Goal: Task Accomplishment & Management: Manage account settings

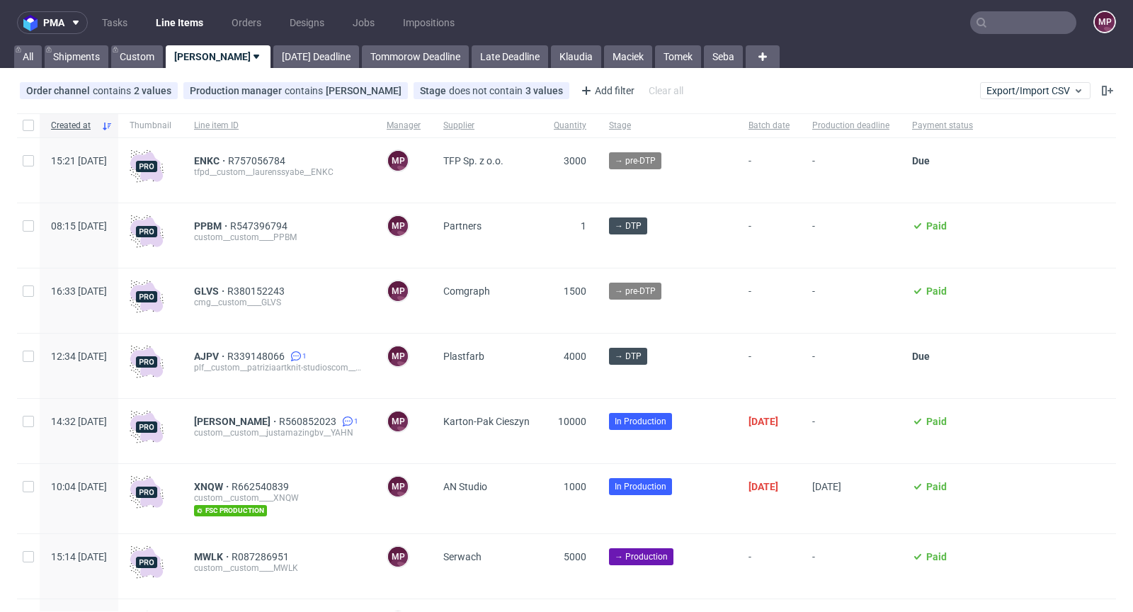
click at [1020, 23] on input "text" at bounding box center [1023, 22] width 106 height 23
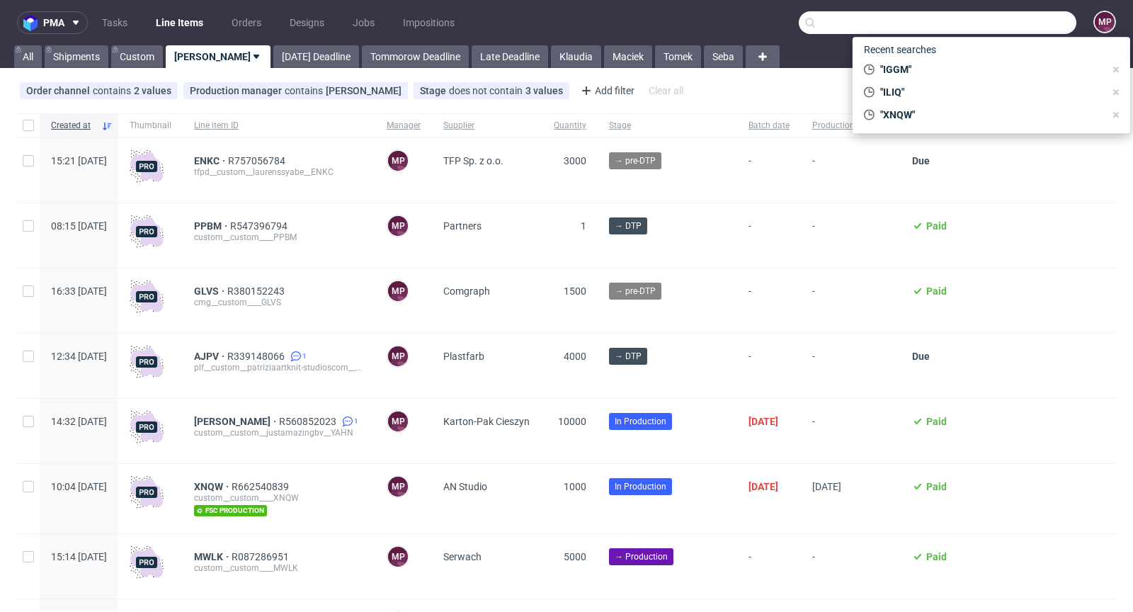
paste input "ILIQ"
type input "ILIQ"
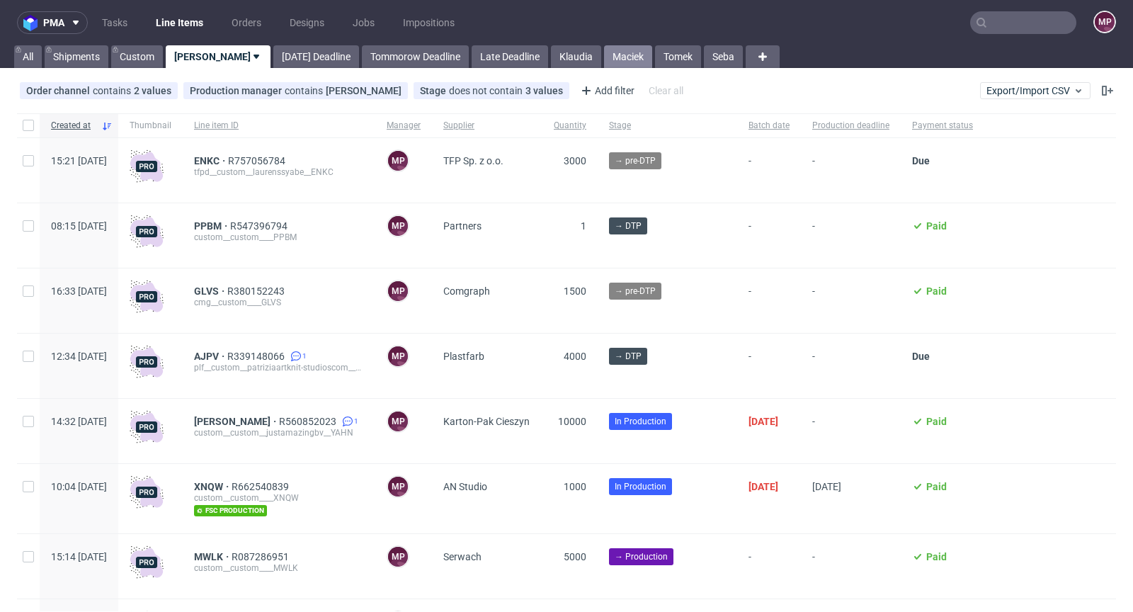
click at [604, 57] on link "Maciek" at bounding box center [628, 56] width 48 height 23
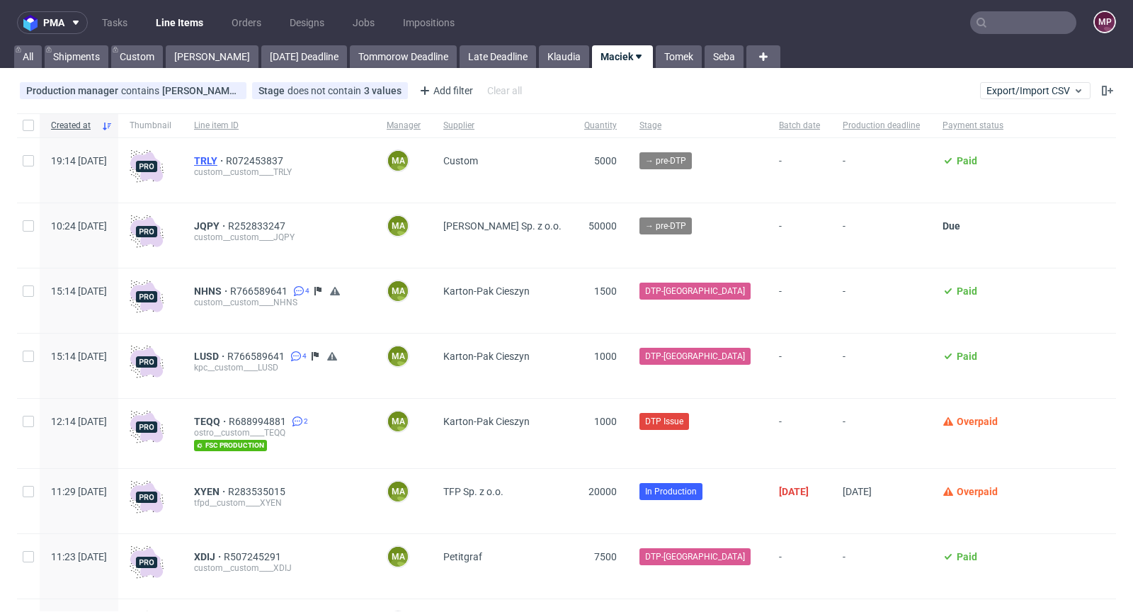
click at [226, 159] on span "TRLY" at bounding box center [210, 160] width 32 height 11
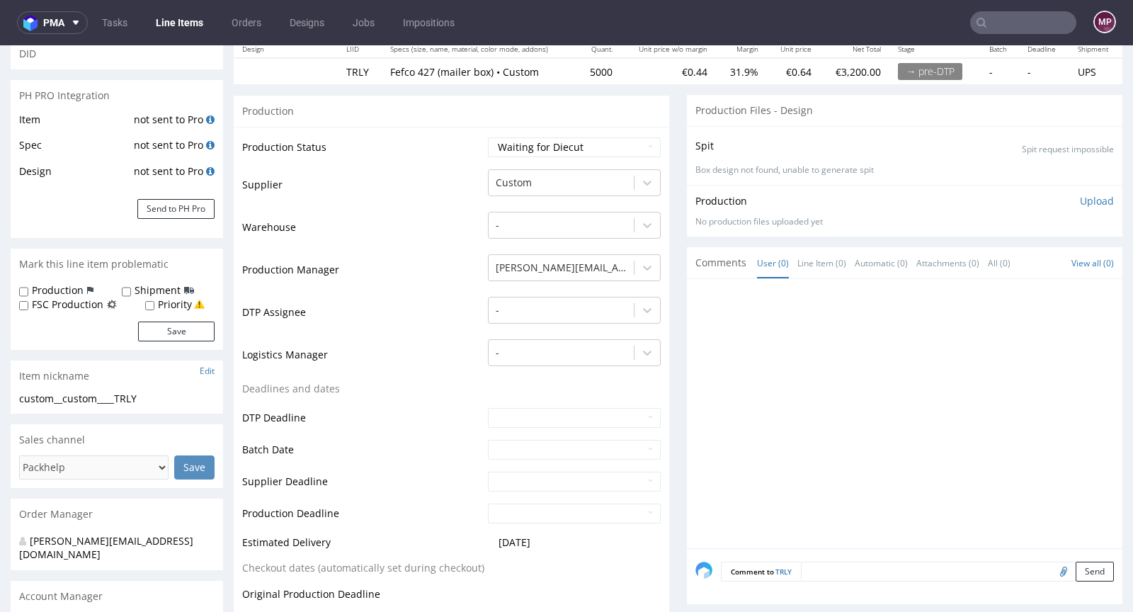
scroll to position [411, 0]
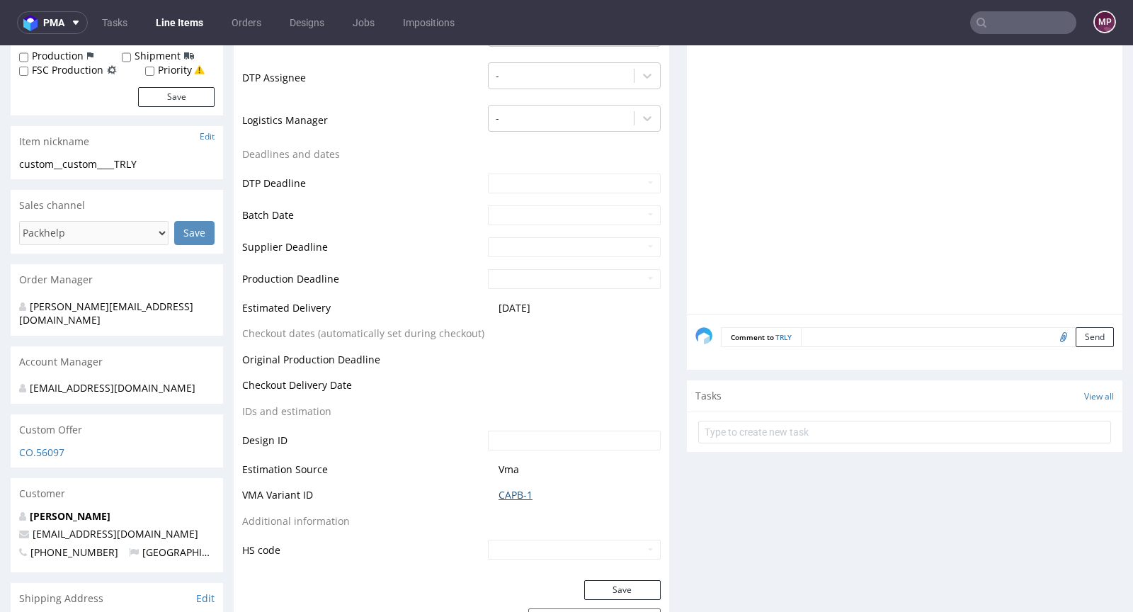
click at [511, 489] on link "CAPB-1" at bounding box center [516, 495] width 34 height 14
click at [501, 494] on link "CAPB-1" at bounding box center [516, 495] width 34 height 14
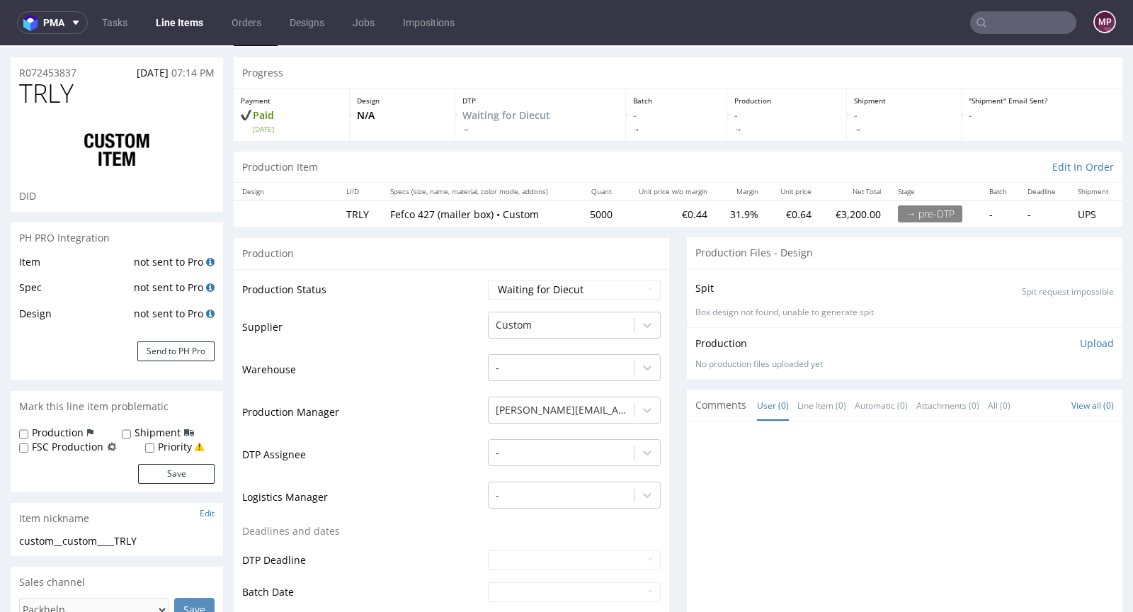
scroll to position [0, 0]
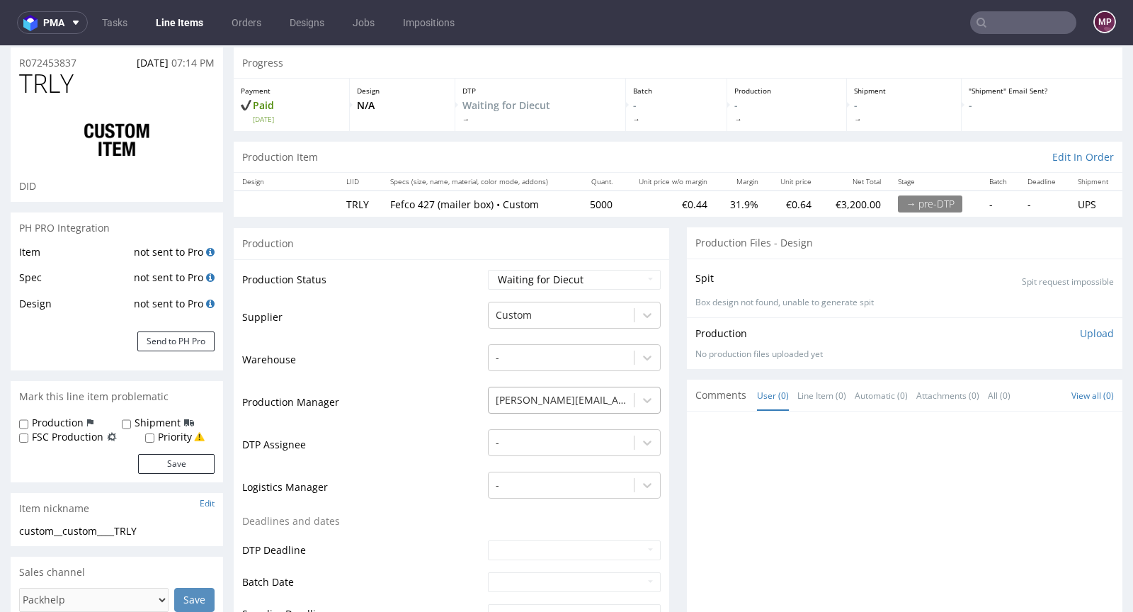
click at [550, 407] on div "[PERSON_NAME][EMAIL_ADDRESS][PERSON_NAME][DOMAIN_NAME]" at bounding box center [574, 397] width 173 height 20
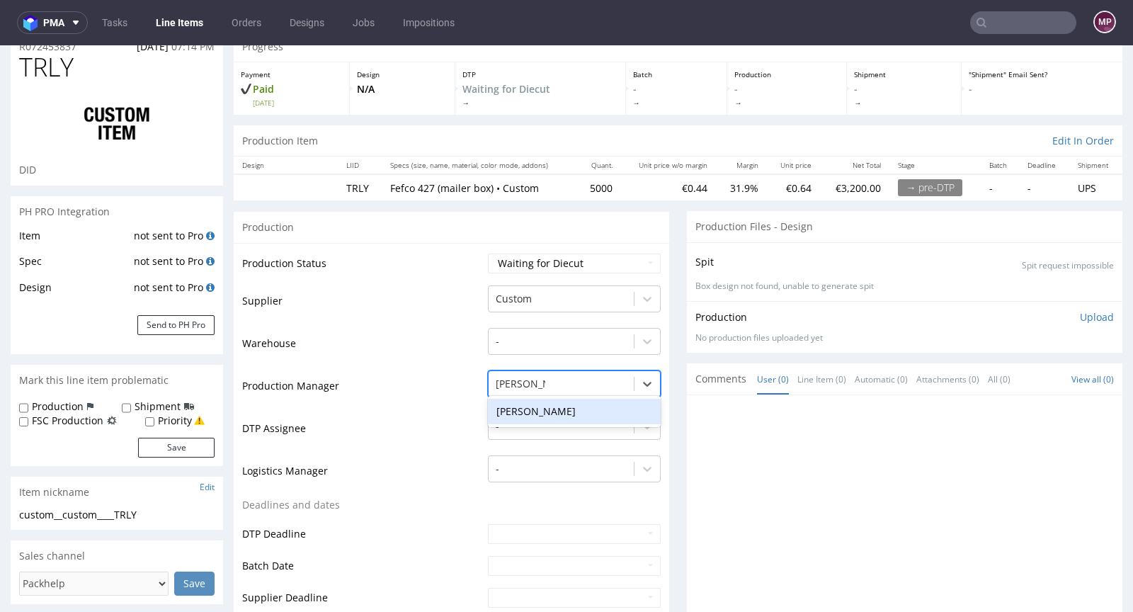
type input "michał pala"
click at [562, 414] on div "Michał Palasek" at bounding box center [574, 412] width 173 height 26
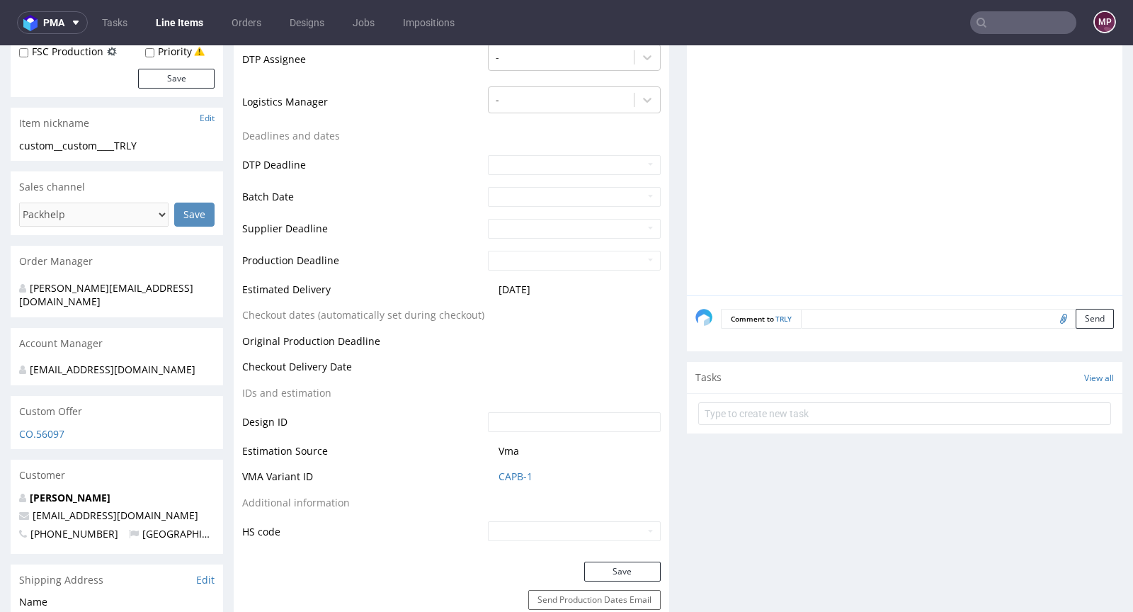
scroll to position [565, 0]
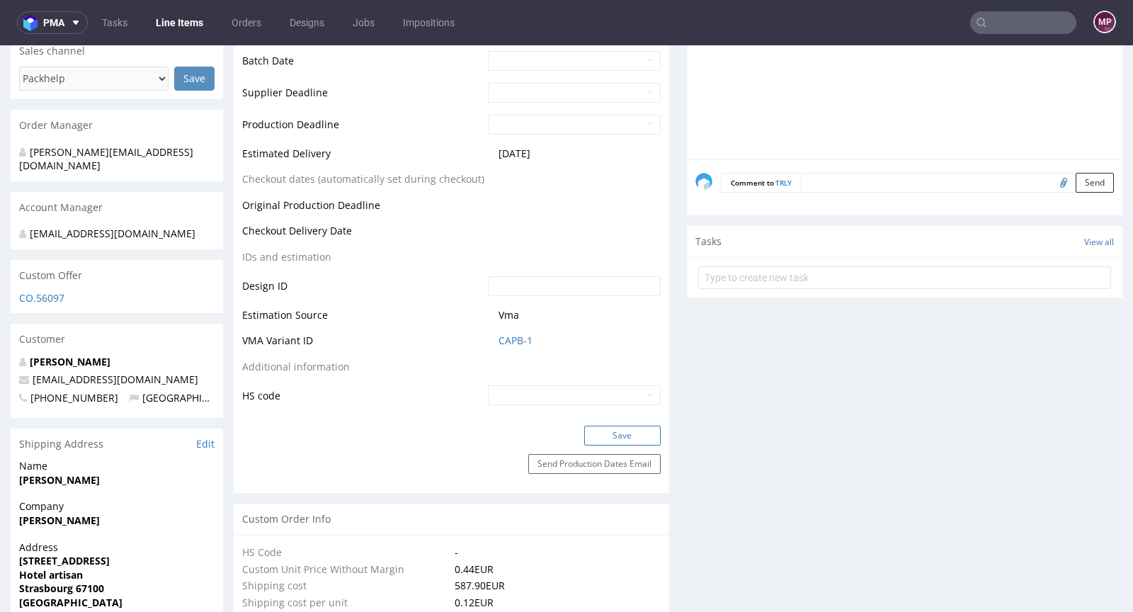
click at [620, 428] on button "Save" at bounding box center [622, 436] width 77 height 20
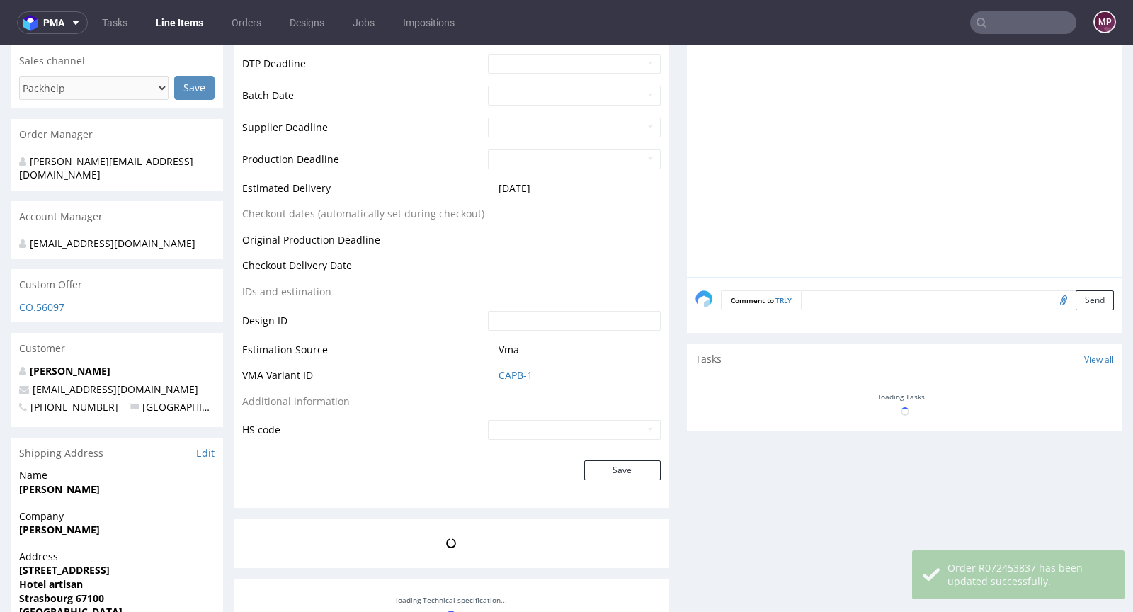
scroll to position [556, 0]
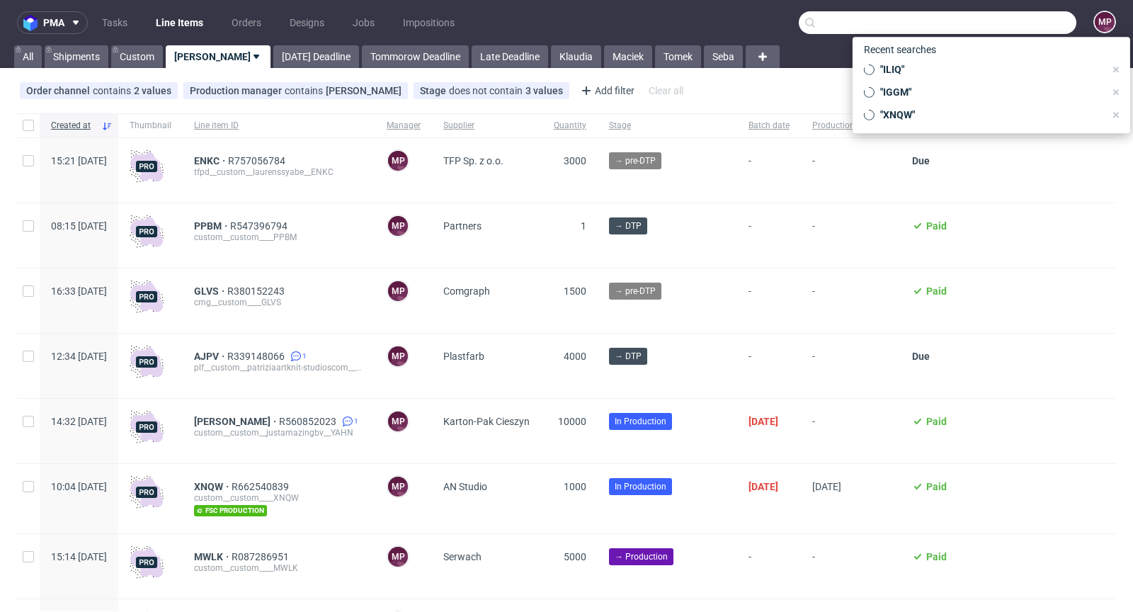
click at [1039, 19] on input "text" at bounding box center [938, 22] width 278 height 23
paste input "TXEI"
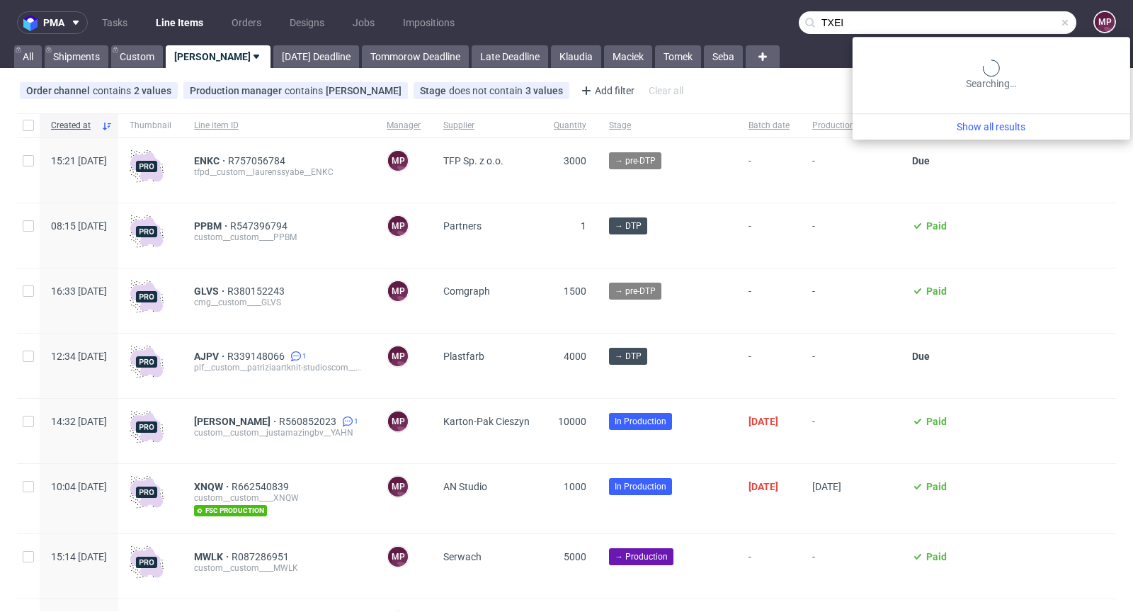
type input "TXEI"
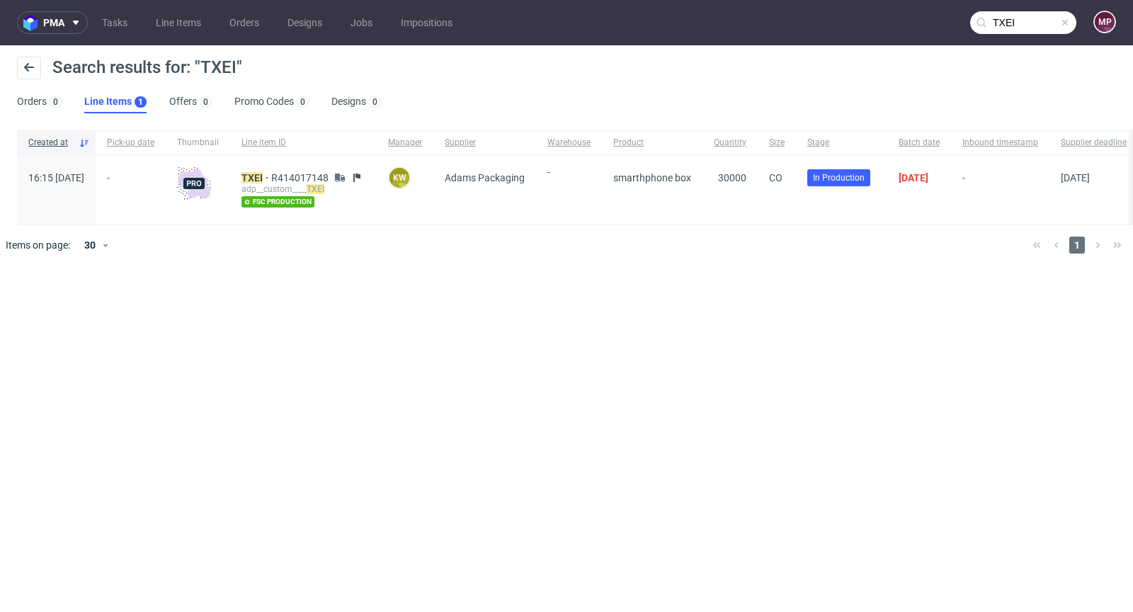
click at [1068, 22] on span at bounding box center [1065, 22] width 11 height 11
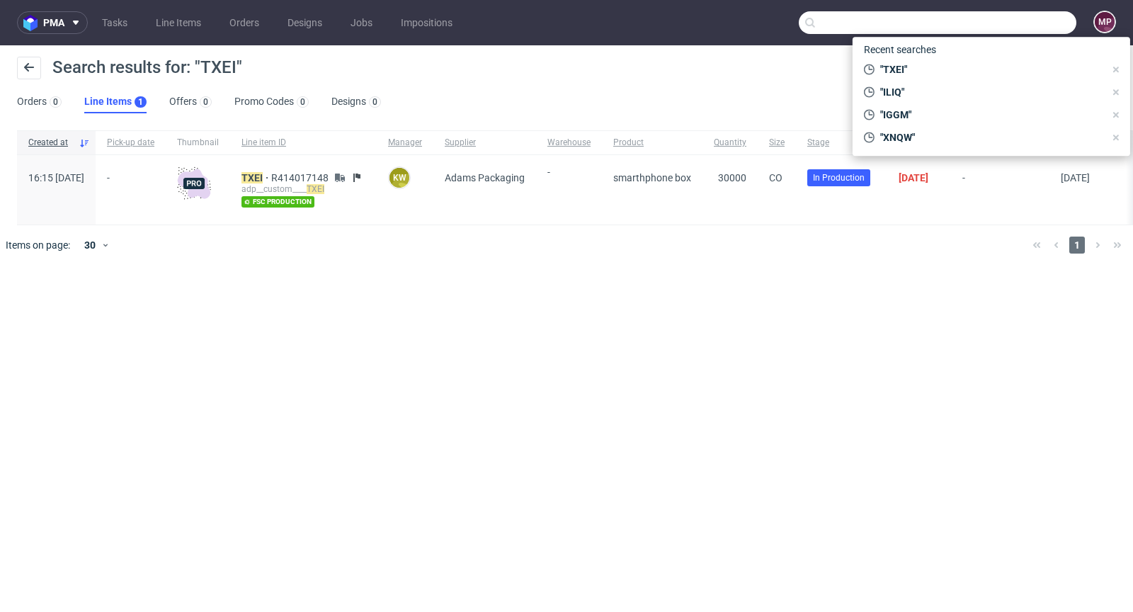
click at [1055, 23] on input "text" at bounding box center [938, 22] width 278 height 23
paste input "FODU"
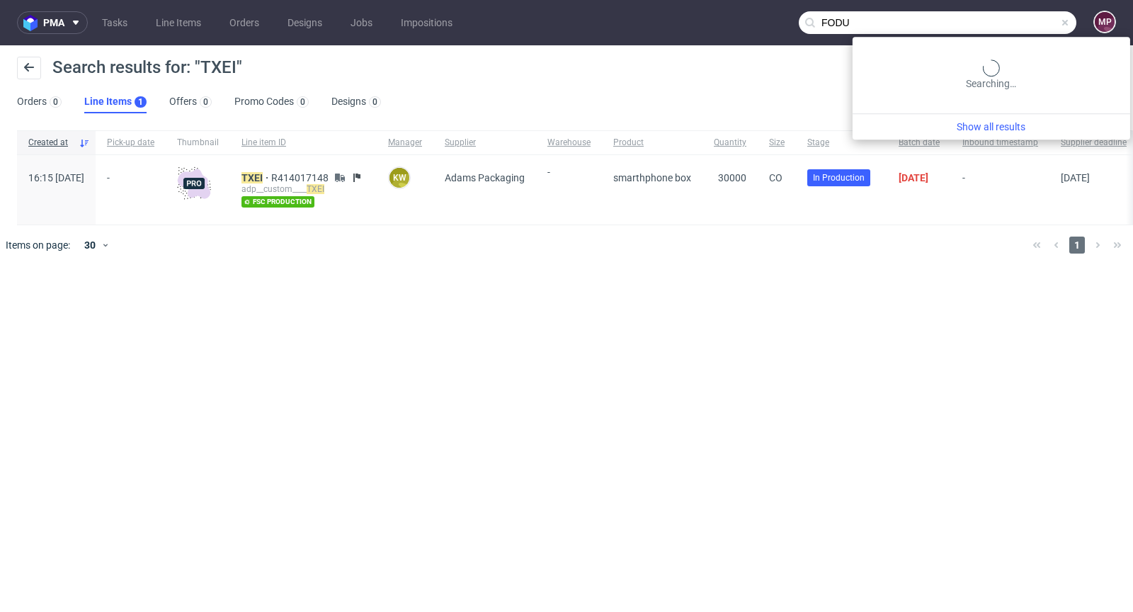
type input "FODU"
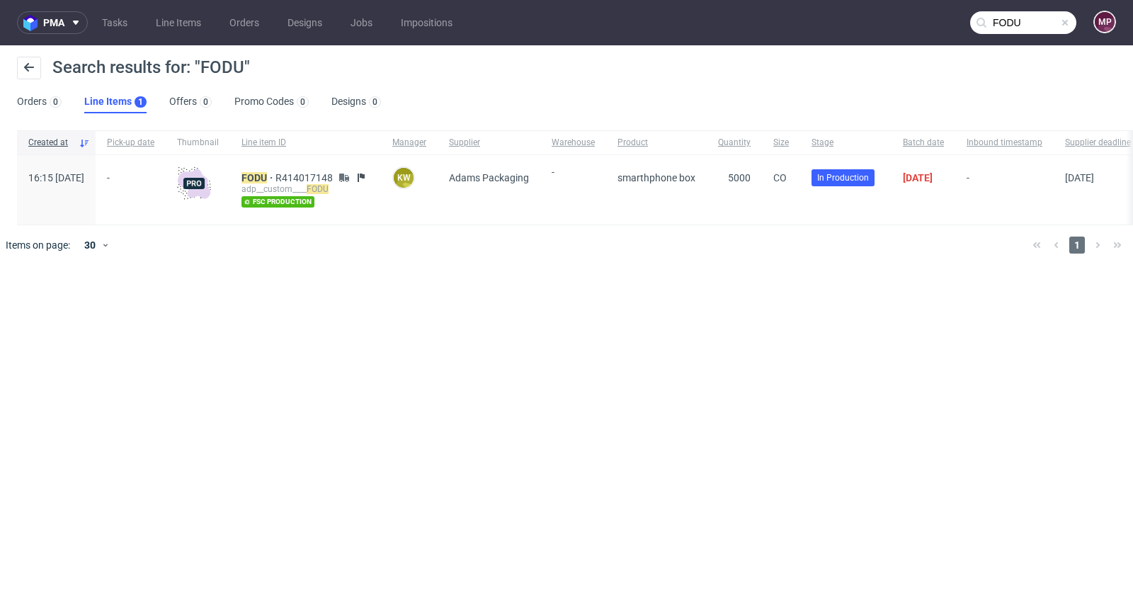
click at [1067, 26] on span at bounding box center [1065, 22] width 11 height 11
click at [1038, 26] on input "text" at bounding box center [1023, 22] width 106 height 23
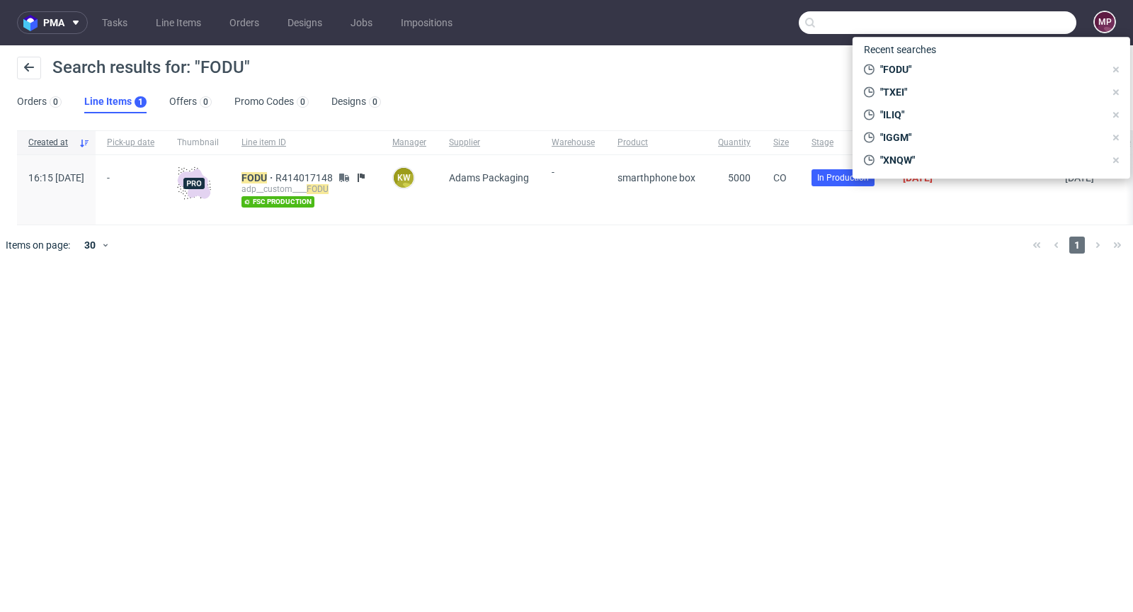
paste input "SZSU"
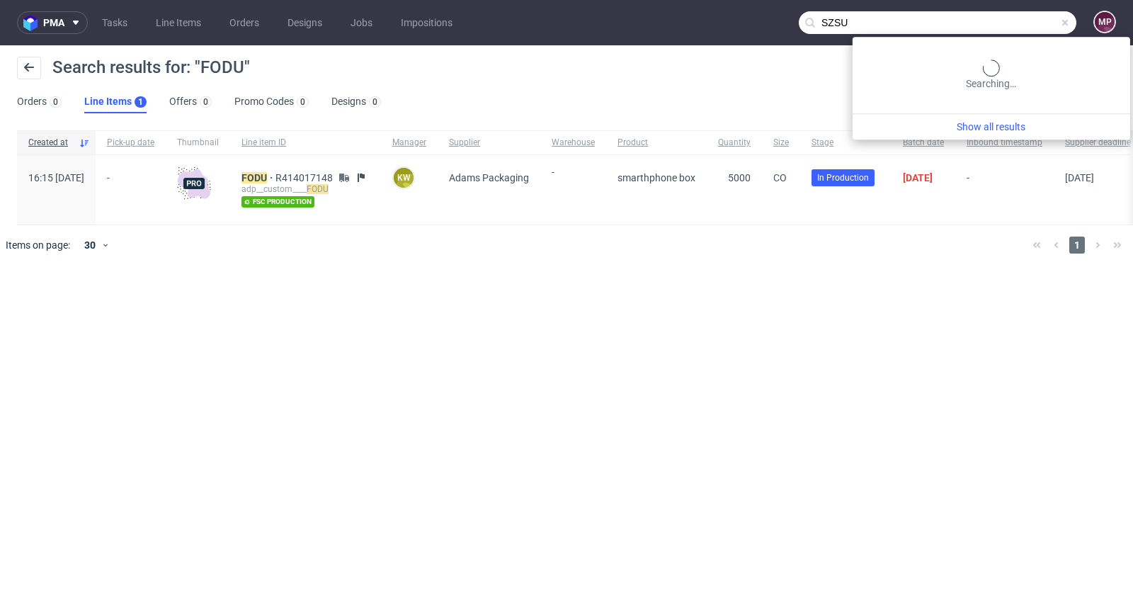
type input "SZSU"
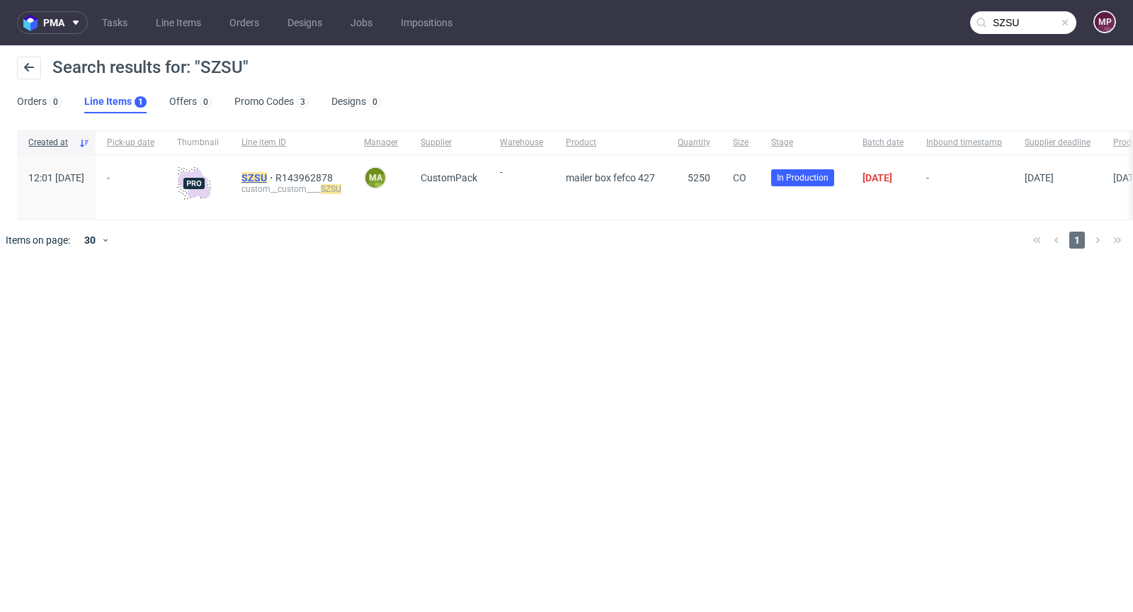
click at [267, 173] on mark "SZSU" at bounding box center [255, 177] width 26 height 11
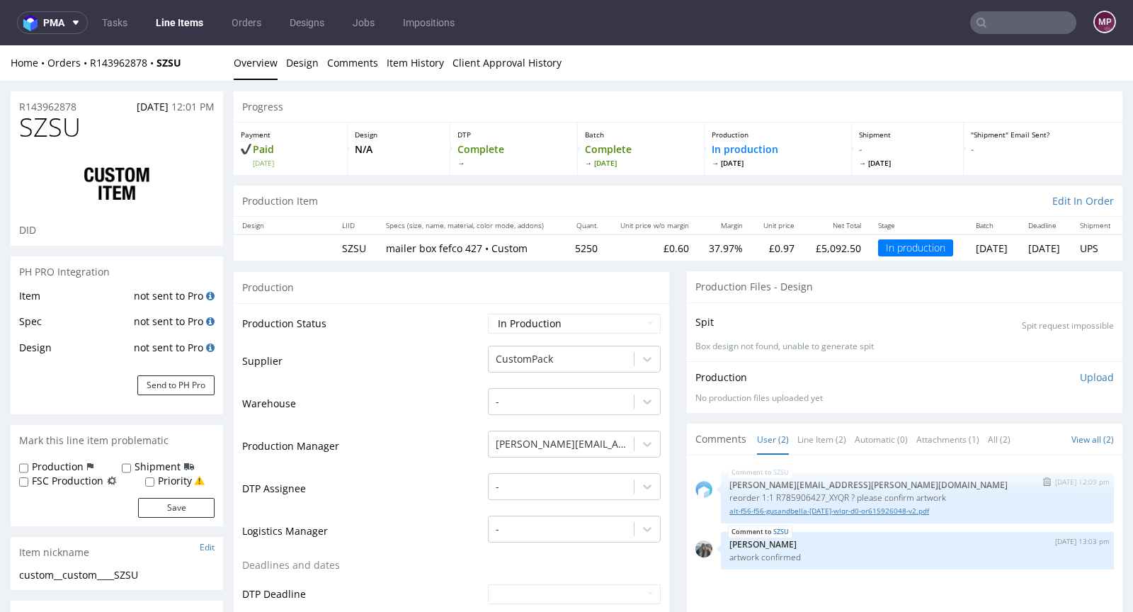
click at [809, 510] on link "alt-f56-f56-gusandbella-may21-wlqr-d0-or615926048-v2.pdf" at bounding box center [918, 511] width 376 height 11
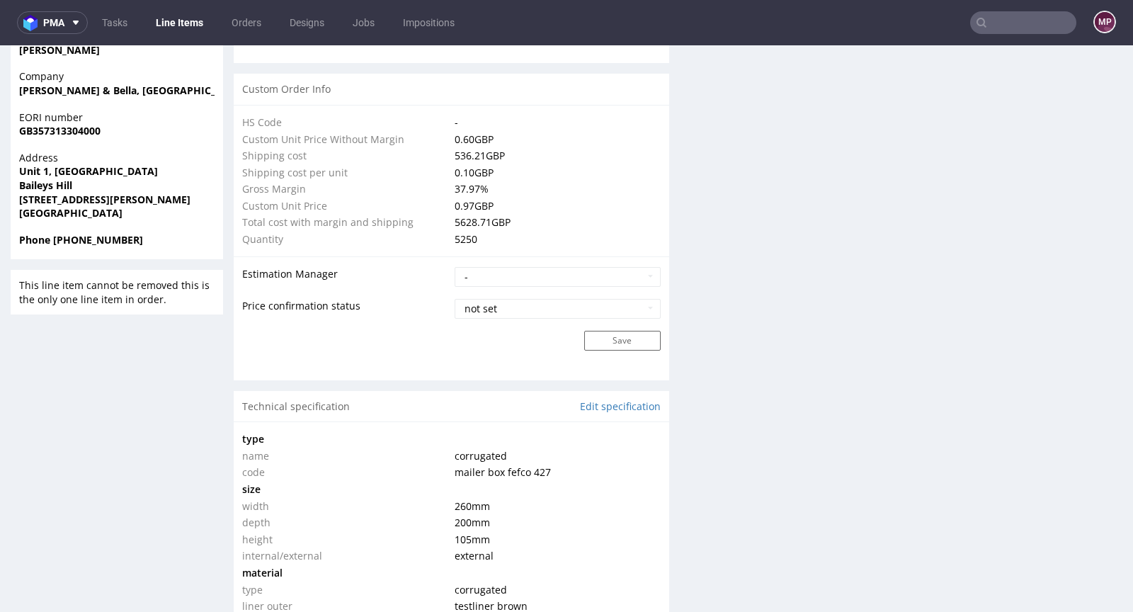
scroll to position [2038, 0]
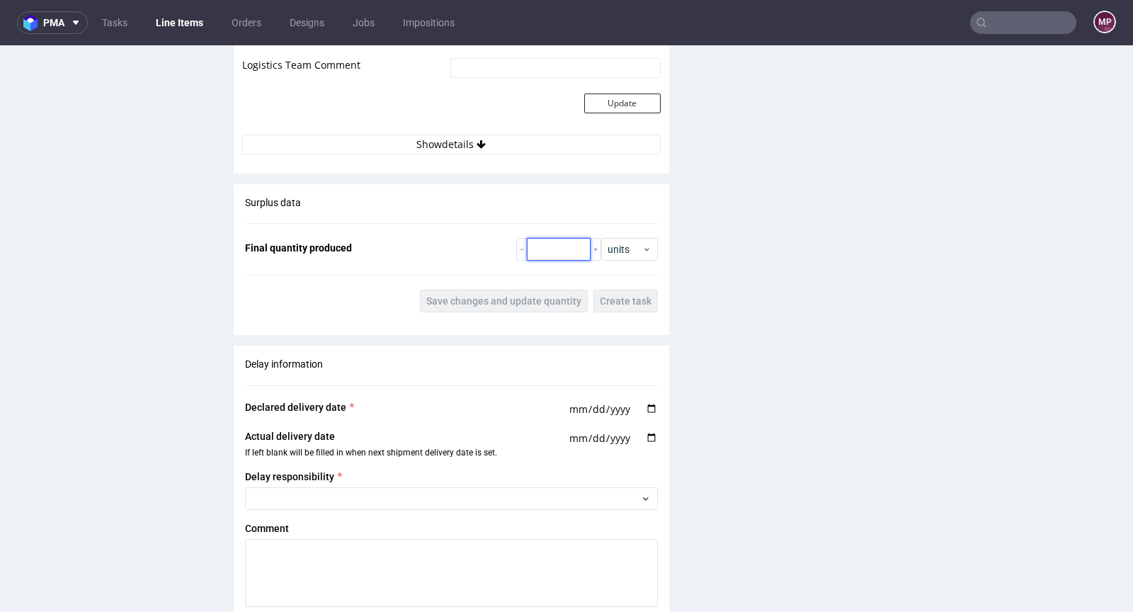
click at [538, 239] on input "number" at bounding box center [559, 249] width 64 height 23
paste input "525"
type input "5250"
click at [526, 296] on span "Save changes and update quantity" at bounding box center [503, 301] width 155 height 10
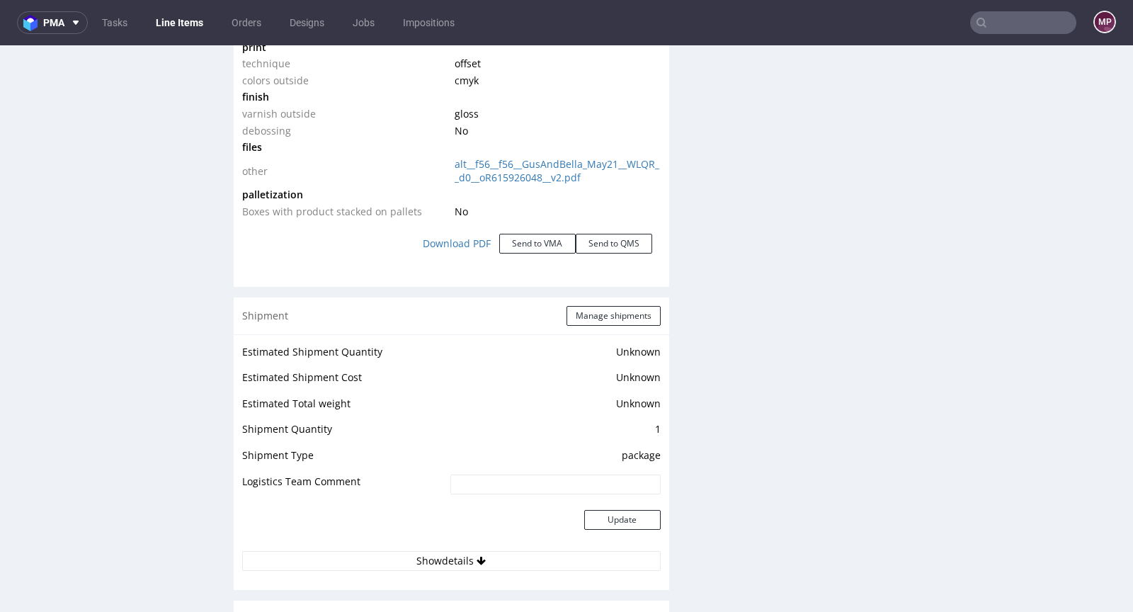
scroll to position [1584, 0]
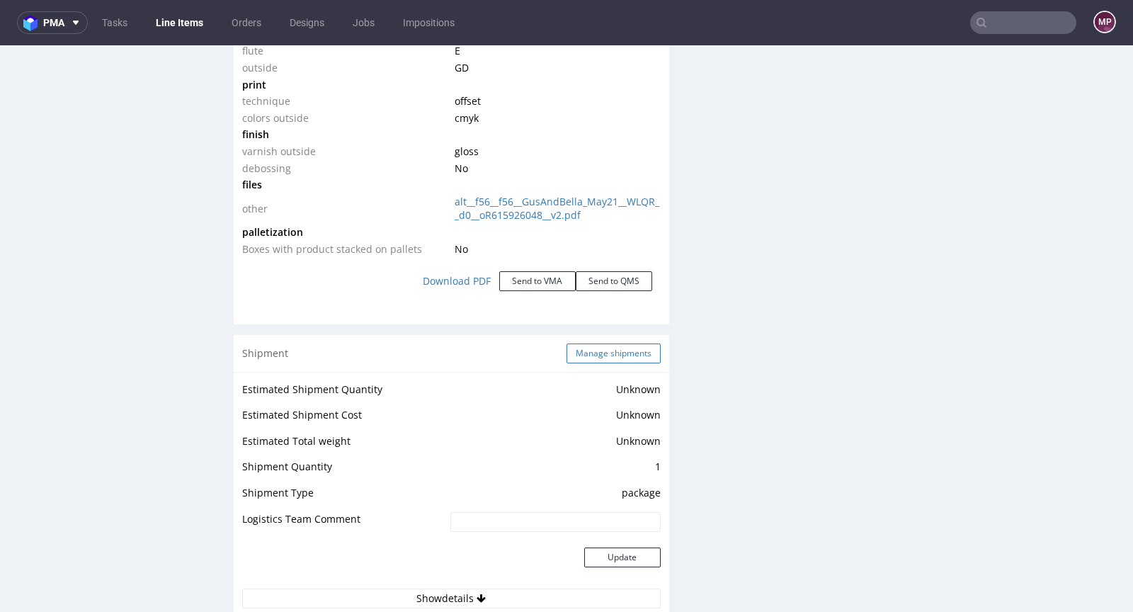
click at [600, 346] on button "Manage shipments" at bounding box center [614, 354] width 94 height 20
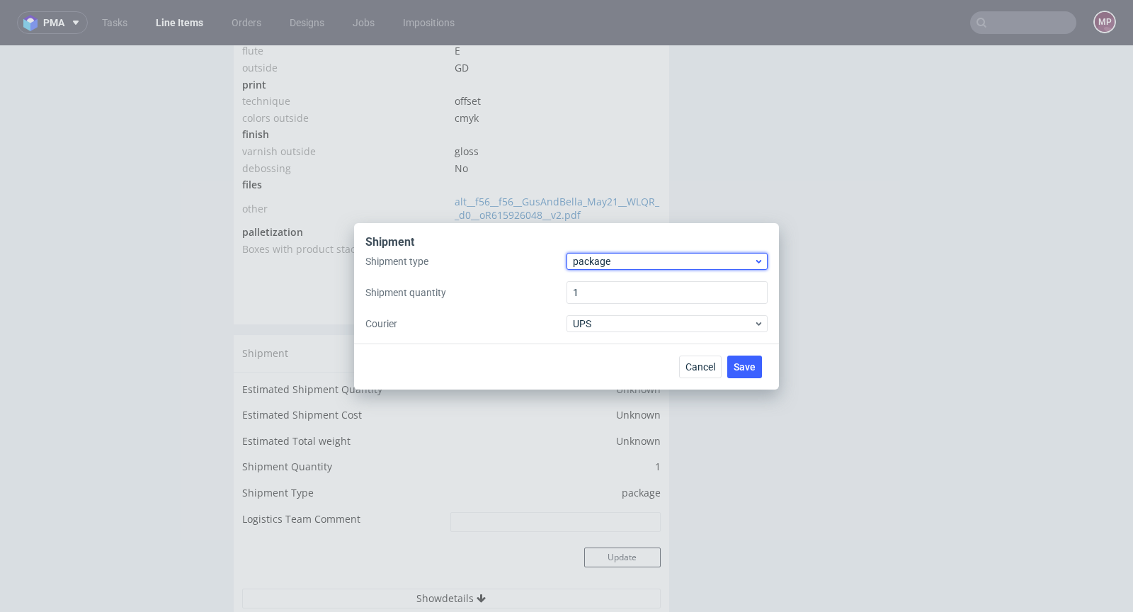
click at [616, 264] on span "package" at bounding box center [663, 261] width 181 height 14
click at [613, 285] on div "pallet" at bounding box center [667, 291] width 190 height 26
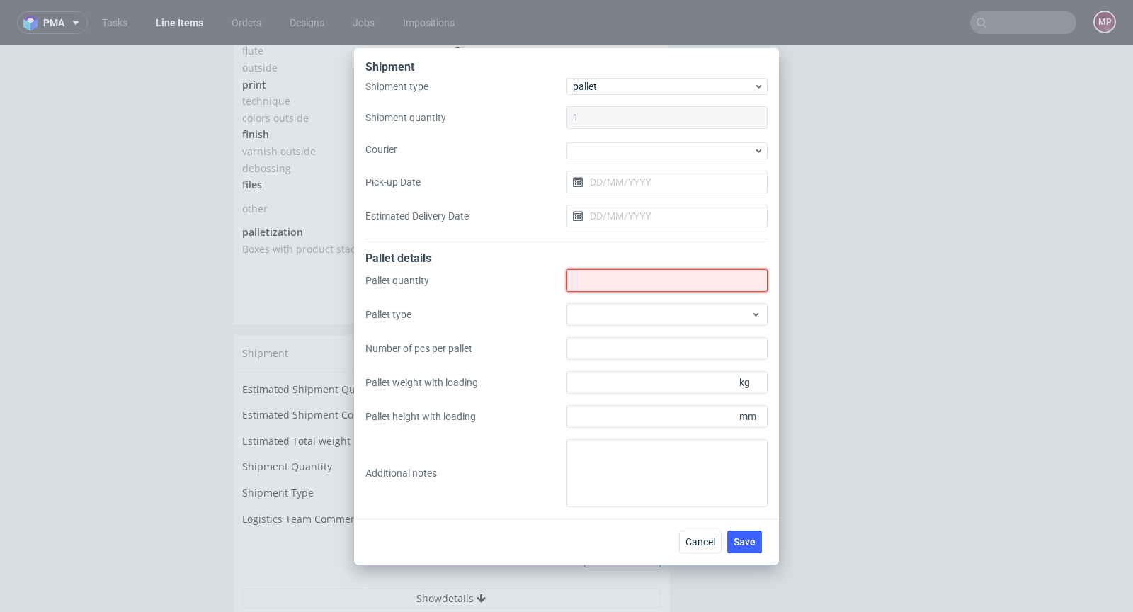
click at [608, 276] on input "Shipment type" at bounding box center [667, 280] width 201 height 23
type input "3"
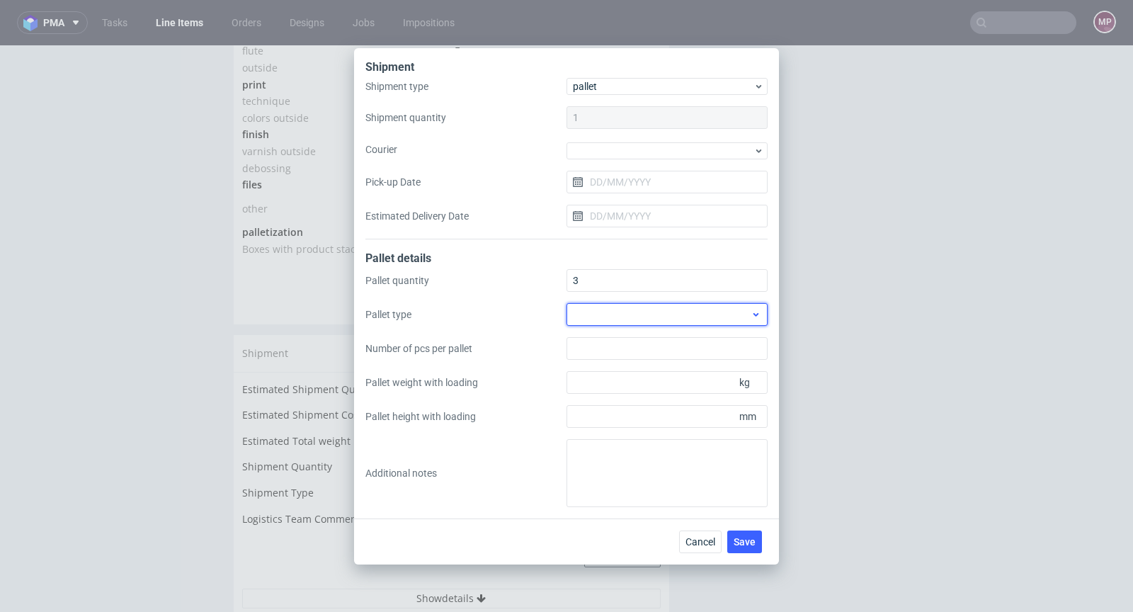
click at [723, 319] on div at bounding box center [667, 314] width 201 height 23
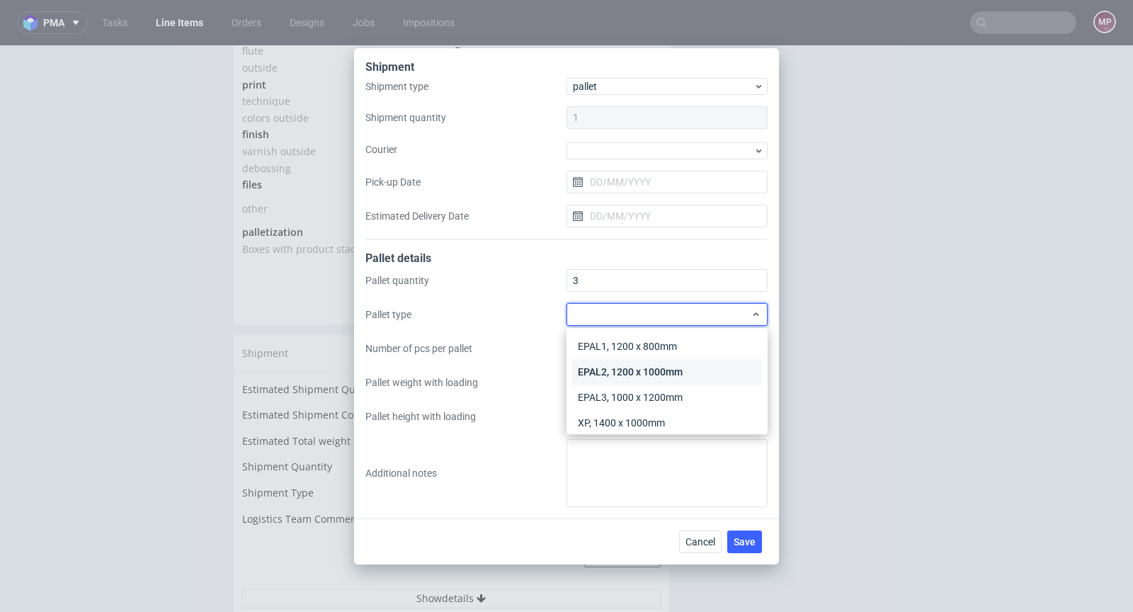
click at [668, 379] on div "EPAL2, 1200 x 1000mm" at bounding box center [667, 372] width 190 height 26
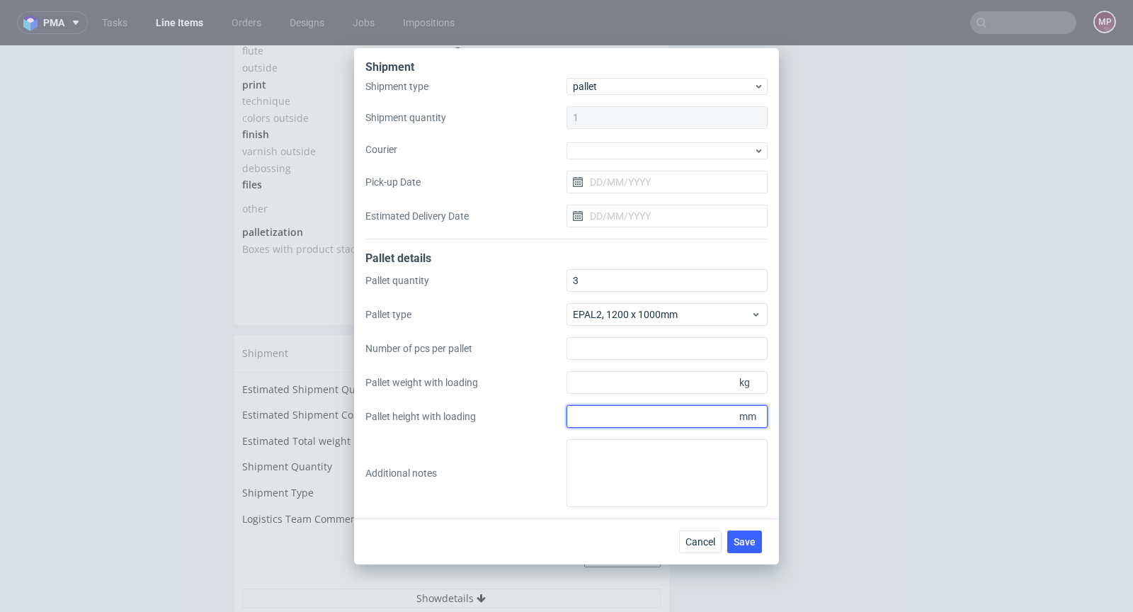
click at [606, 418] on input "Pallet height with loading" at bounding box center [667, 416] width 201 height 23
type input "1700"
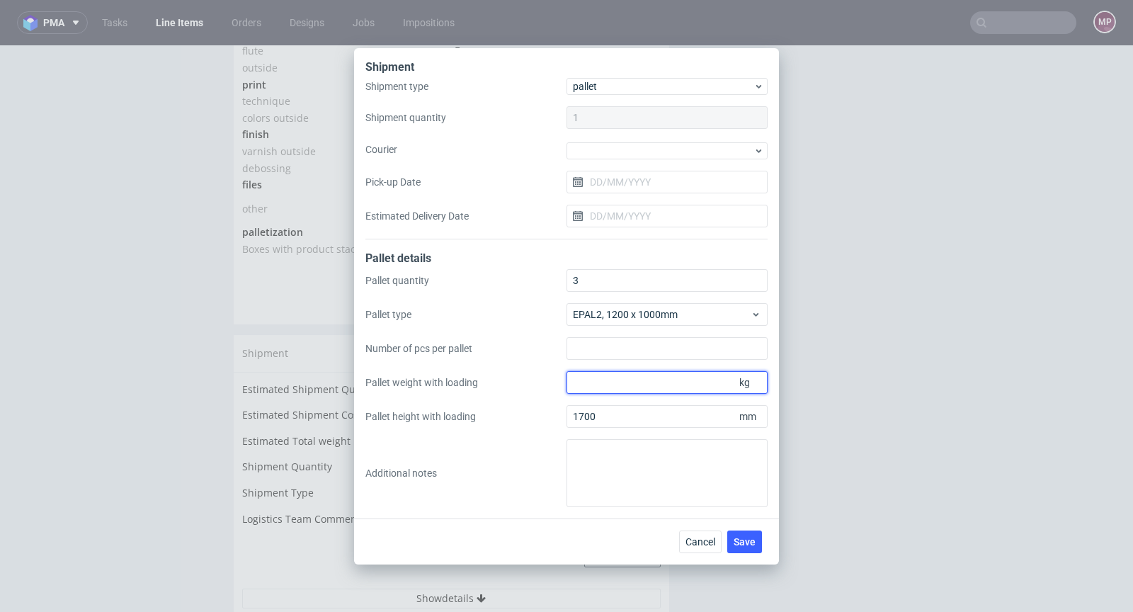
click at [596, 383] on input "Pallet weight with loading" at bounding box center [667, 382] width 201 height 23
type input "380"
click at [745, 534] on button "Save" at bounding box center [744, 542] width 35 height 23
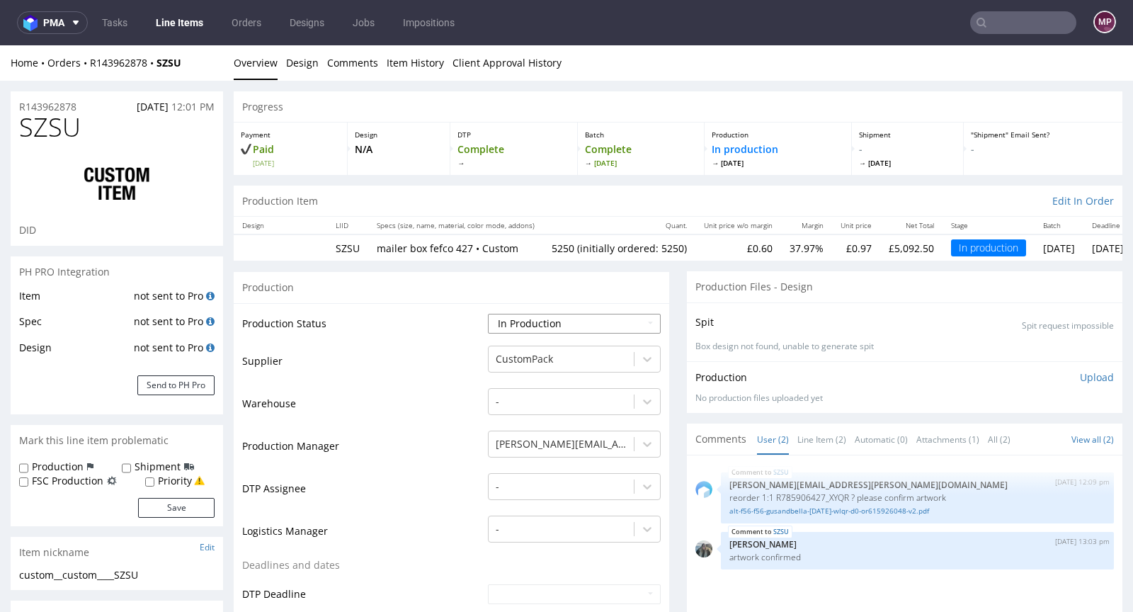
click at [526, 329] on select "Waiting for Artwork Waiting for Diecut Waiting for Mockup Waiting for DTP Waiti…" at bounding box center [574, 324] width 173 height 20
select select "production_complete"
click at [488, 314] on select "Waiting for Artwork Waiting for Diecut Waiting for Mockup Waiting for DTP Waiti…" at bounding box center [574, 324] width 173 height 20
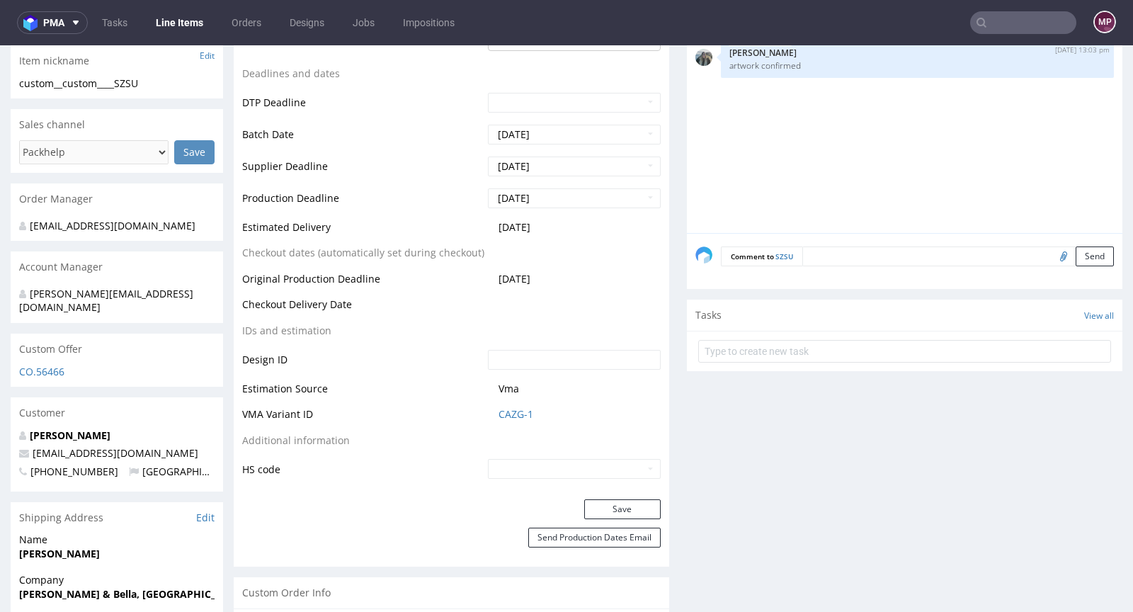
scroll to position [635, 0]
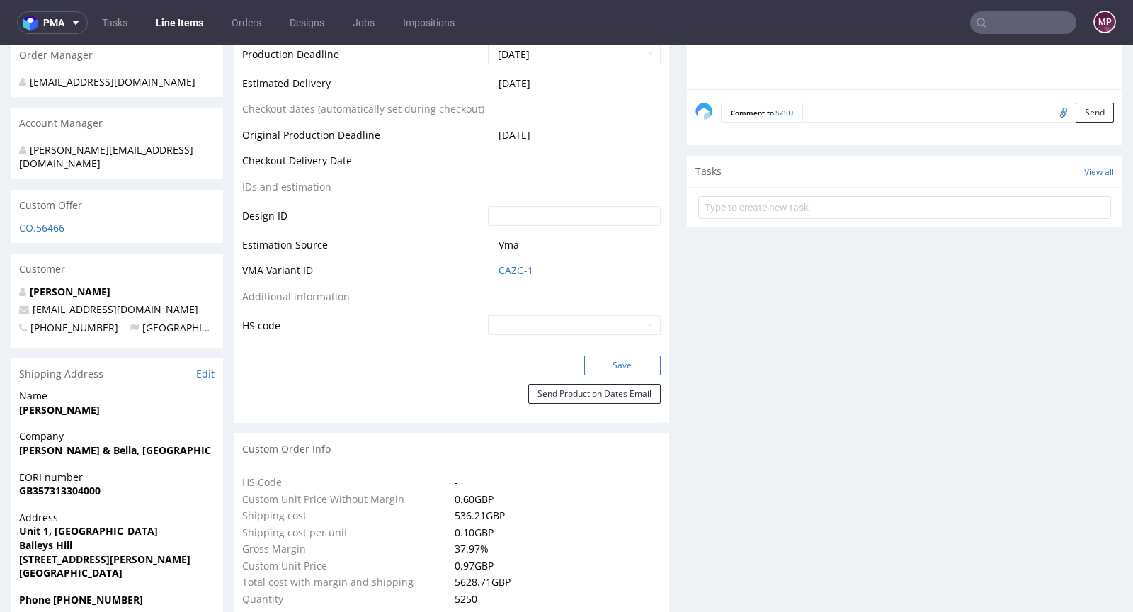
click at [606, 362] on button "Save" at bounding box center [622, 366] width 77 height 20
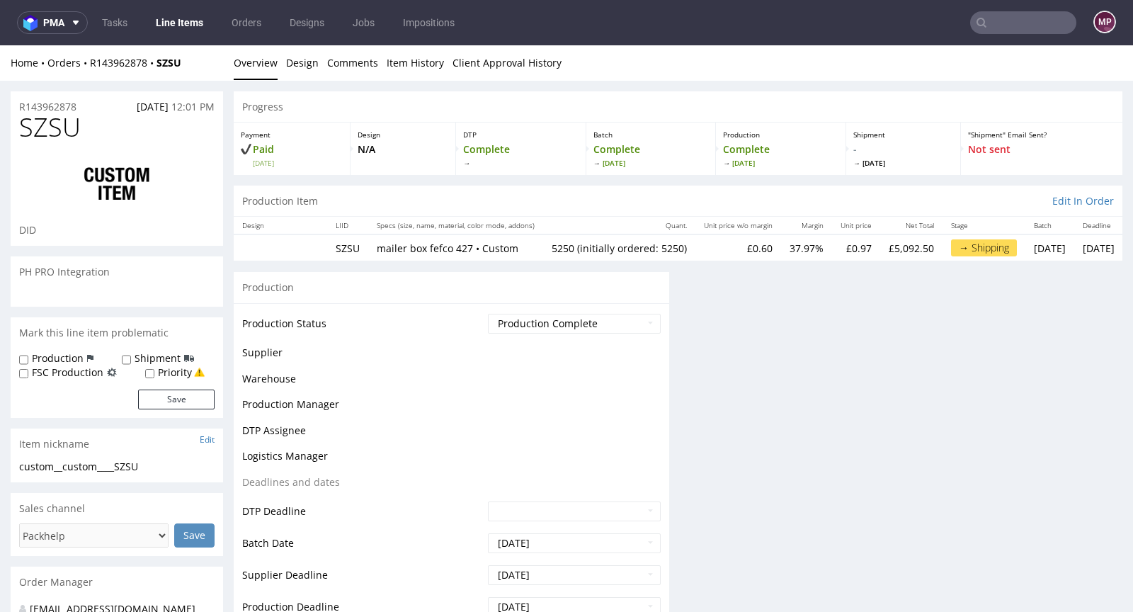
scroll to position [625, 0]
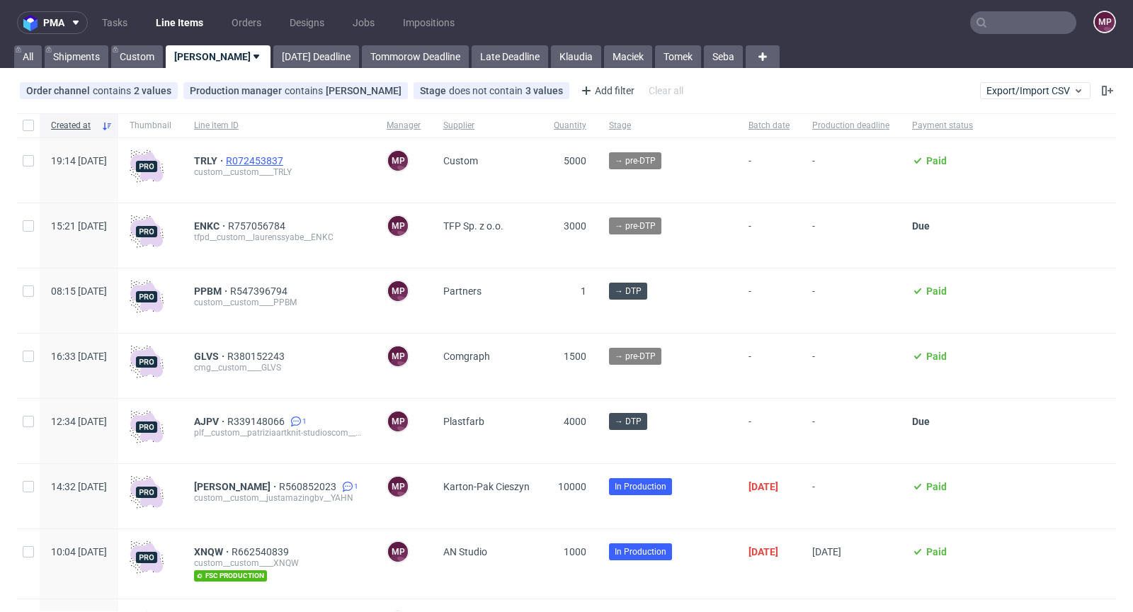
click at [286, 159] on span "R072453837" at bounding box center [256, 160] width 60 height 11
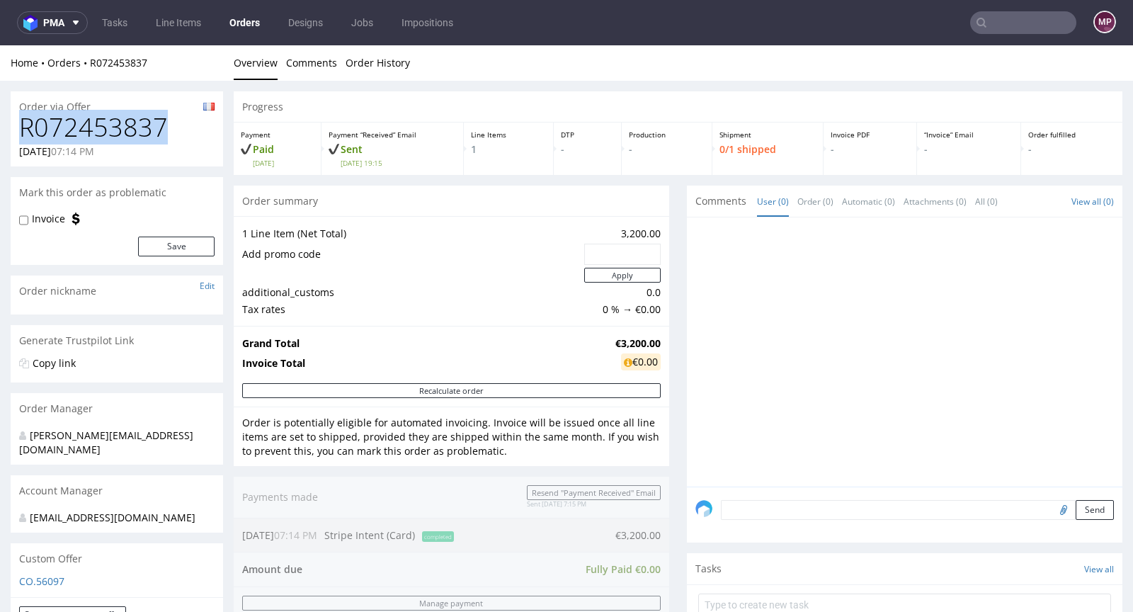
drag, startPoint x: 173, startPoint y: 125, endPoint x: 1, endPoint y: 125, distance: 172.1
copy h1 "R072453837"
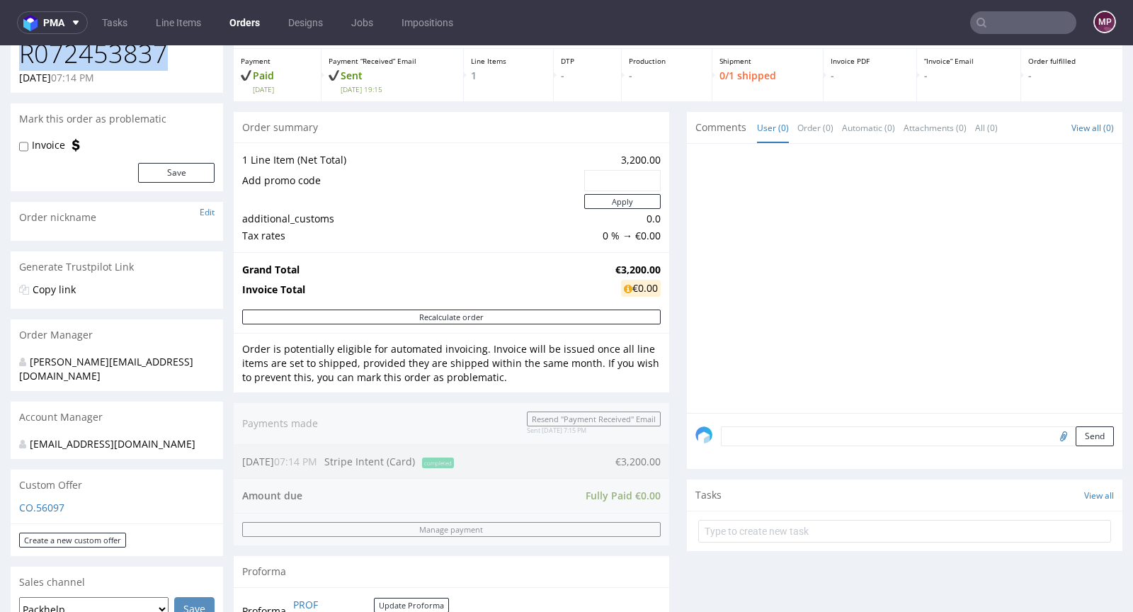
scroll to position [475, 0]
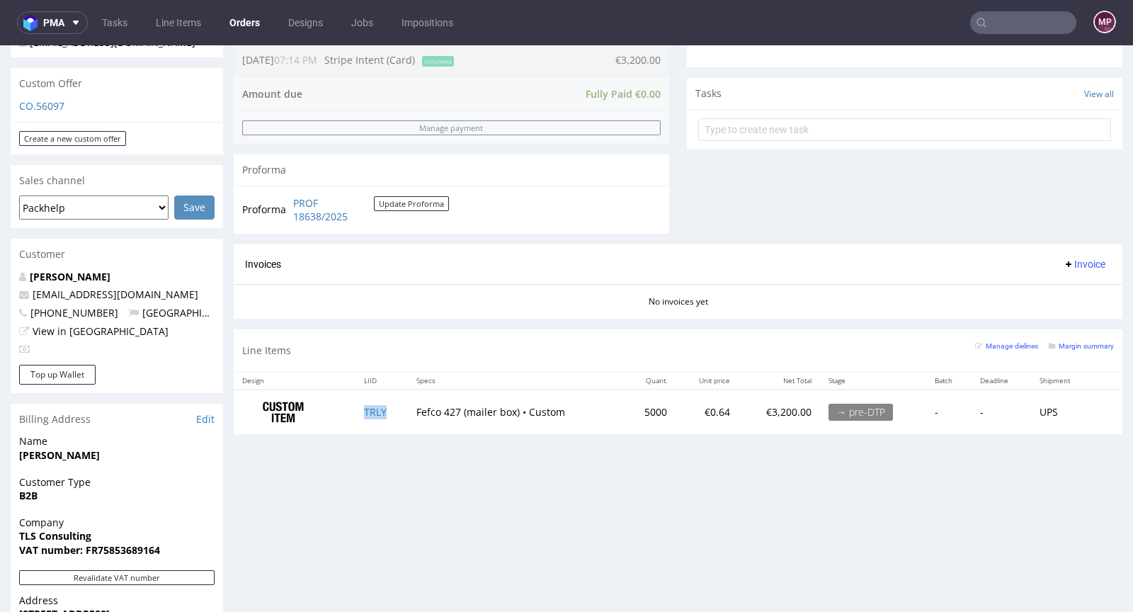
click at [400, 402] on td "TRLY" at bounding box center [382, 412] width 52 height 45
copy link "TRLY"
click at [653, 407] on td "5000" at bounding box center [650, 412] width 52 height 45
drag, startPoint x: 653, startPoint y: 407, endPoint x: 625, endPoint y: 408, distance: 27.6
click at [625, 408] on td "5000" at bounding box center [650, 412] width 52 height 45
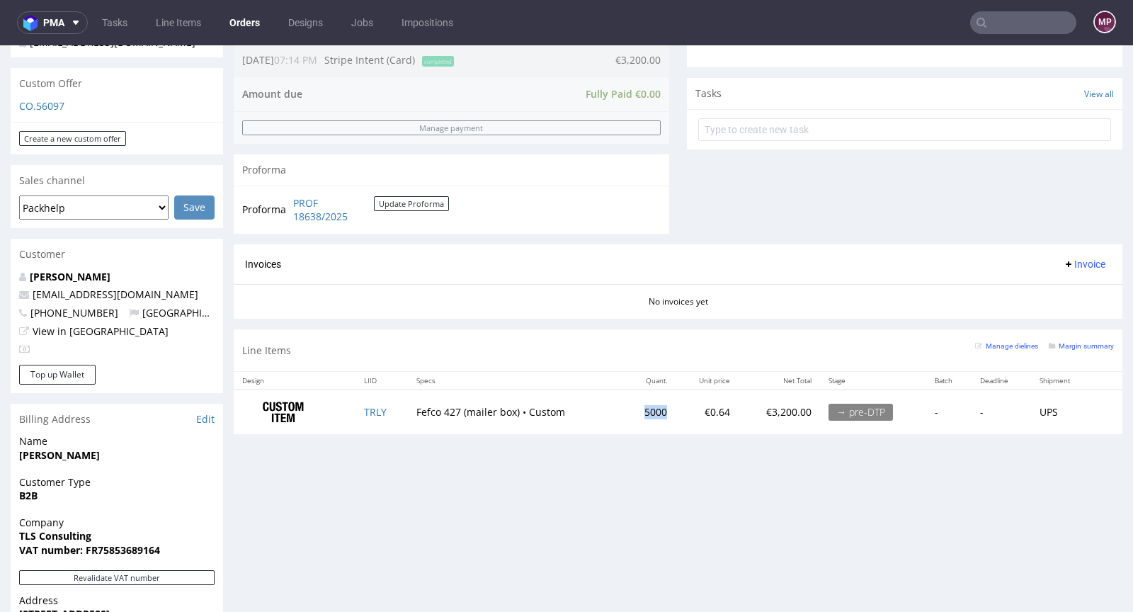
copy td "5000"
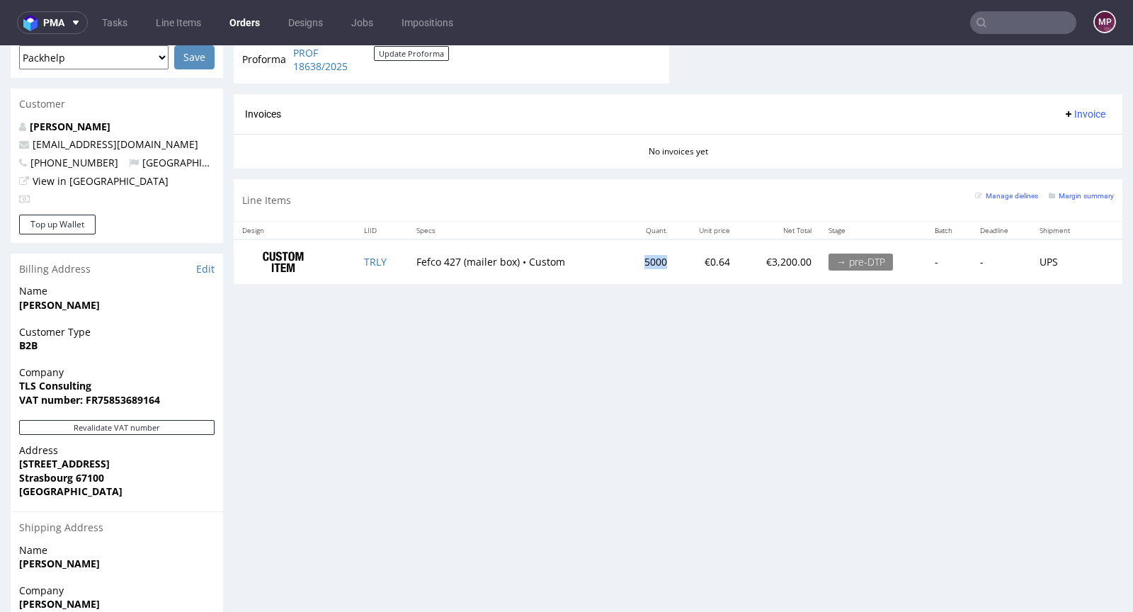
scroll to position [568, 0]
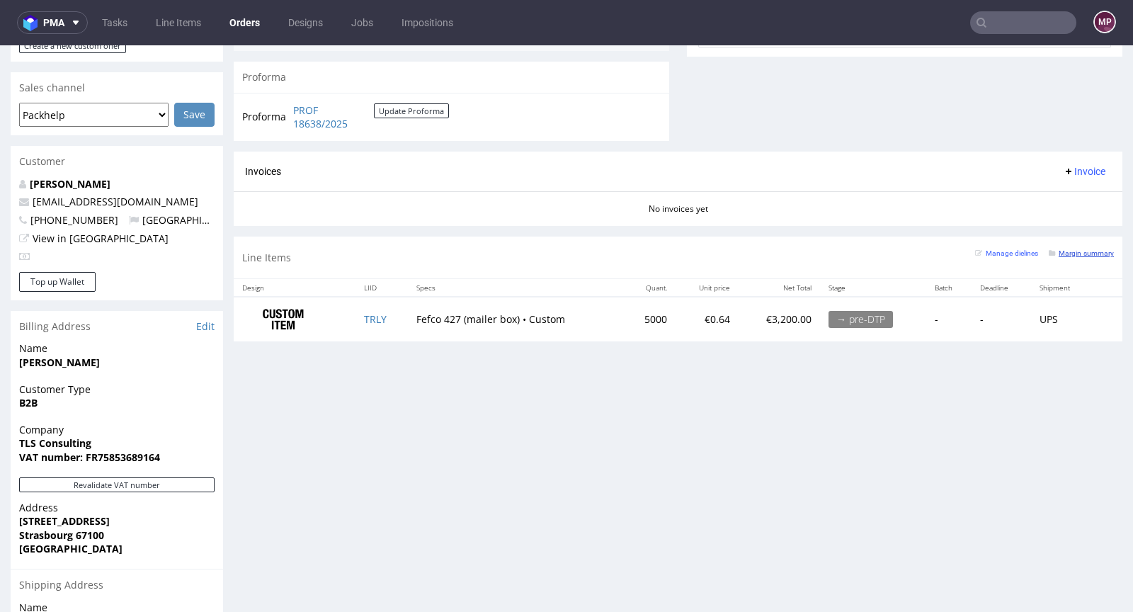
click at [1049, 253] on small "Margin summary" at bounding box center [1081, 253] width 65 height 8
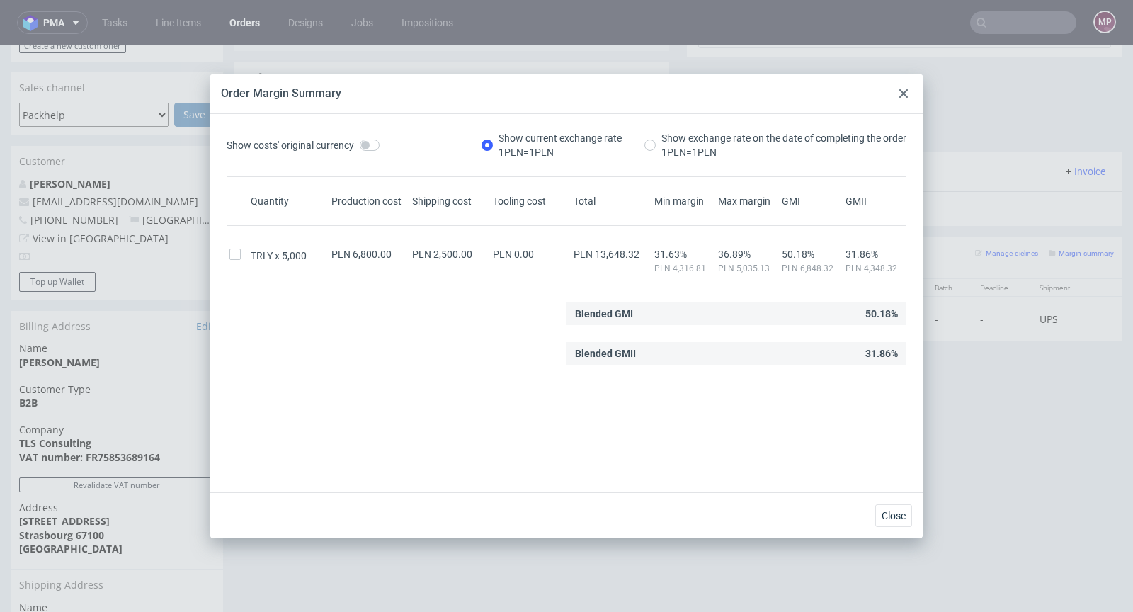
click at [918, 89] on div "Order Margin Summary" at bounding box center [567, 94] width 714 height 40
click at [907, 90] on div at bounding box center [903, 93] width 17 height 17
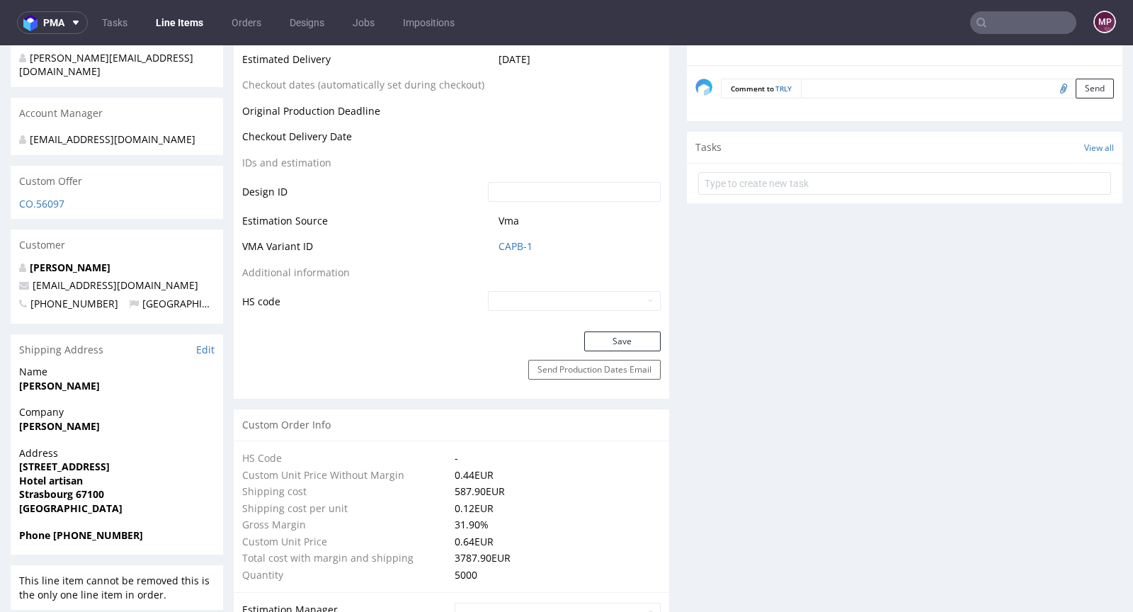
scroll to position [805, 0]
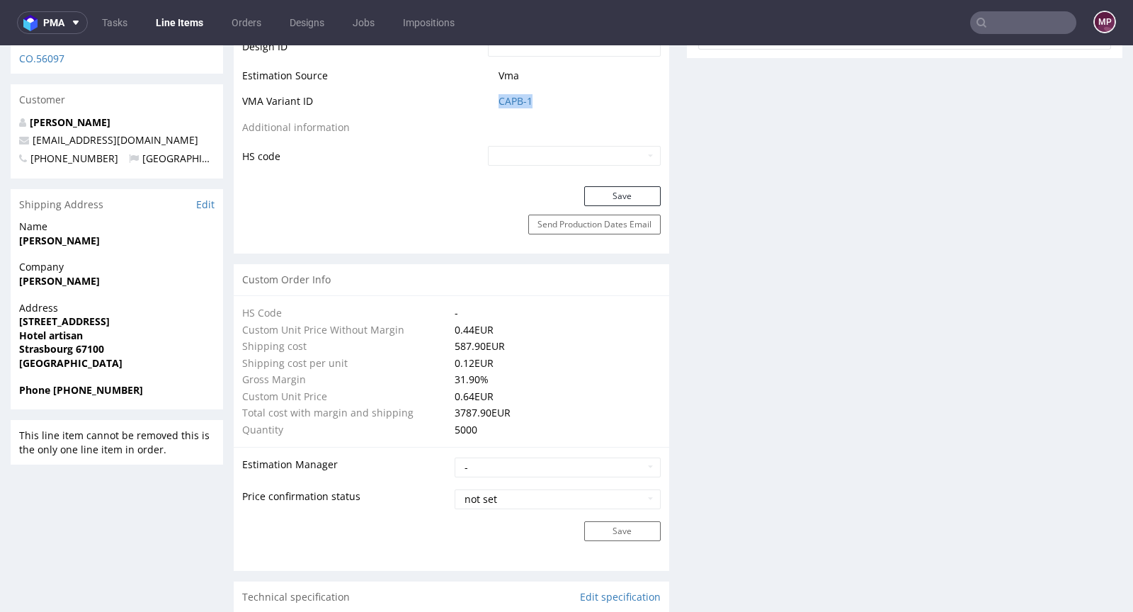
drag, startPoint x: 545, startPoint y: 99, endPoint x: 492, endPoint y: 98, distance: 53.8
click at [492, 98] on td "CAPB-1" at bounding box center [573, 106] width 176 height 26
copy link "CAPB-1"
click at [514, 102] on link "CAPB-1" at bounding box center [516, 101] width 34 height 14
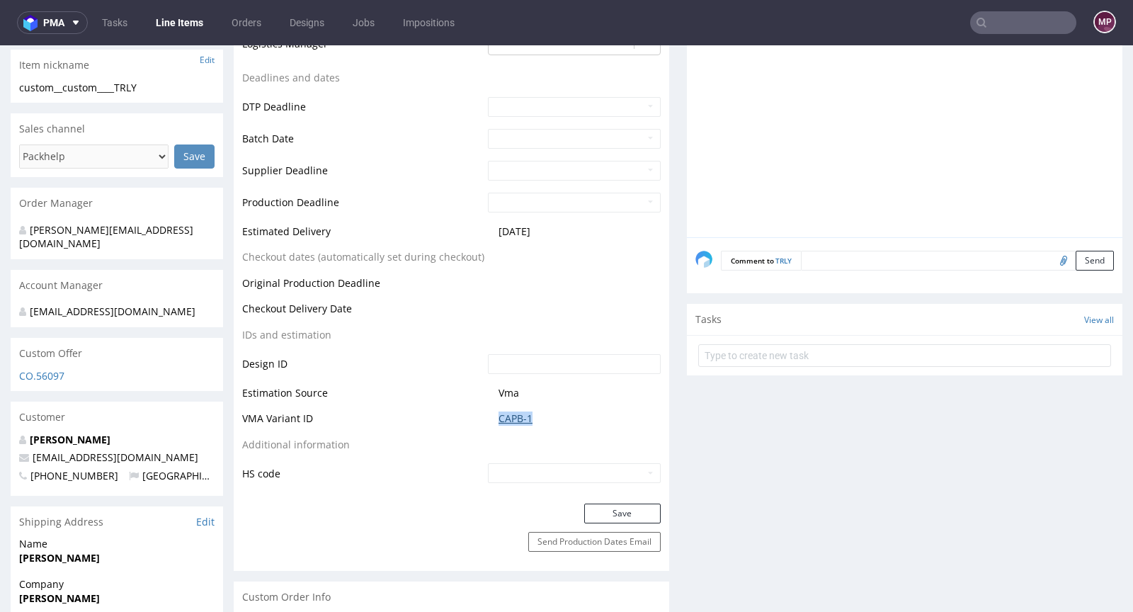
scroll to position [182, 0]
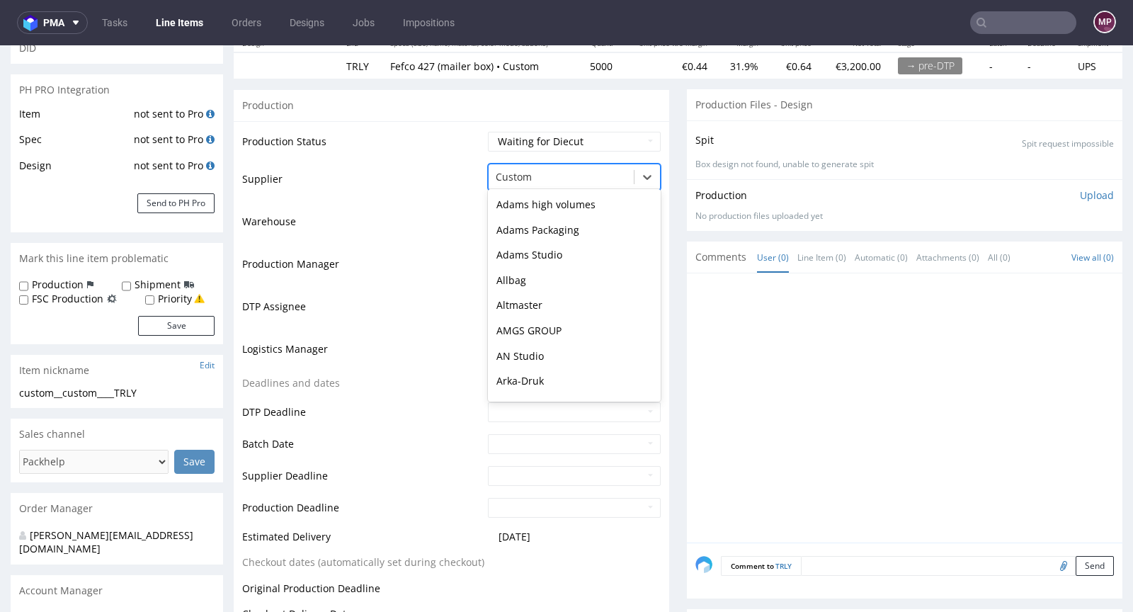
click at [547, 177] on div at bounding box center [561, 177] width 131 height 17
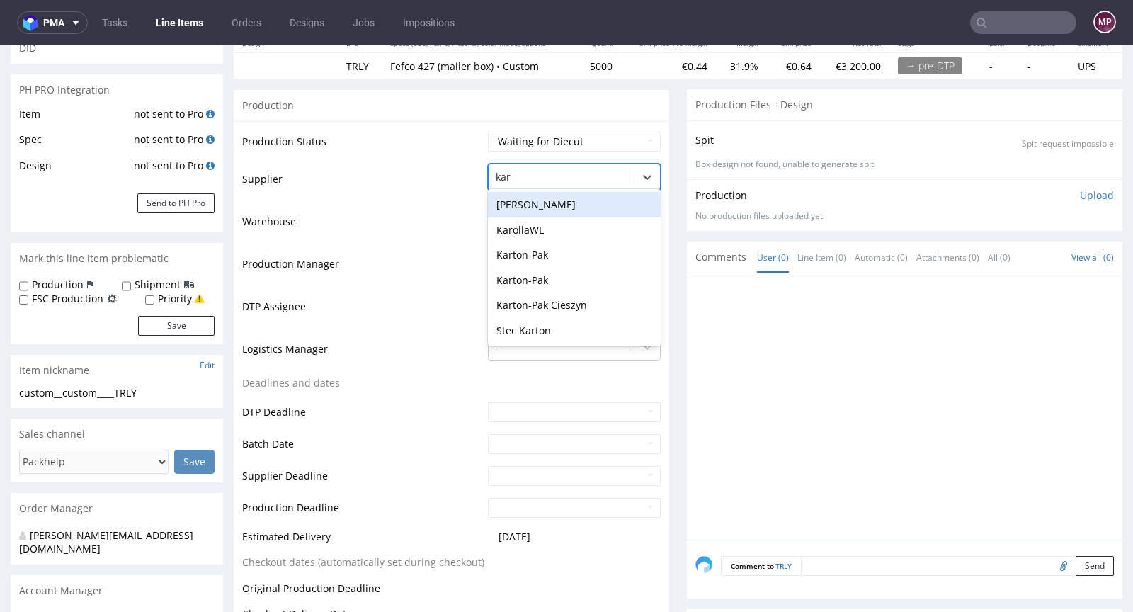
scroll to position [0, 0]
type input "karton"
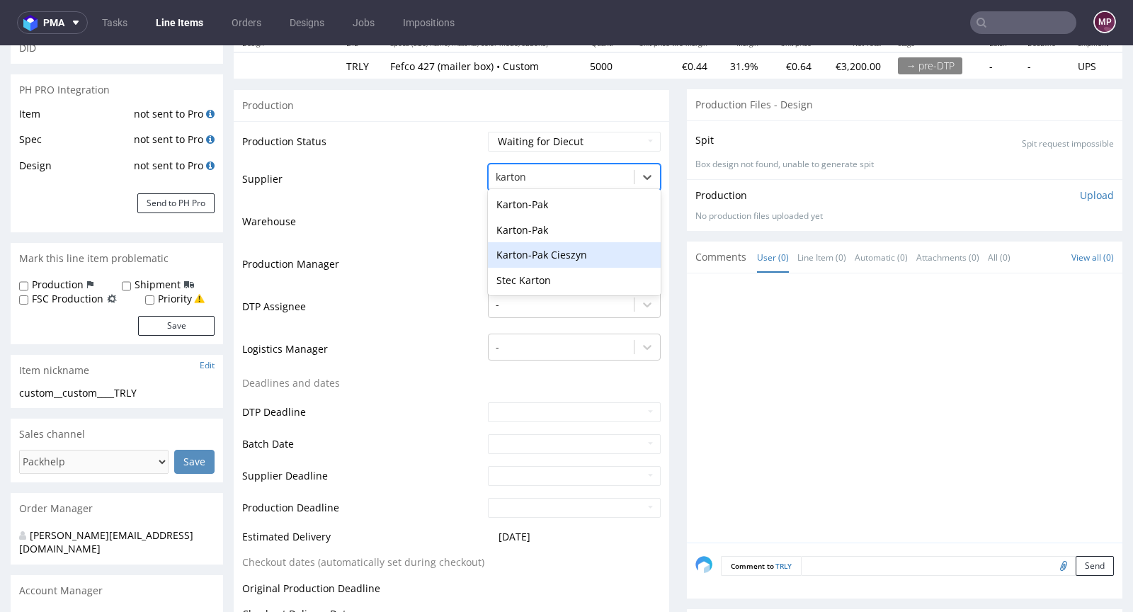
click at [565, 247] on div "Karton-Pak Cieszyn" at bounding box center [574, 255] width 173 height 26
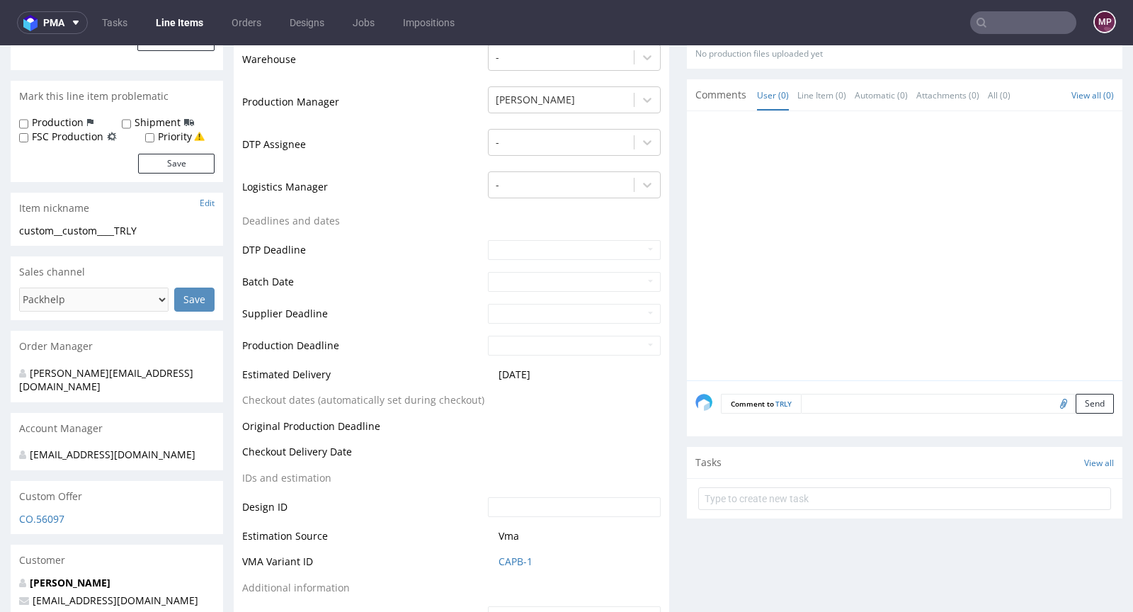
scroll to position [446, 0]
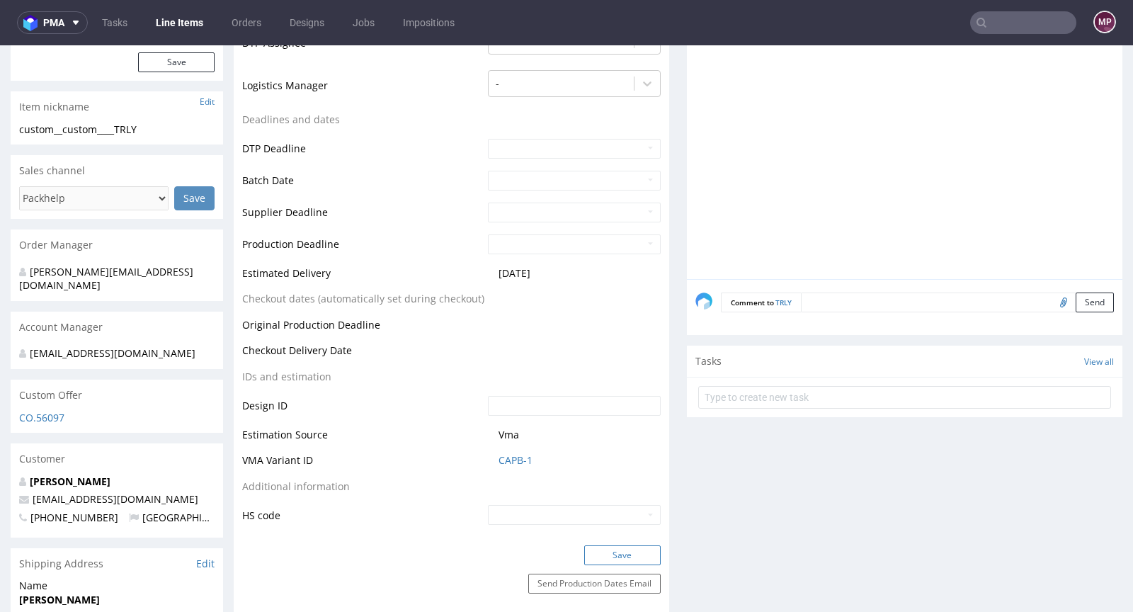
click at [619, 546] on button "Save" at bounding box center [622, 555] width 77 height 20
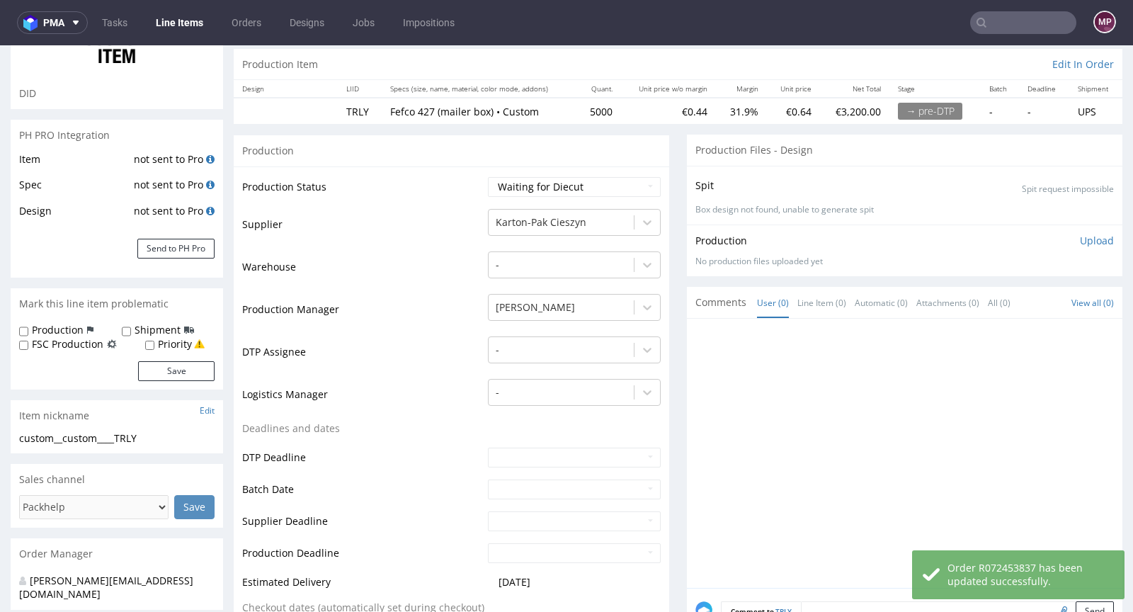
scroll to position [0, 0]
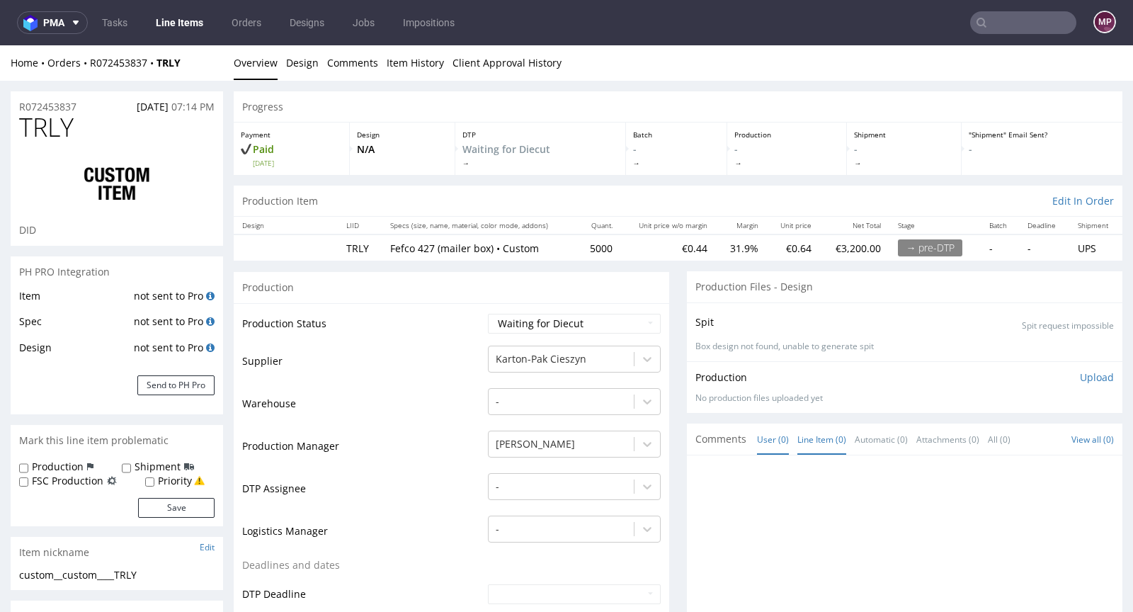
click at [798, 436] on link "Line Item (0)" at bounding box center [822, 439] width 49 height 30
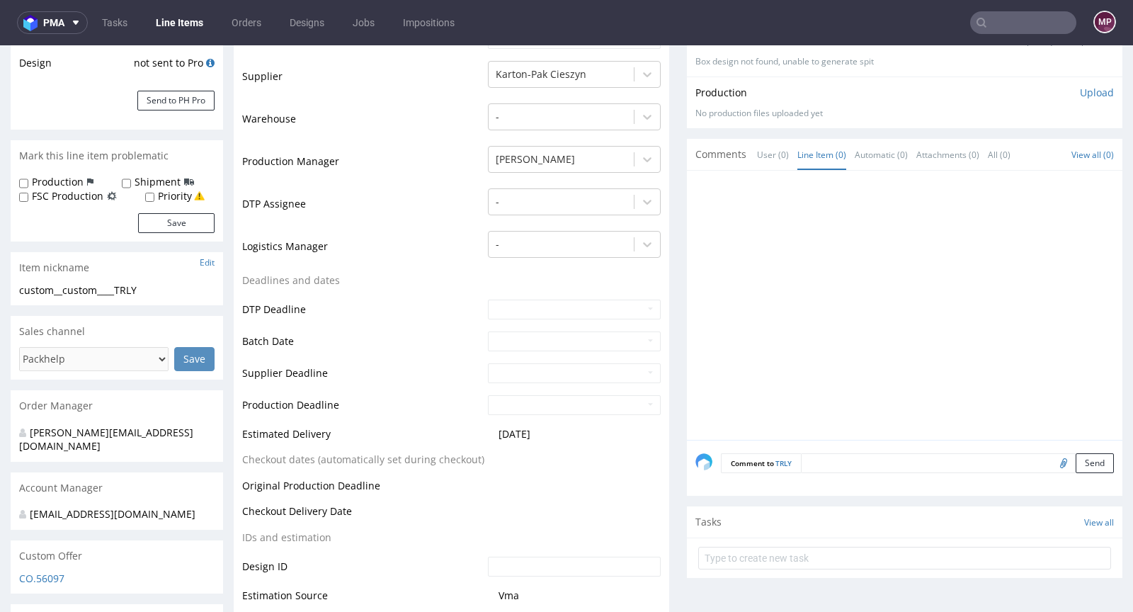
click at [838, 461] on textarea at bounding box center [957, 463] width 313 height 20
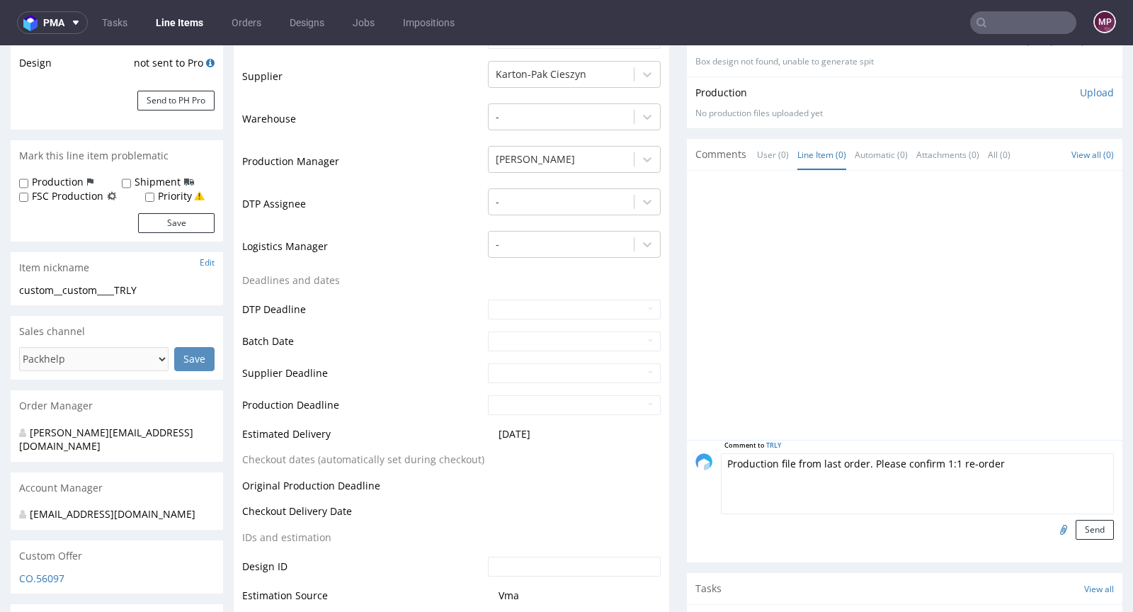
type textarea "Production file from last order. Please confirm 1:1 re-order"
click at [1052, 520] on input "file" at bounding box center [1062, 529] width 20 height 18
type input "C:\fakepath\custom__custom____EUHK__d0__oR258392313__inside (1).pdf"
click at [1076, 525] on button "Send" at bounding box center [1095, 530] width 38 height 20
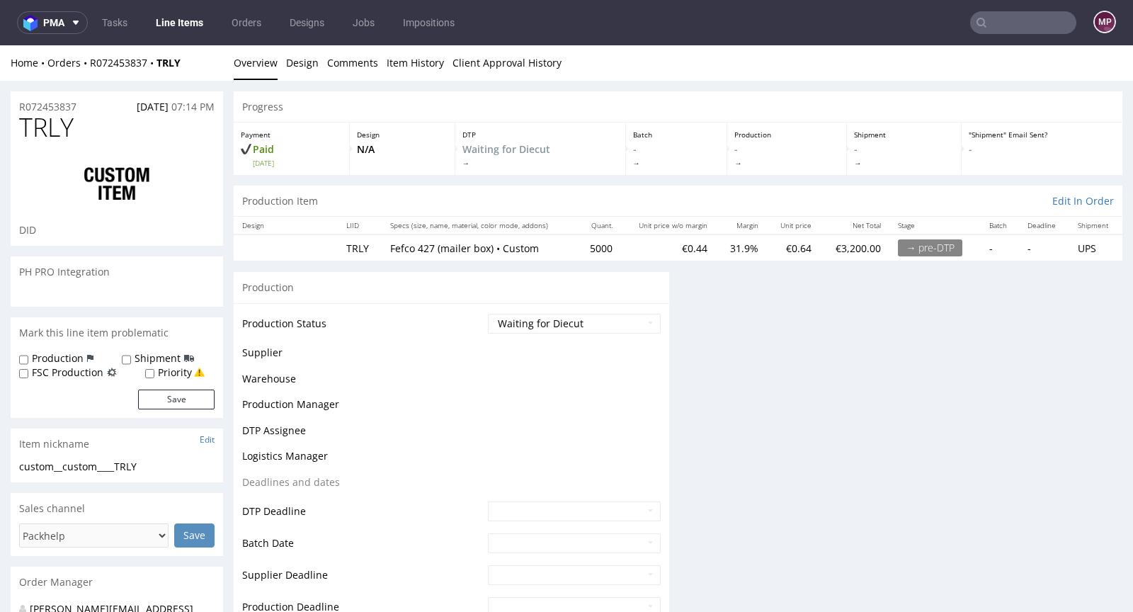
scroll to position [0, 0]
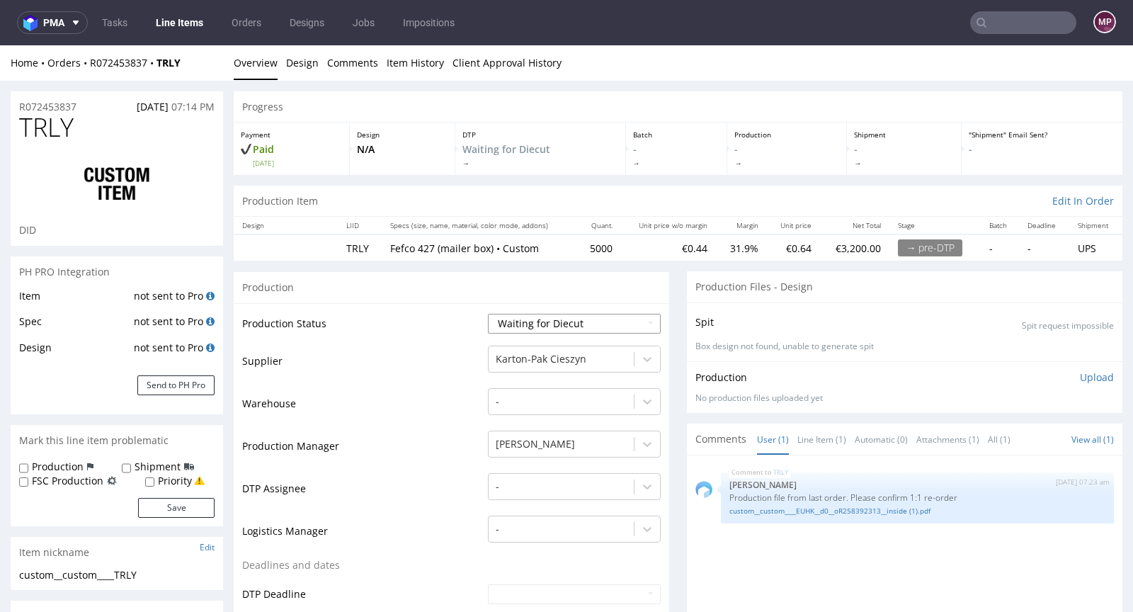
click at [572, 317] on select "Waiting for Artwork Waiting for Diecut Waiting for Mockup Waiting for DTP Waiti…" at bounding box center [574, 324] width 173 height 20
select select "pre_dtp_waiting_for_artwork"
click at [488, 314] on select "Waiting for Artwork Waiting for Diecut Waiting for Mockup Waiting for DTP Waiti…" at bounding box center [574, 324] width 173 height 20
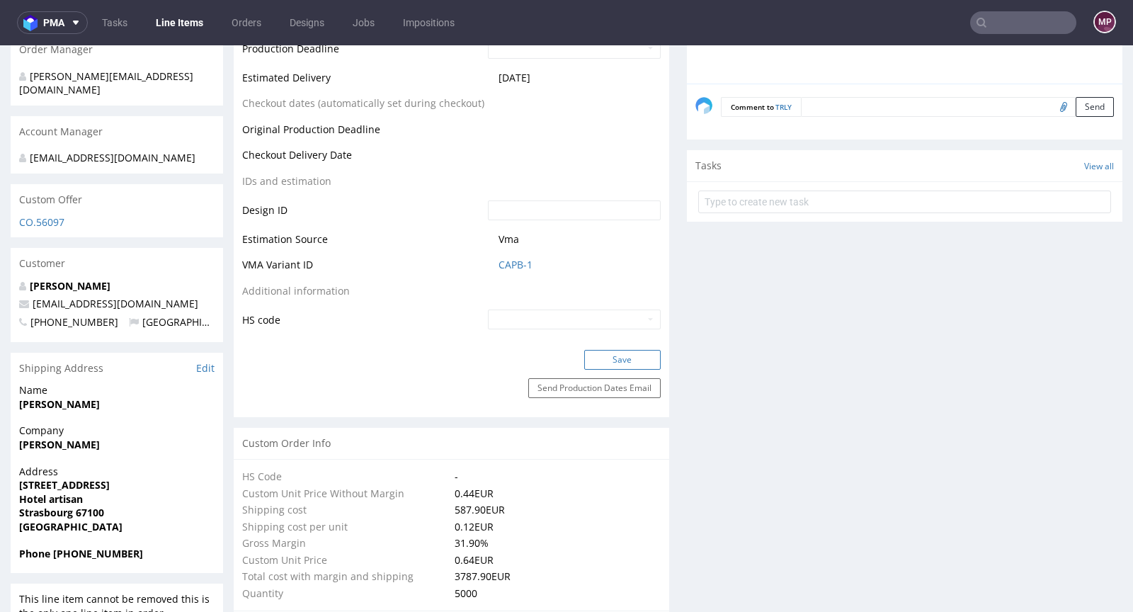
scroll to position [657, 0]
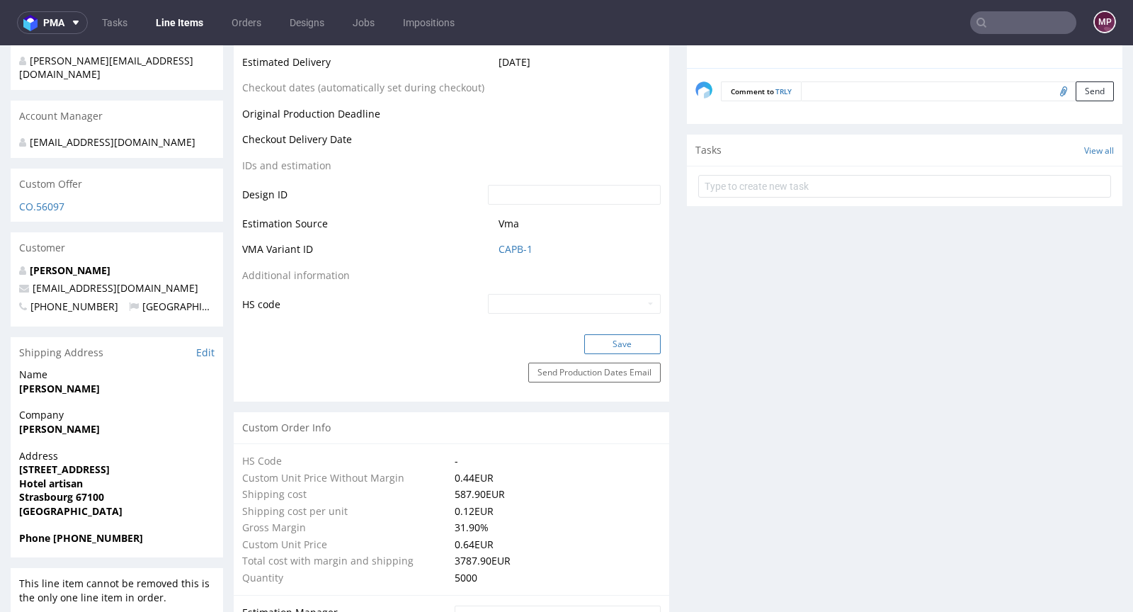
click at [611, 344] on button "Save" at bounding box center [622, 344] width 77 height 20
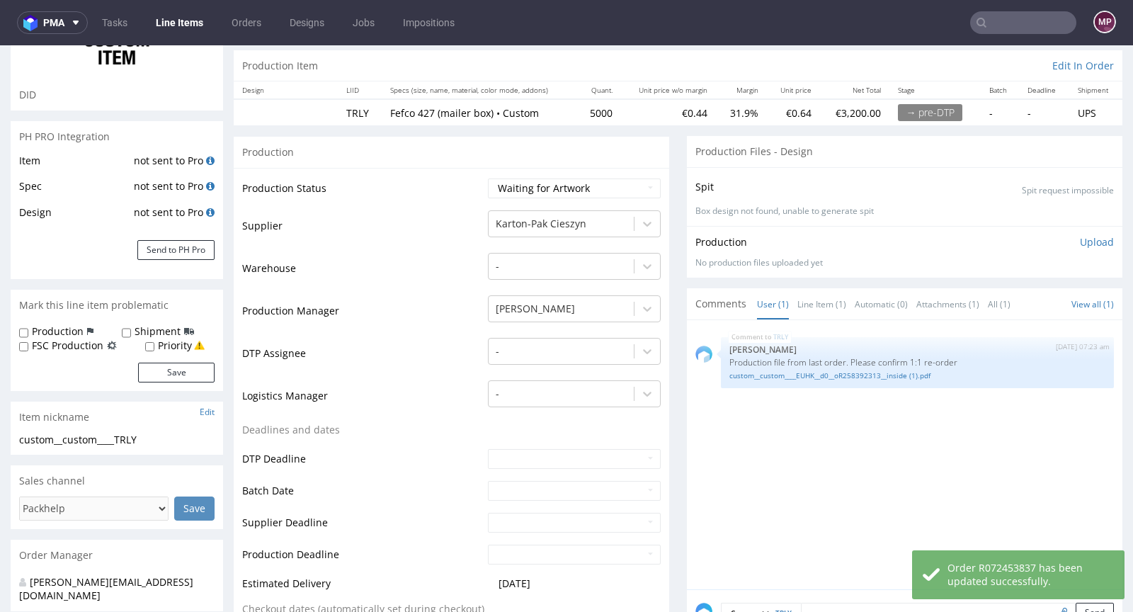
scroll to position [0, 0]
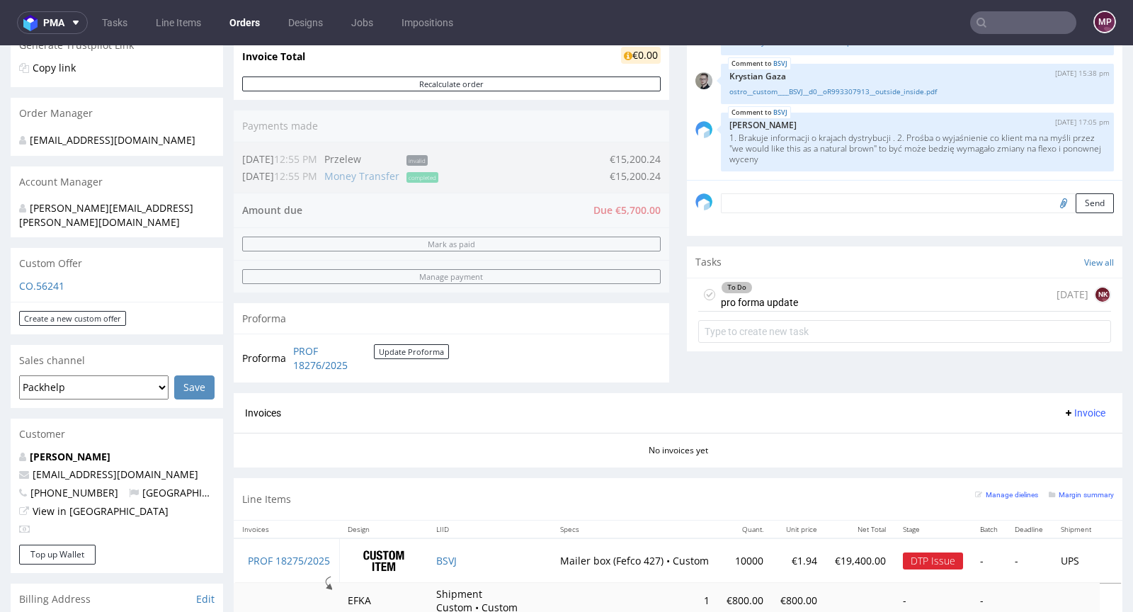
scroll to position [703, 0]
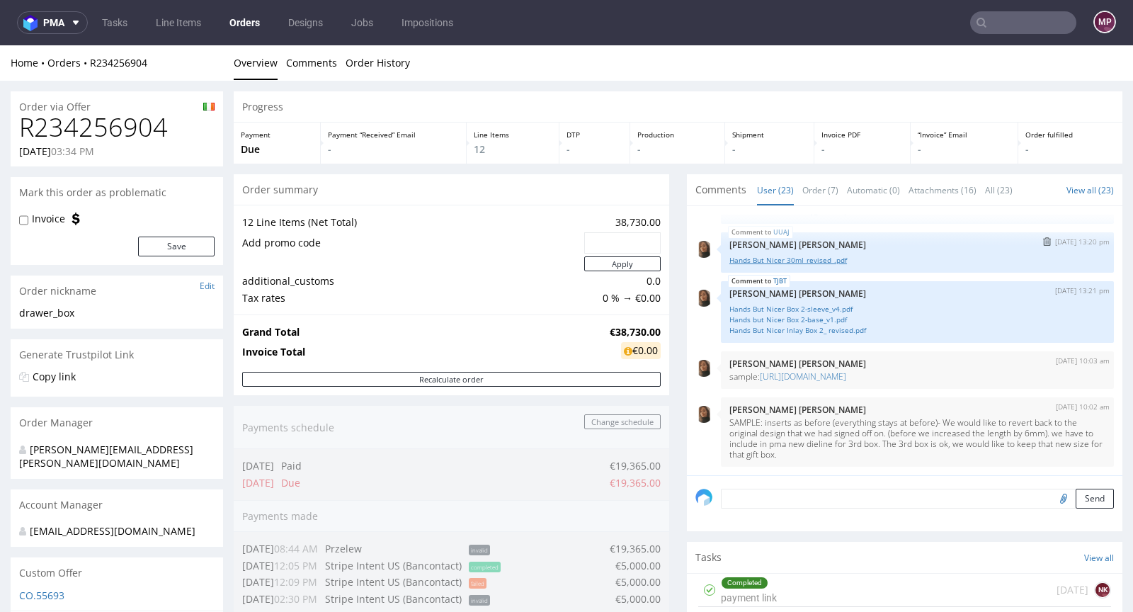
scroll to position [1170, 0]
click at [157, 66] on div "Home Orders R234256904" at bounding box center [117, 63] width 213 height 14
drag, startPoint x: 159, startPoint y: 66, endPoint x: 103, endPoint y: 67, distance: 55.3
click at [103, 67] on div "Home Orders R234256904" at bounding box center [117, 63] width 213 height 14
click at [147, 67] on link "R234256904" at bounding box center [118, 62] width 57 height 13
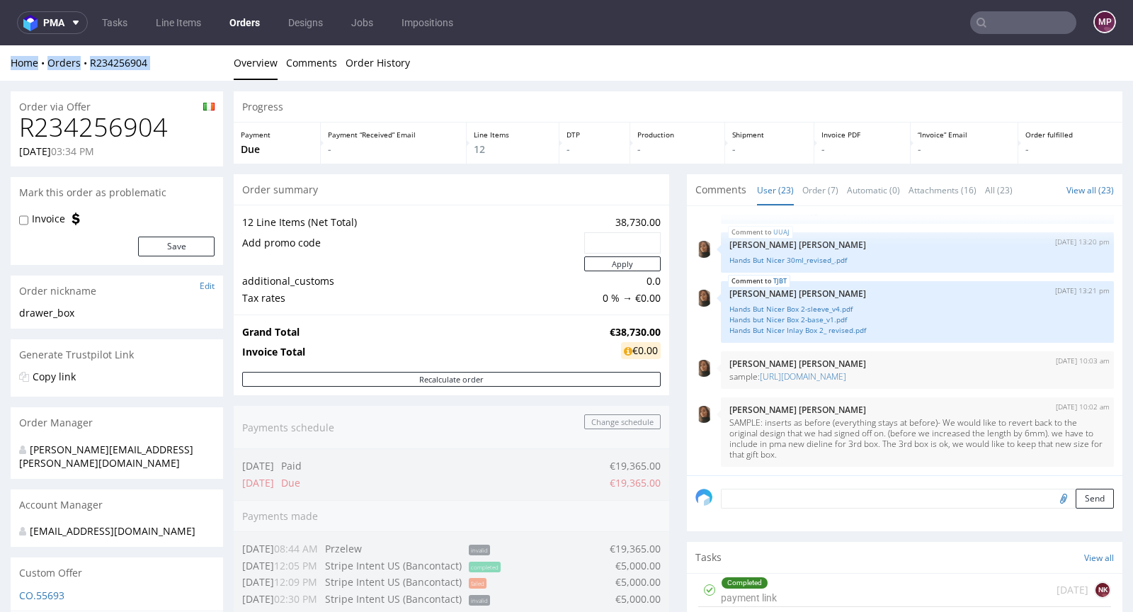
click at [168, 67] on div "Home Orders R234256904" at bounding box center [117, 63] width 213 height 14
drag, startPoint x: 165, startPoint y: 63, endPoint x: 91, endPoint y: 60, distance: 73.7
click at [91, 60] on div "Home Orders R234256904" at bounding box center [117, 63] width 213 height 14
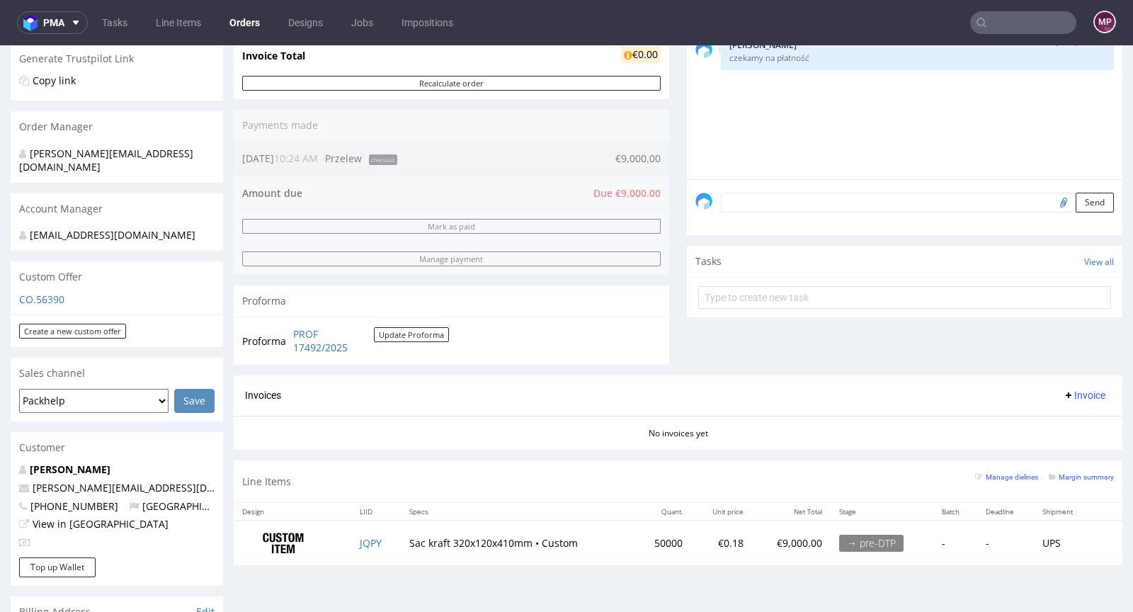
scroll to position [9, 0]
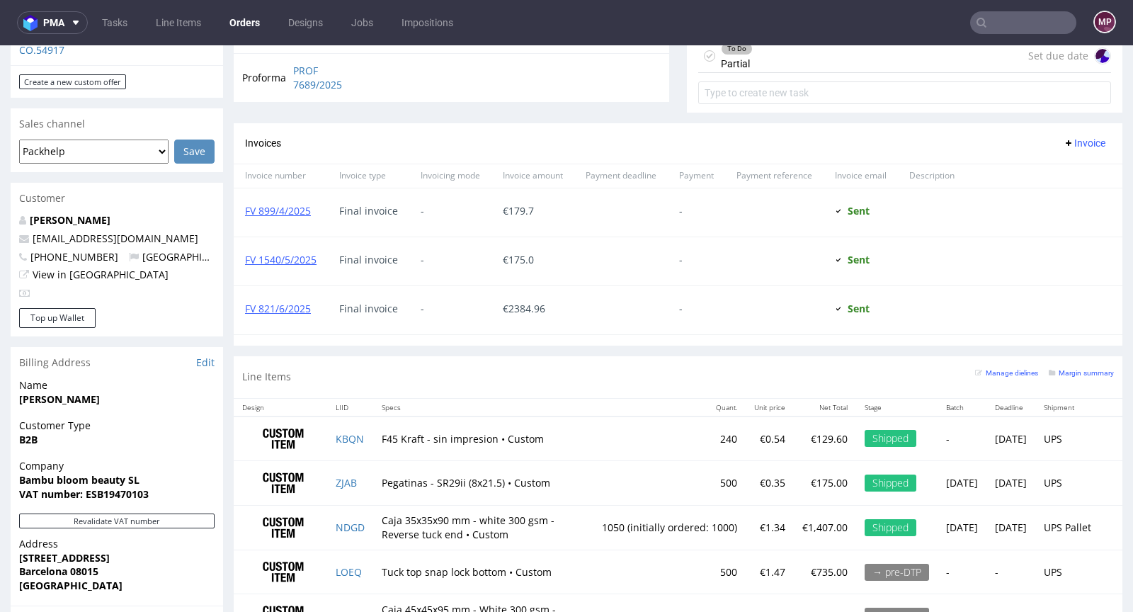
scroll to position [212, 0]
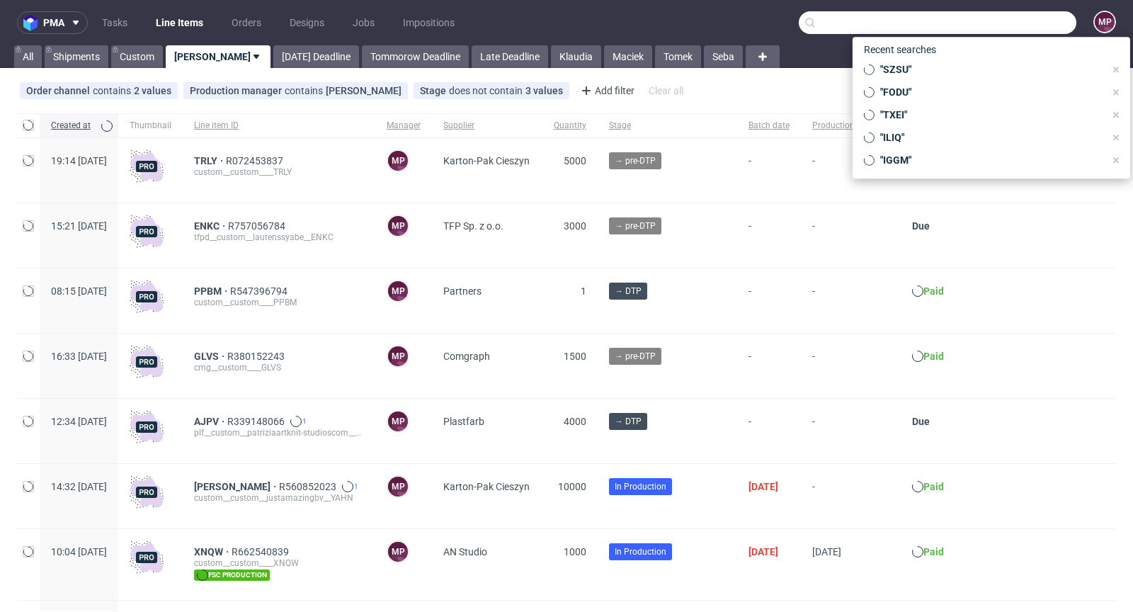
click at [987, 22] on input "text" at bounding box center [938, 22] width 278 height 23
paste input "WVLU"
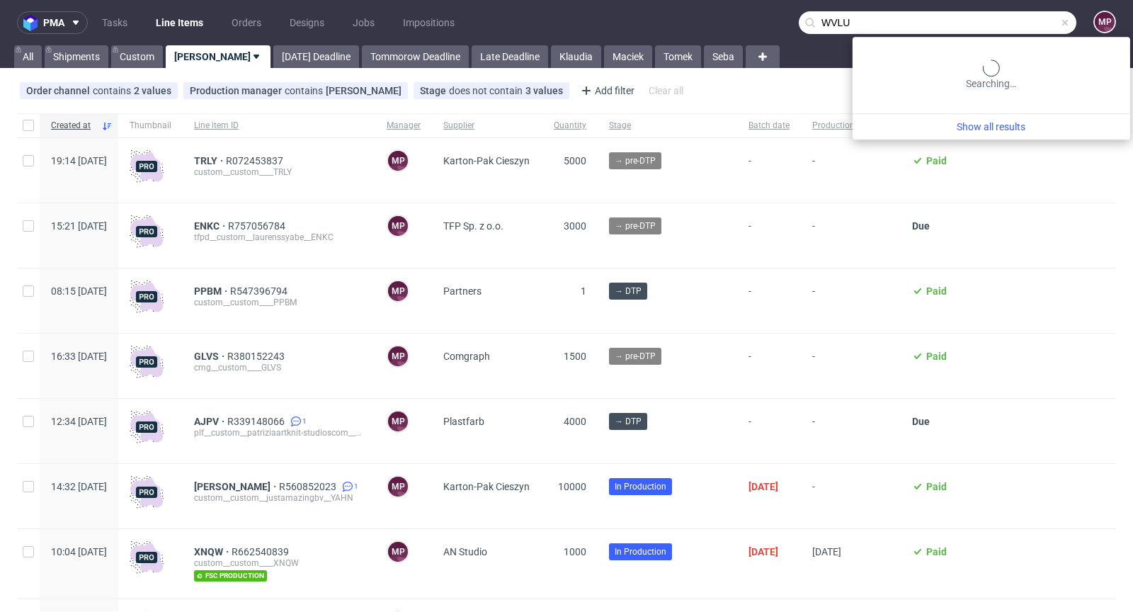
type input "WVLU"
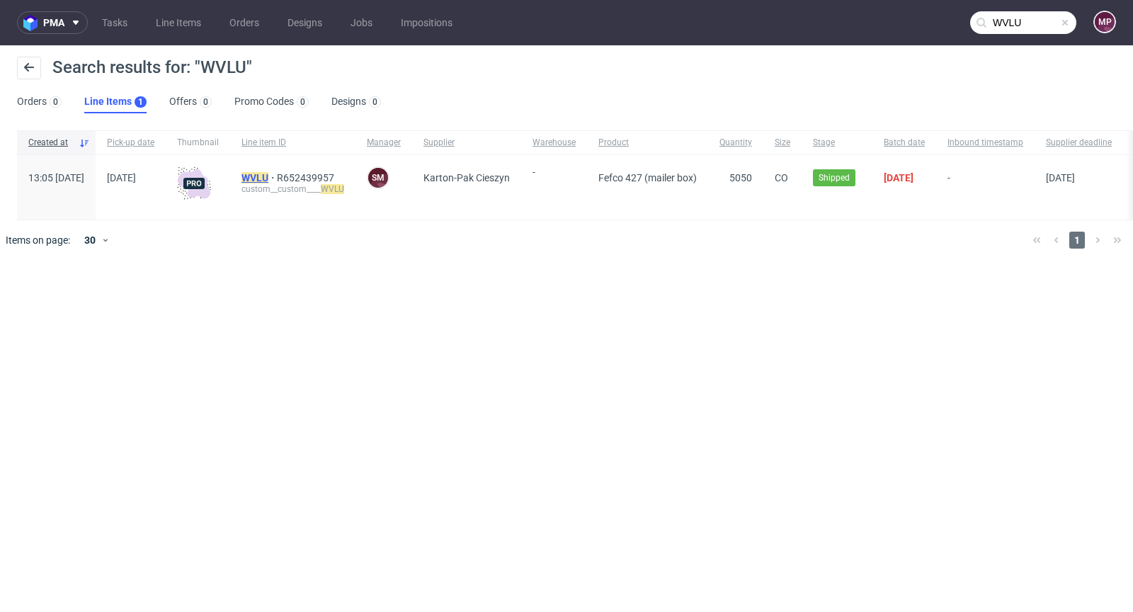
click at [268, 175] on mark "WVLU" at bounding box center [255, 177] width 27 height 11
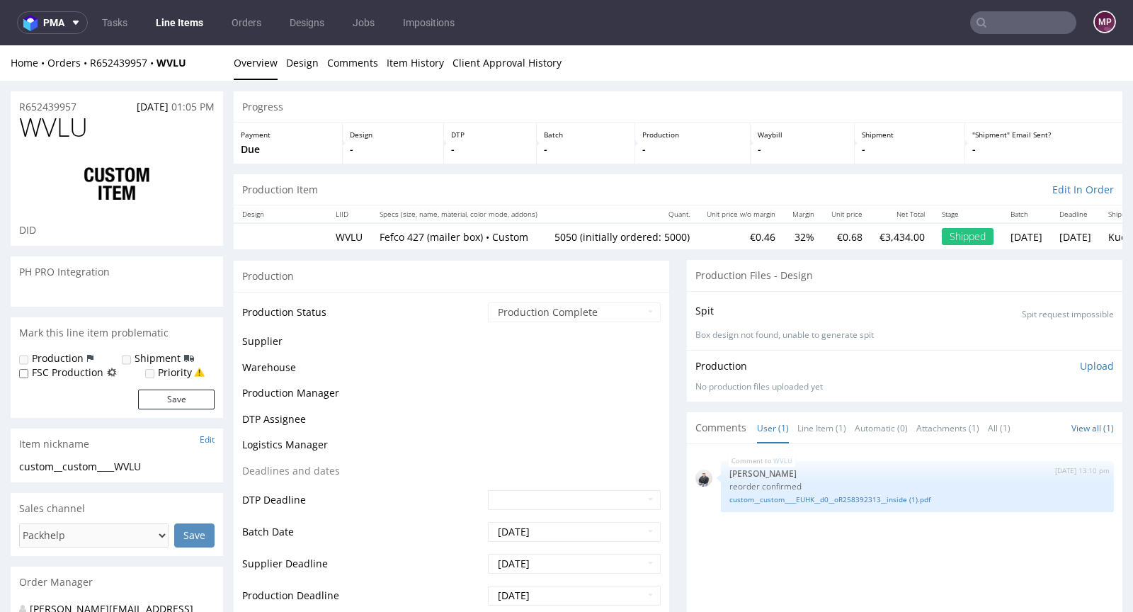
select select "in_progress"
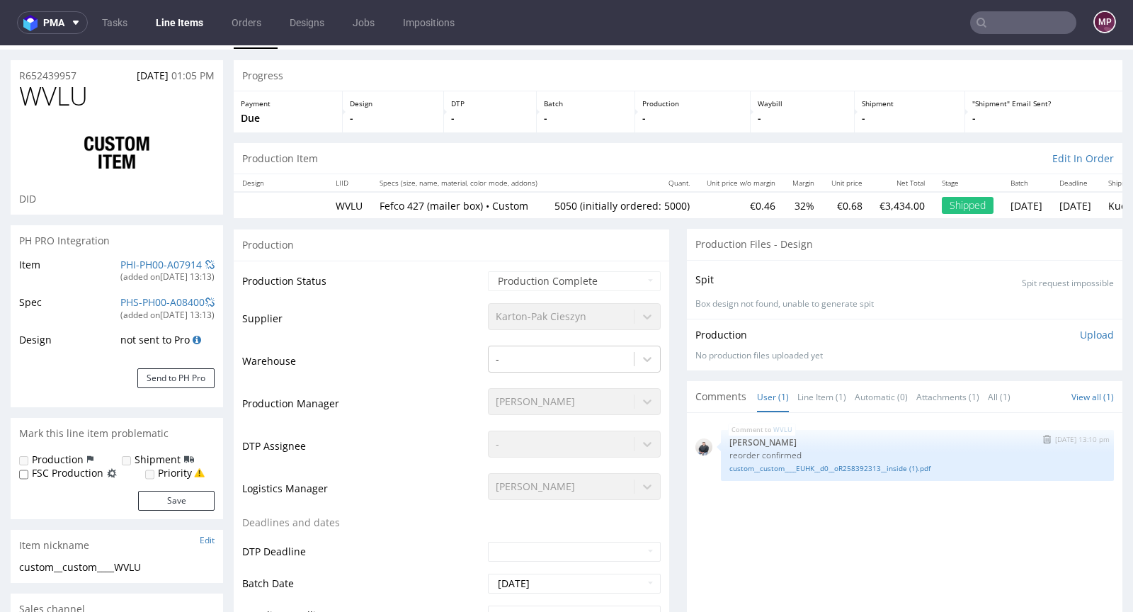
scroll to position [106, 0]
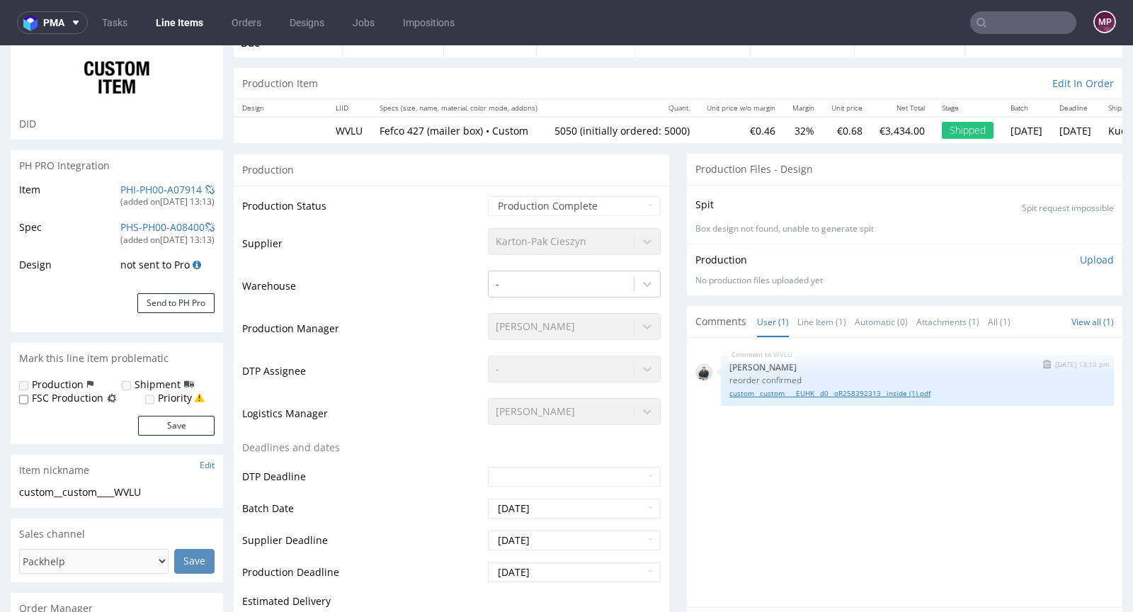
click at [797, 395] on link "custom__custom____EUHK__d0__oR258392313__inside (1).pdf" at bounding box center [918, 393] width 376 height 11
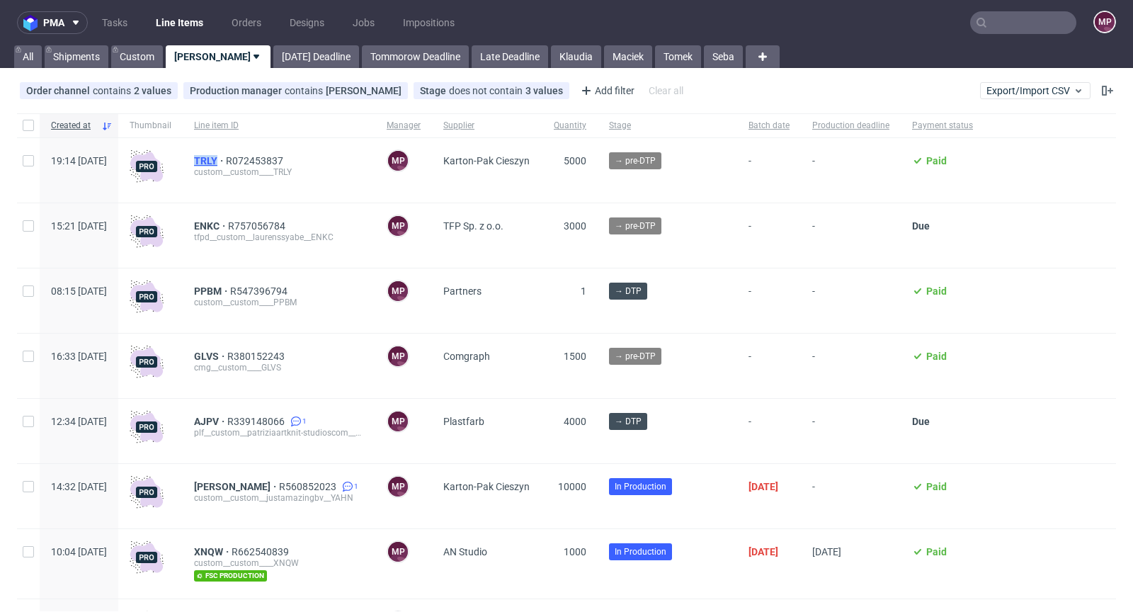
drag, startPoint x: 228, startPoint y: 162, endPoint x: 256, endPoint y: 157, distance: 28.7
click at [256, 157] on div "TRLY R072453837 custom__custom____TRLY" at bounding box center [279, 170] width 193 height 64
copy span "TRLY"
click at [356, 179] on span "TRLY R072453837 custom__custom____TRLY" at bounding box center [279, 170] width 170 height 30
click at [273, 54] on link "Today Deadline" at bounding box center [316, 56] width 86 height 23
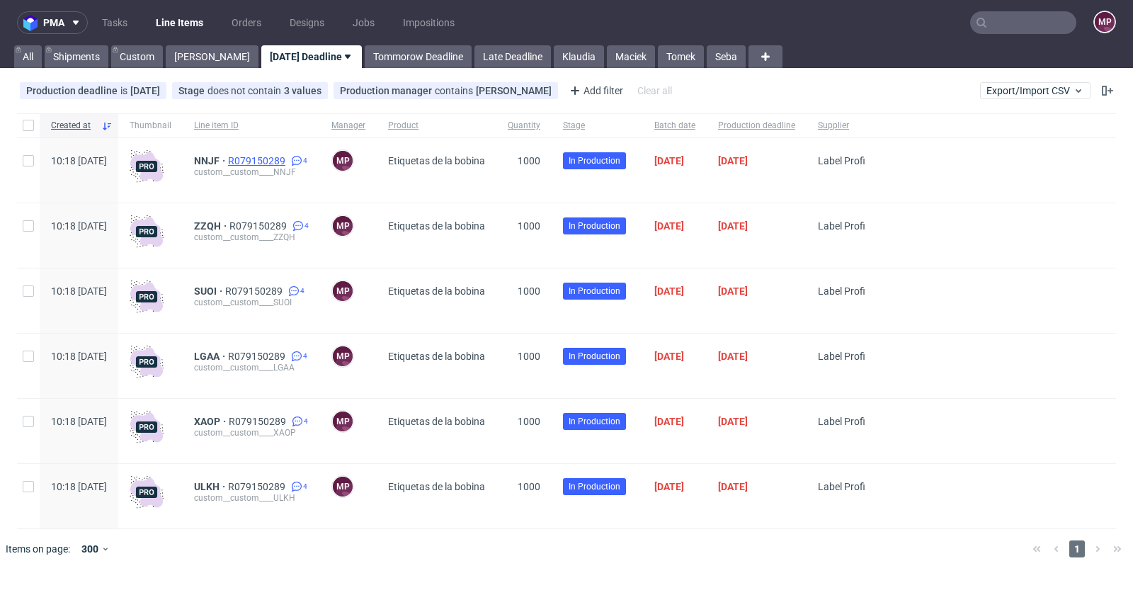
click at [288, 157] on span "R079150289" at bounding box center [258, 160] width 60 height 11
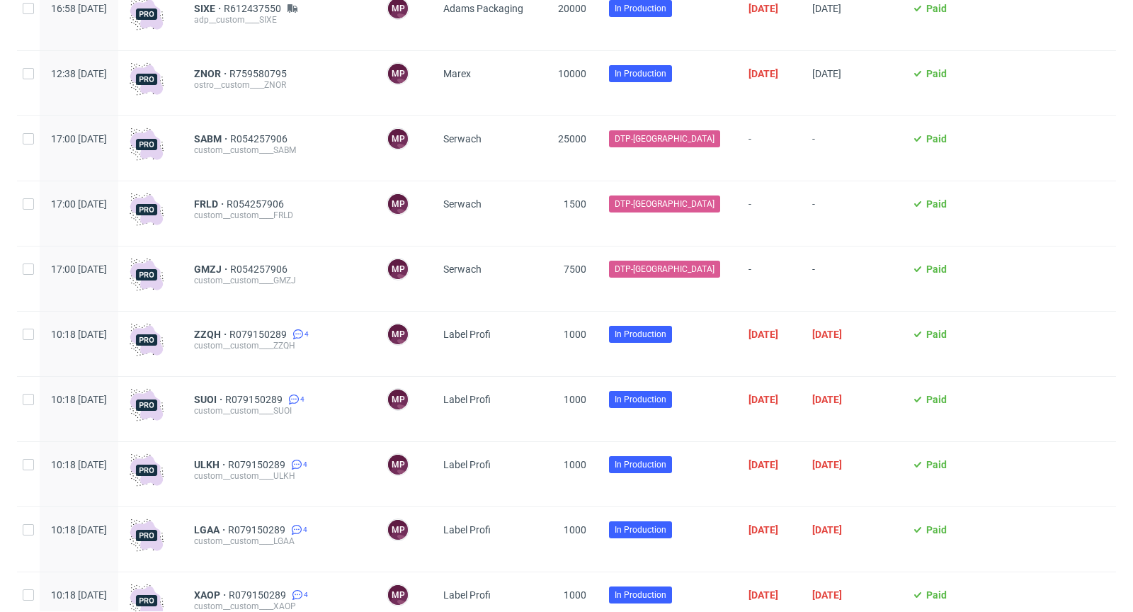
scroll to position [1880, 0]
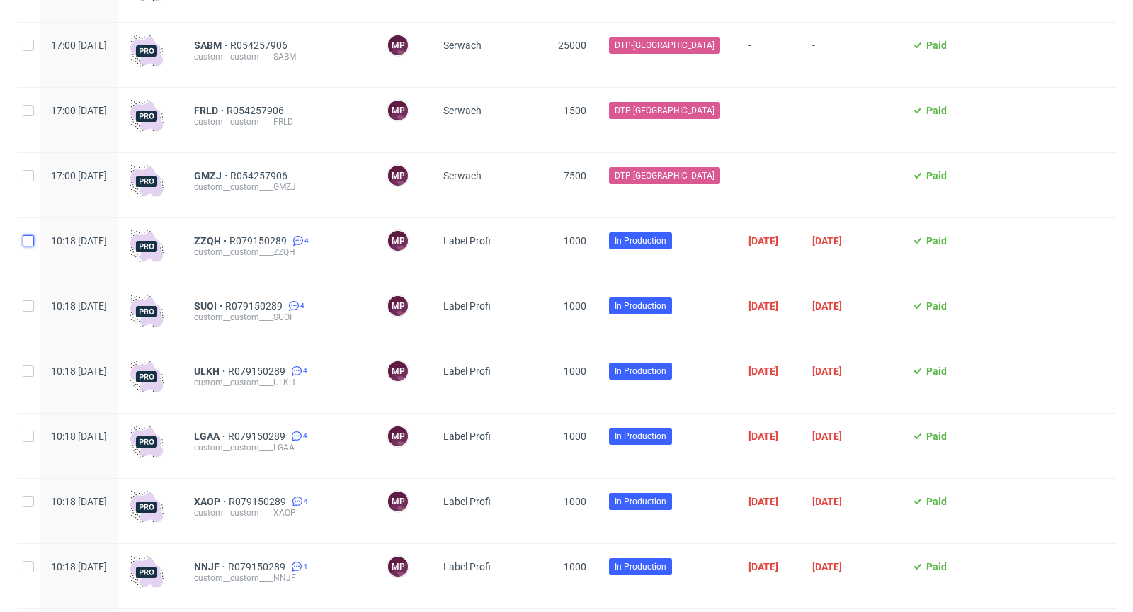
click at [27, 242] on input "checkbox" at bounding box center [28, 240] width 11 height 11
checkbox input "true"
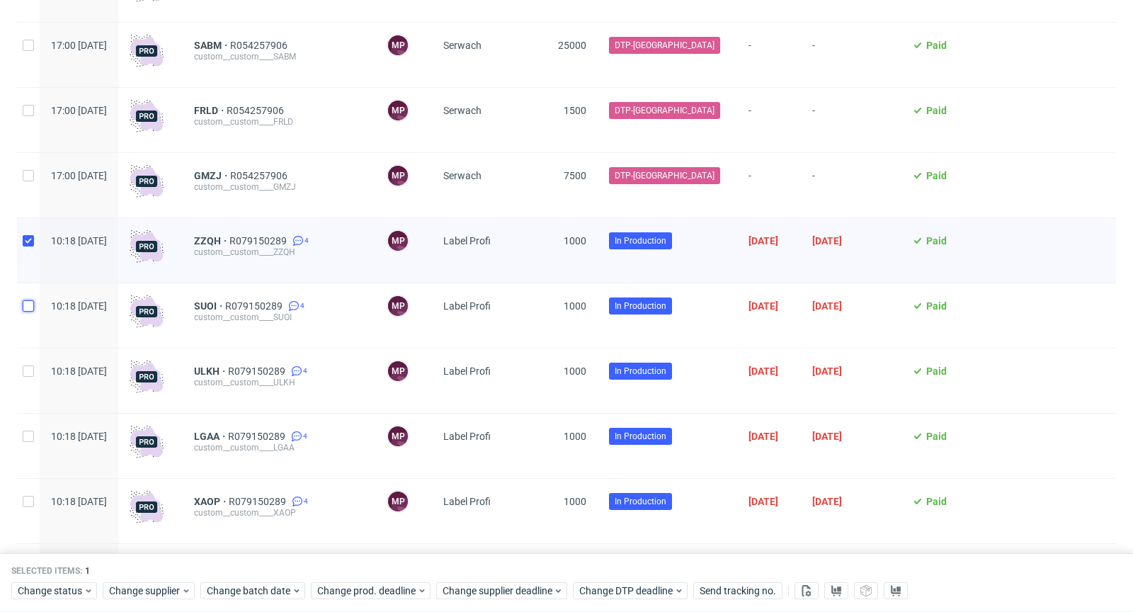
click at [33, 311] on input "checkbox" at bounding box center [28, 305] width 11 height 11
checkbox input "true"
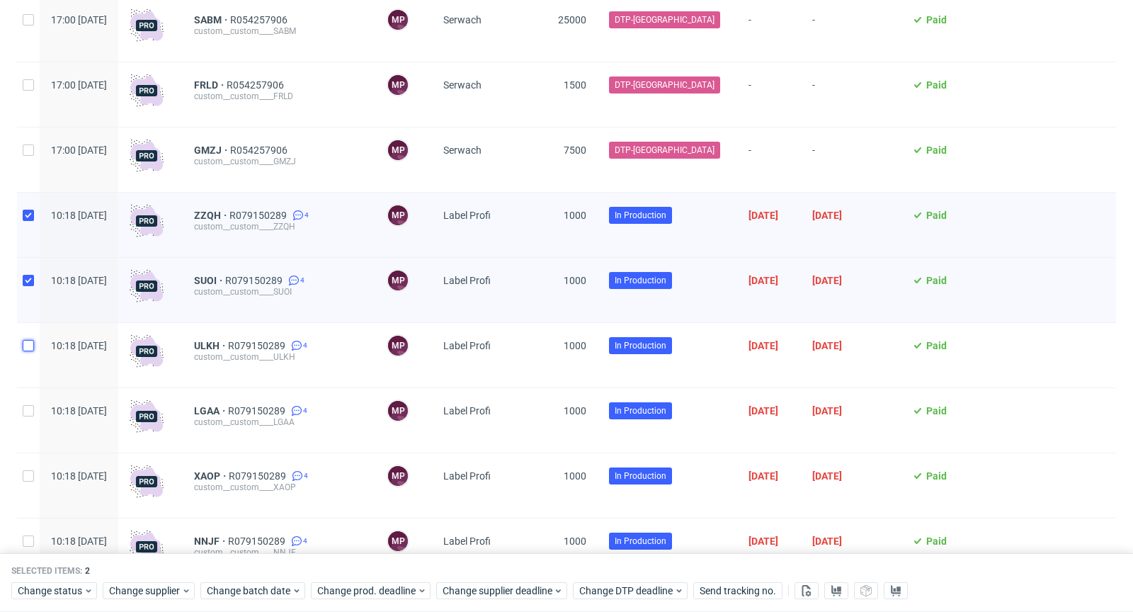
click at [27, 351] on input "checkbox" at bounding box center [28, 345] width 11 height 11
checkbox input "true"
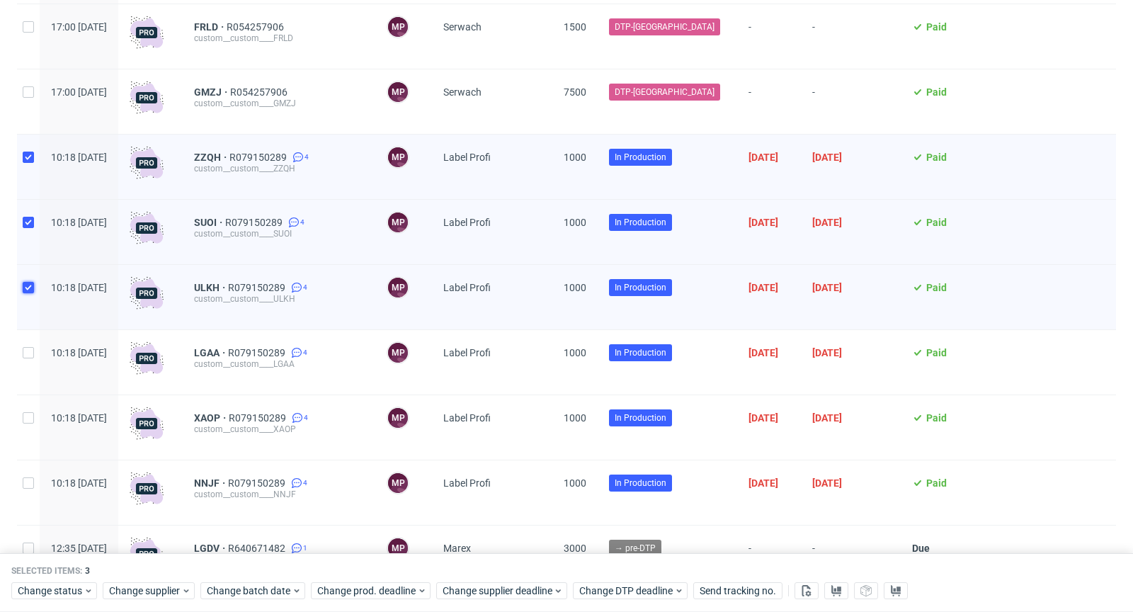
scroll to position [1969, 0]
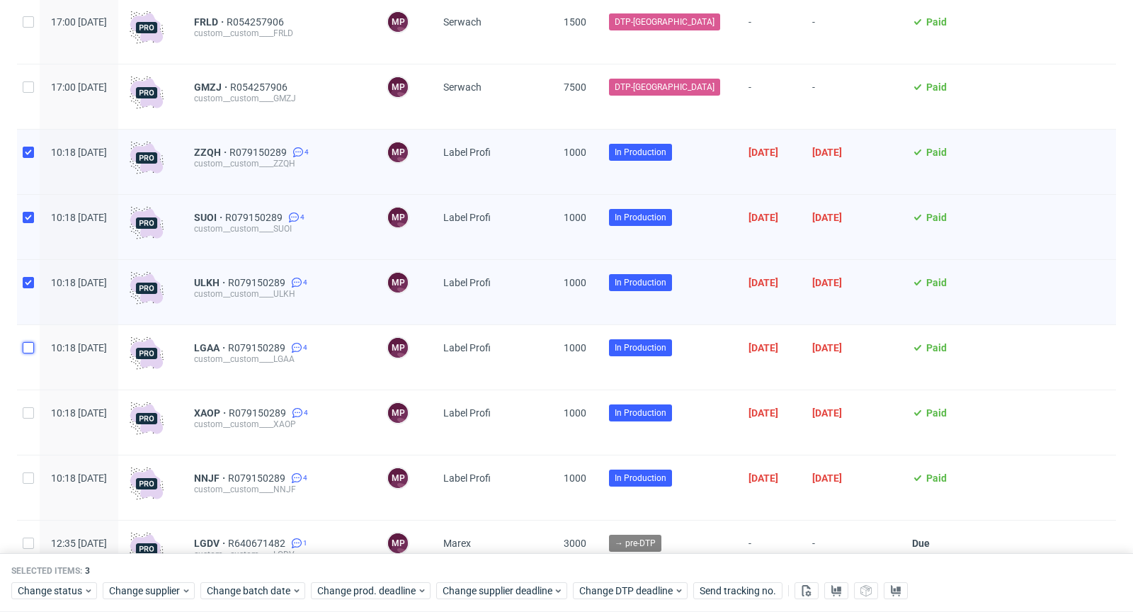
click at [26, 351] on input "checkbox" at bounding box center [28, 347] width 11 height 11
checkbox input "true"
click at [26, 419] on input "checkbox" at bounding box center [28, 412] width 11 height 11
checkbox input "true"
click at [30, 482] on input "checkbox" at bounding box center [28, 477] width 11 height 11
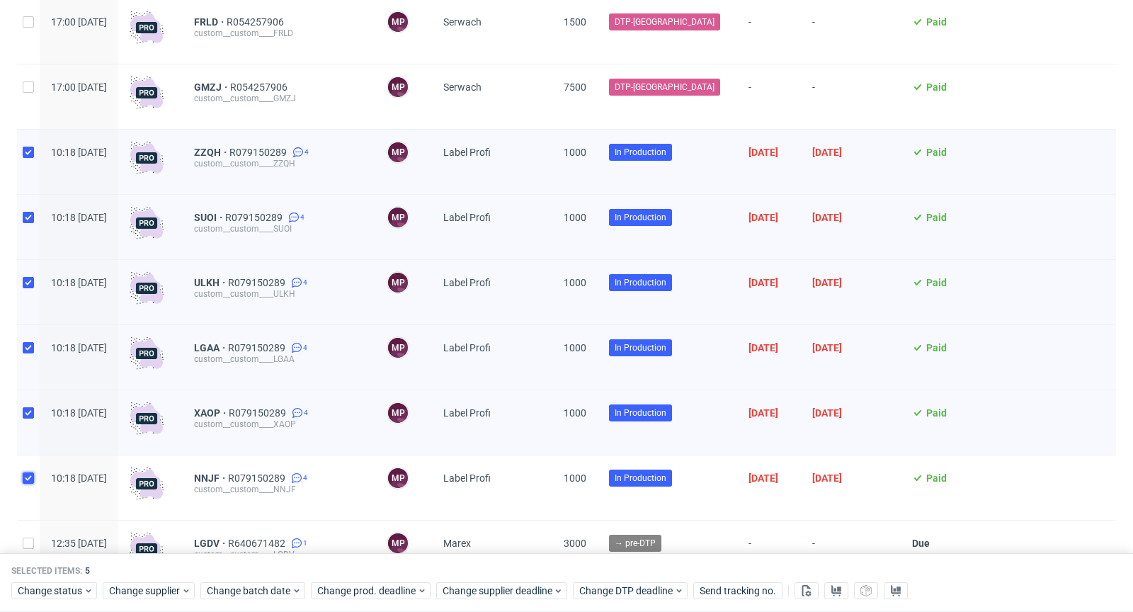
checkbox input "true"
click at [62, 594] on span "Change status" at bounding box center [51, 591] width 66 height 14
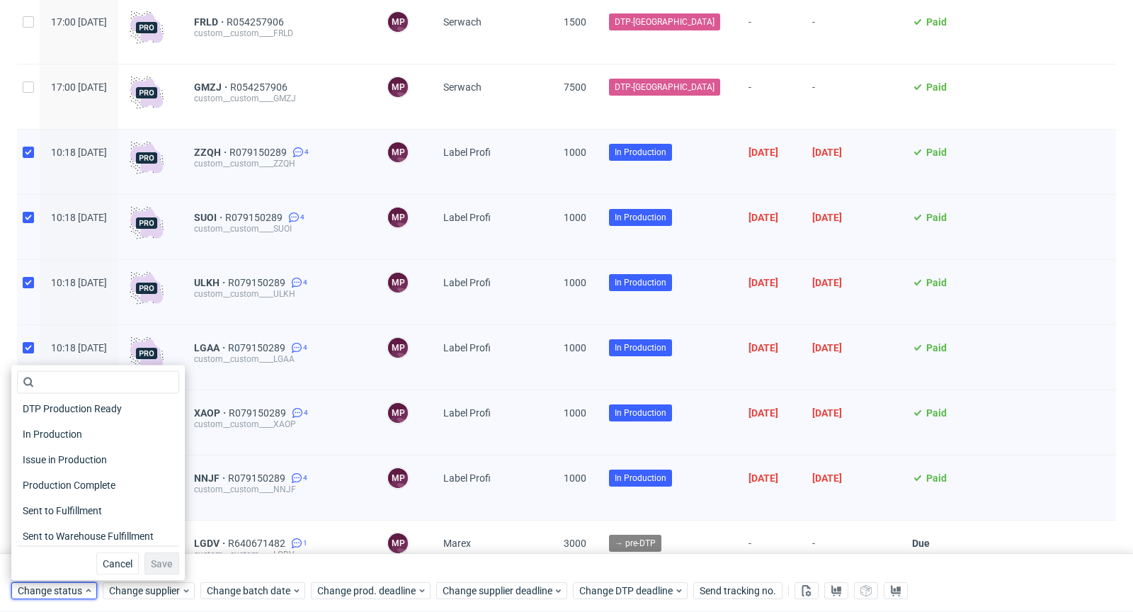
scroll to position [184, 0]
click at [85, 485] on span "Production Complete" at bounding box center [70, 483] width 107 height 20
click at [152, 565] on span "Save" at bounding box center [162, 564] width 22 height 10
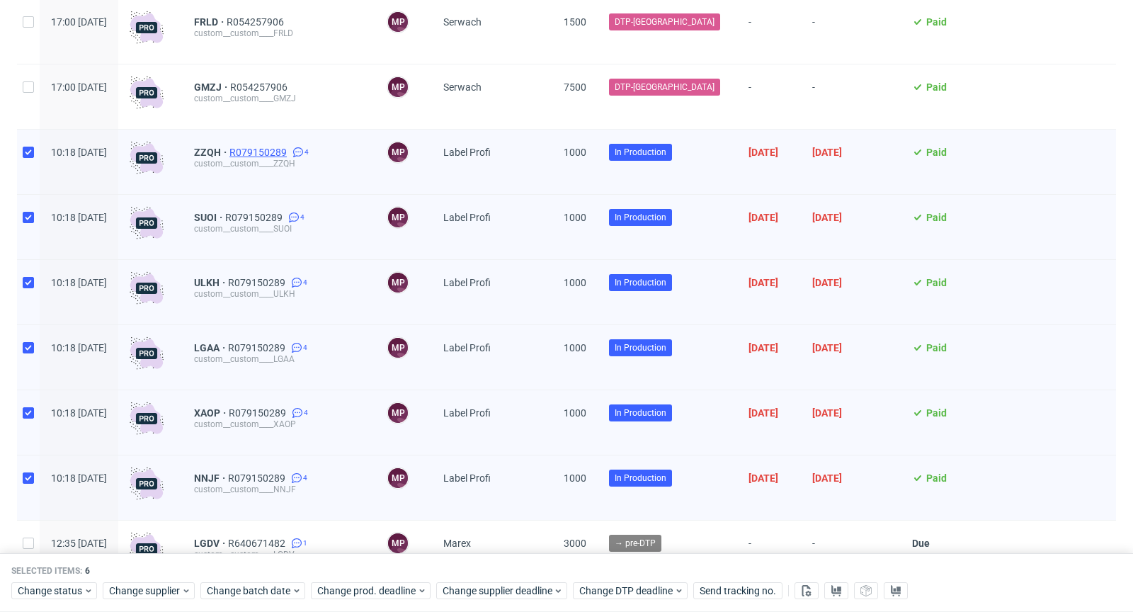
click at [290, 157] on span "R079150289" at bounding box center [260, 152] width 60 height 11
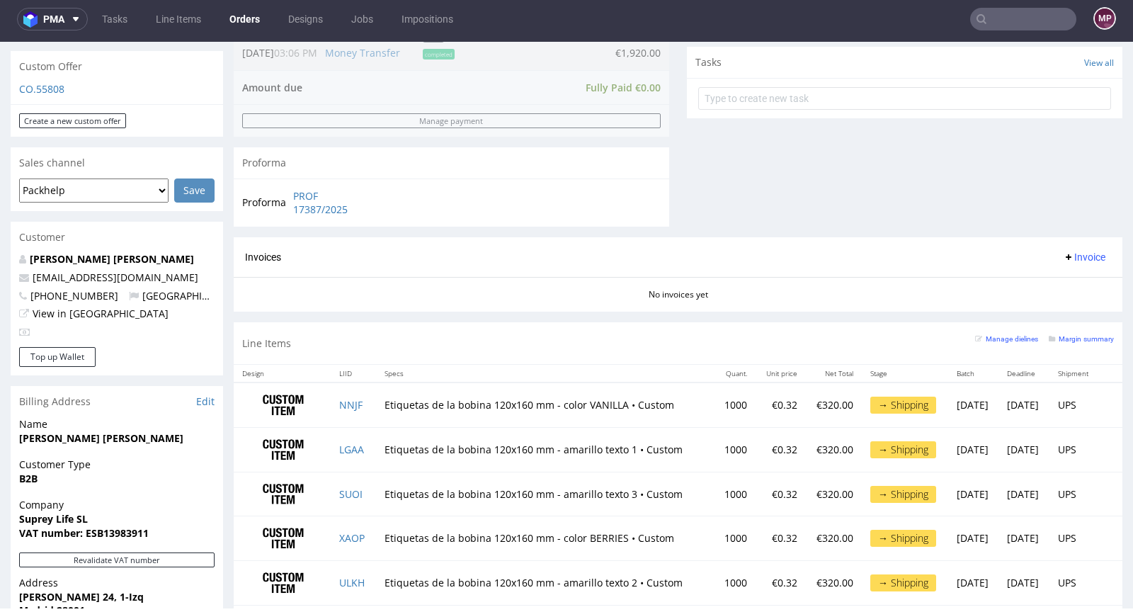
scroll to position [749, 0]
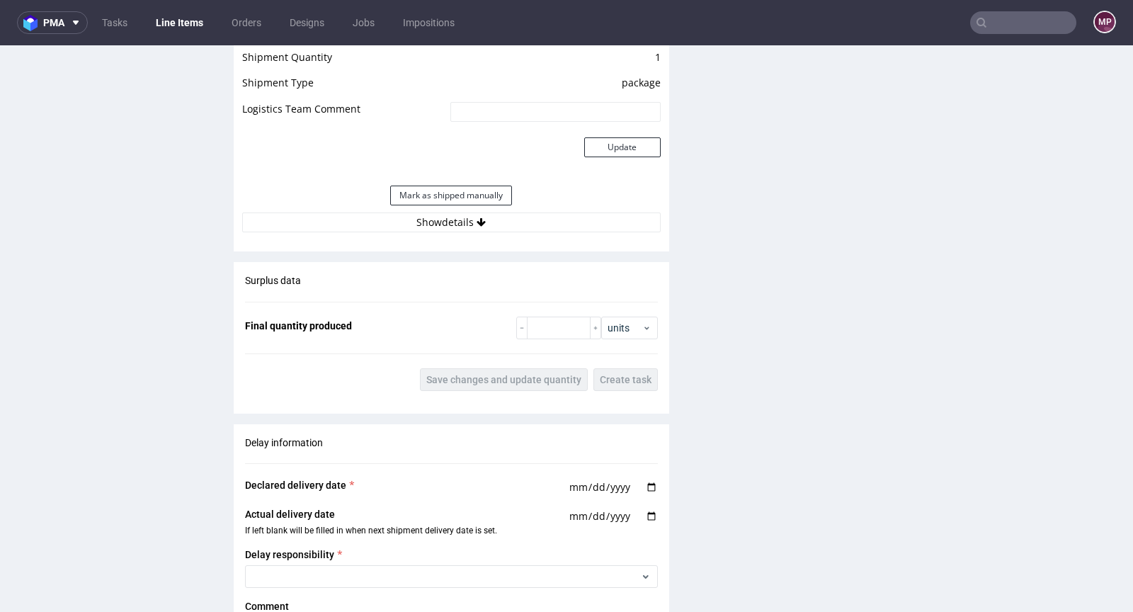
scroll to position [1763, 0]
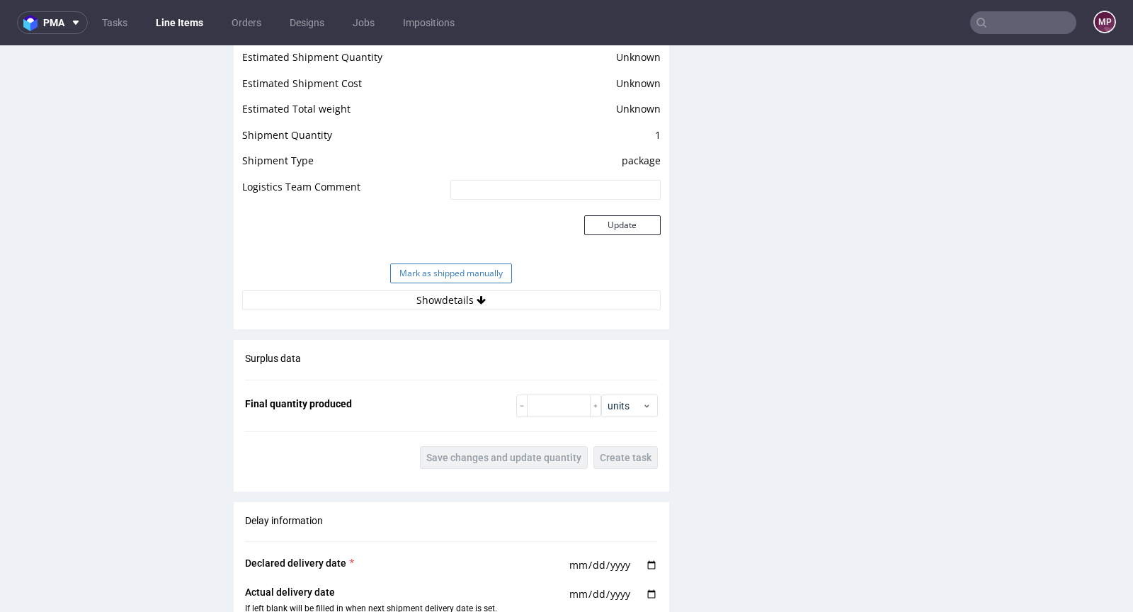
click at [421, 271] on button "Mark as shipped manually" at bounding box center [451, 274] width 122 height 20
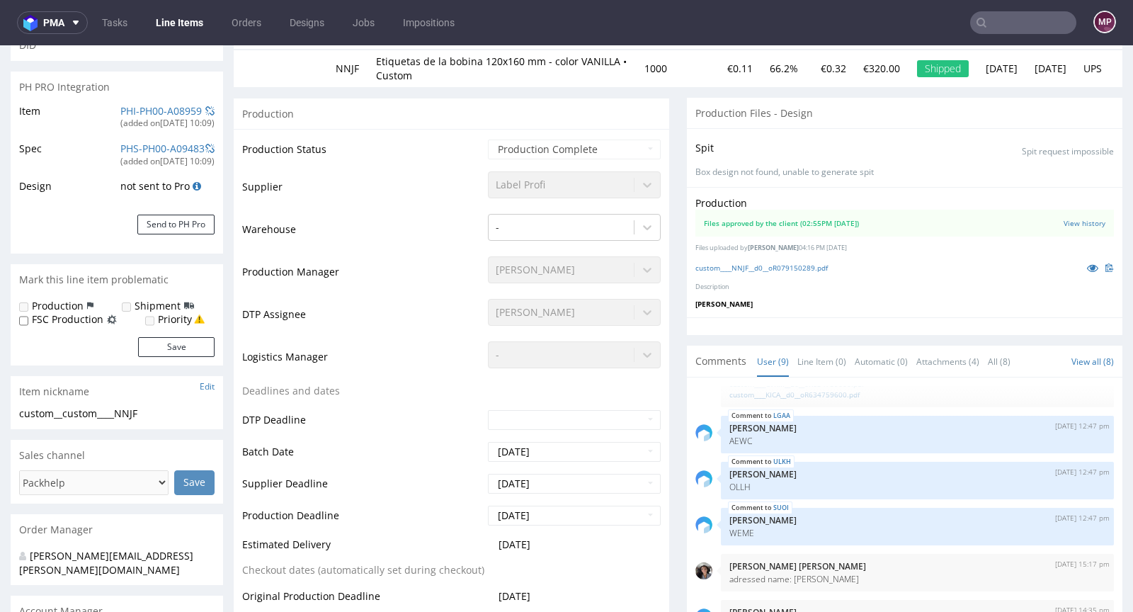
scroll to position [0, 0]
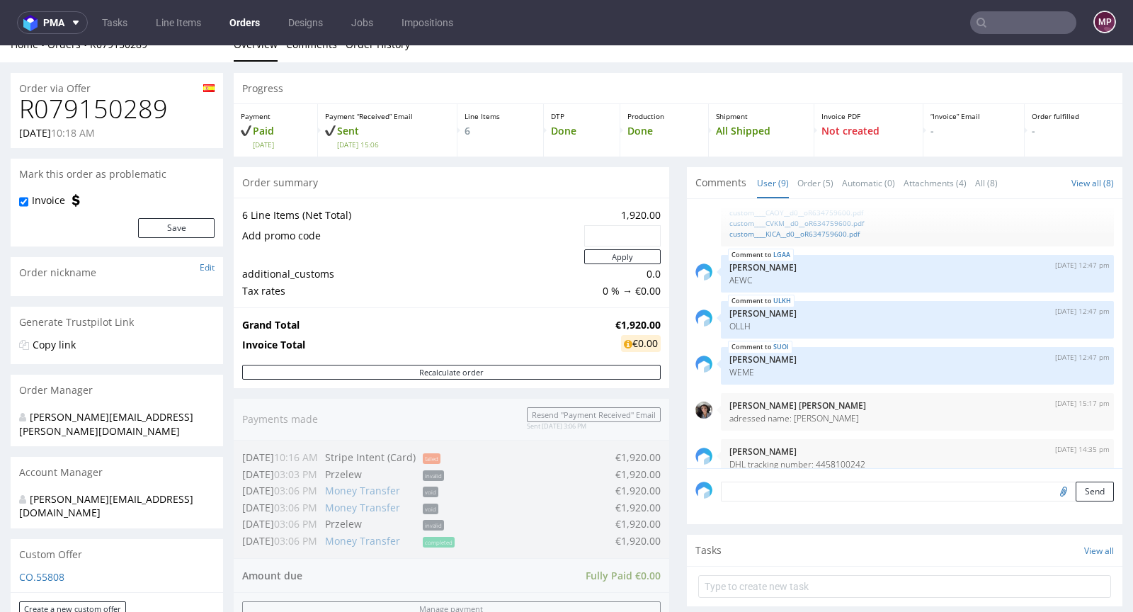
scroll to position [472, 0]
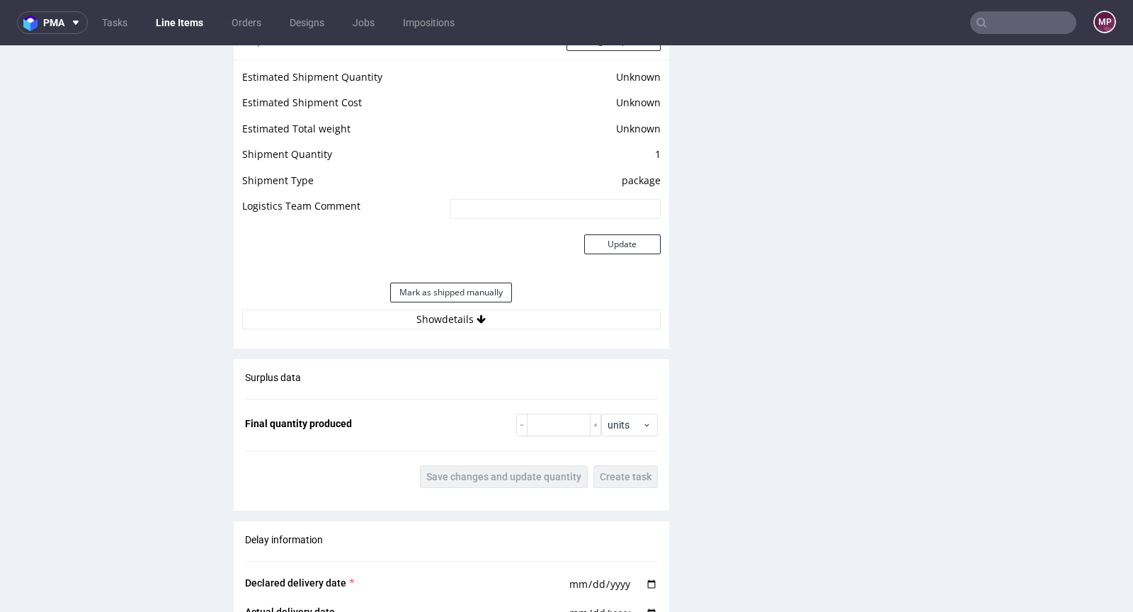
scroll to position [1828, 0]
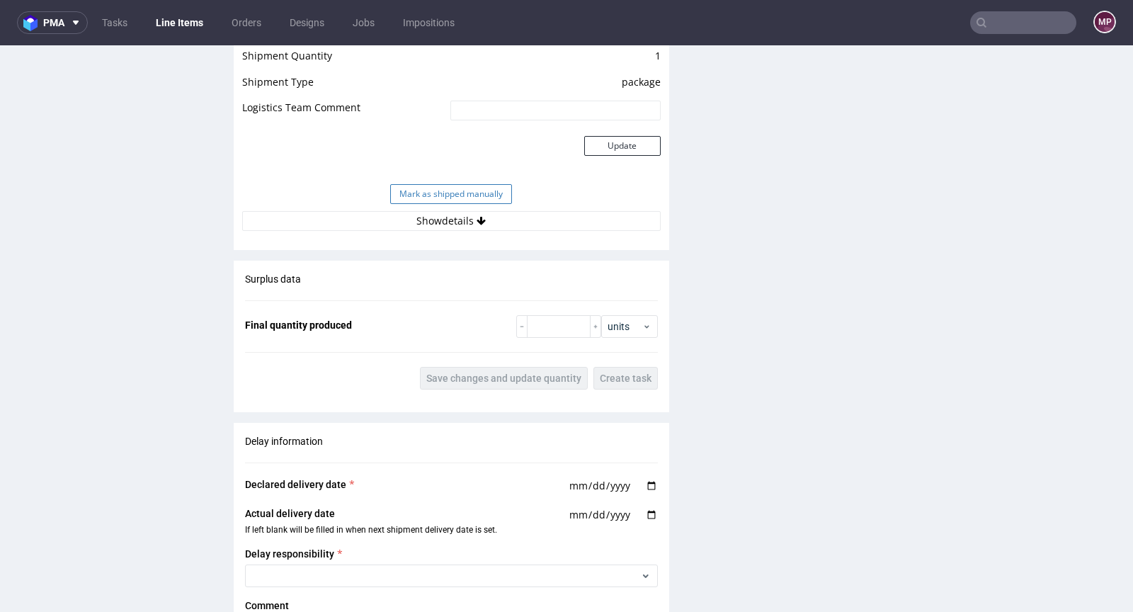
click at [454, 186] on button "Mark as shipped manually" at bounding box center [451, 194] width 122 height 20
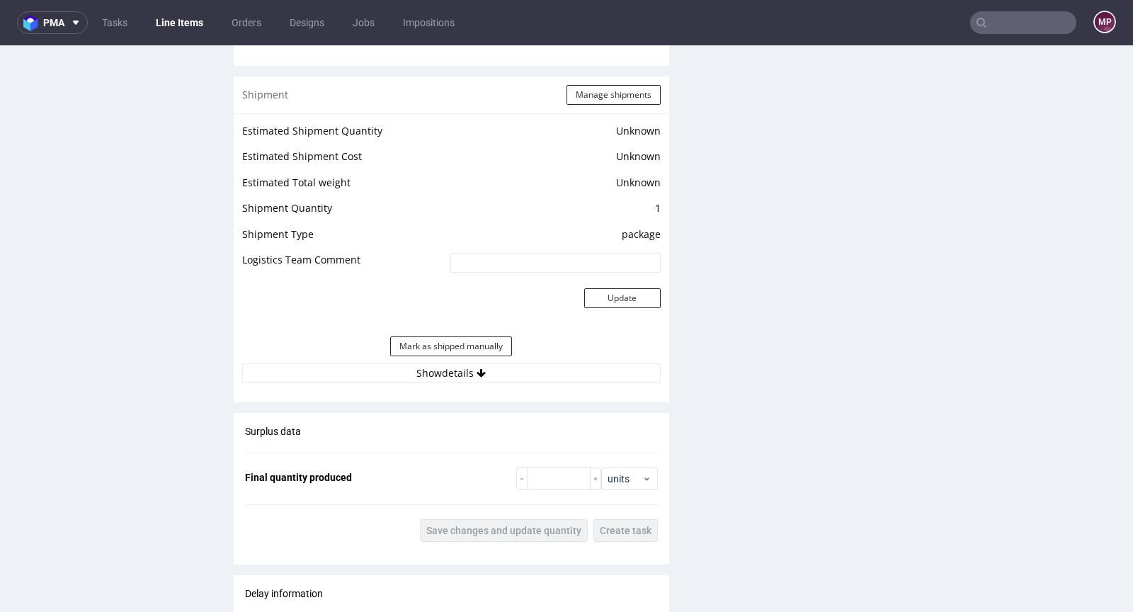
scroll to position [1909, 0]
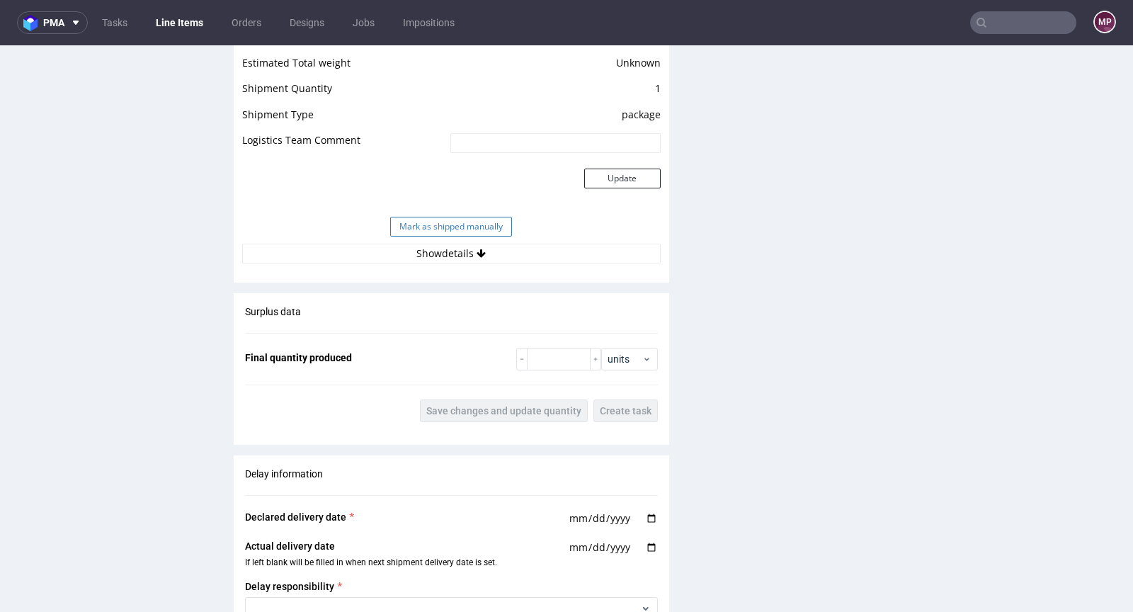
click at [455, 222] on button "Mark as shipped manually" at bounding box center [451, 227] width 122 height 20
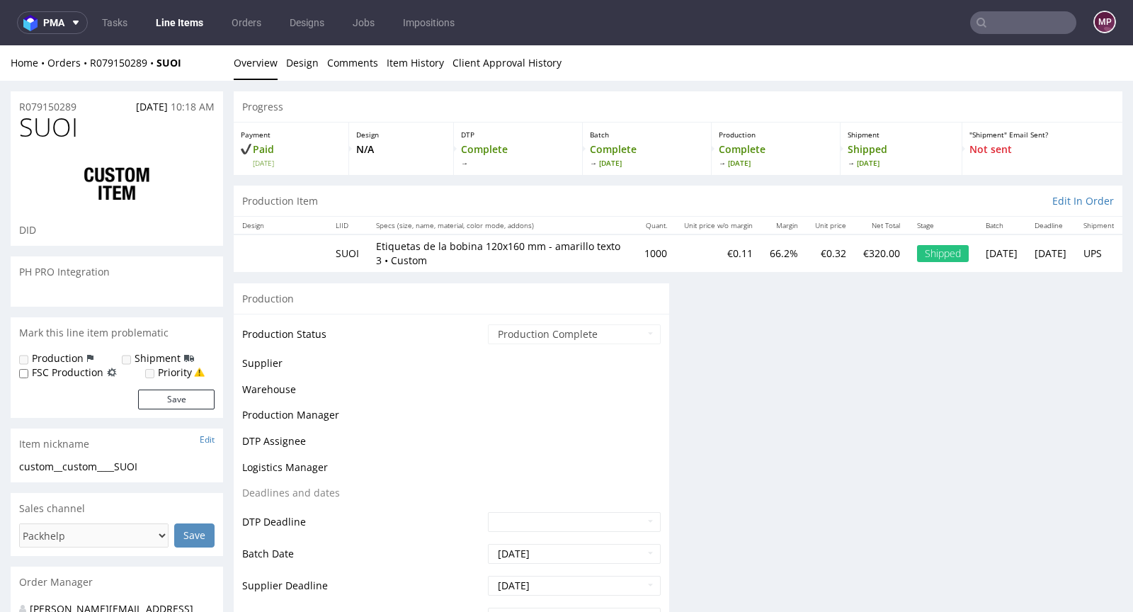
scroll to position [0, 0]
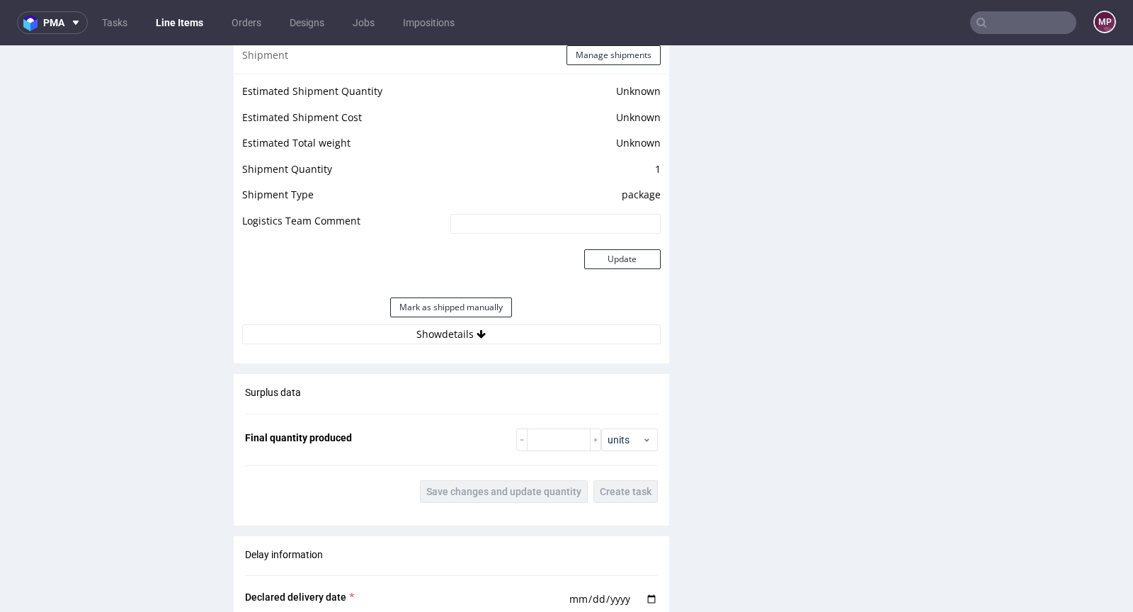
scroll to position [1733, 0]
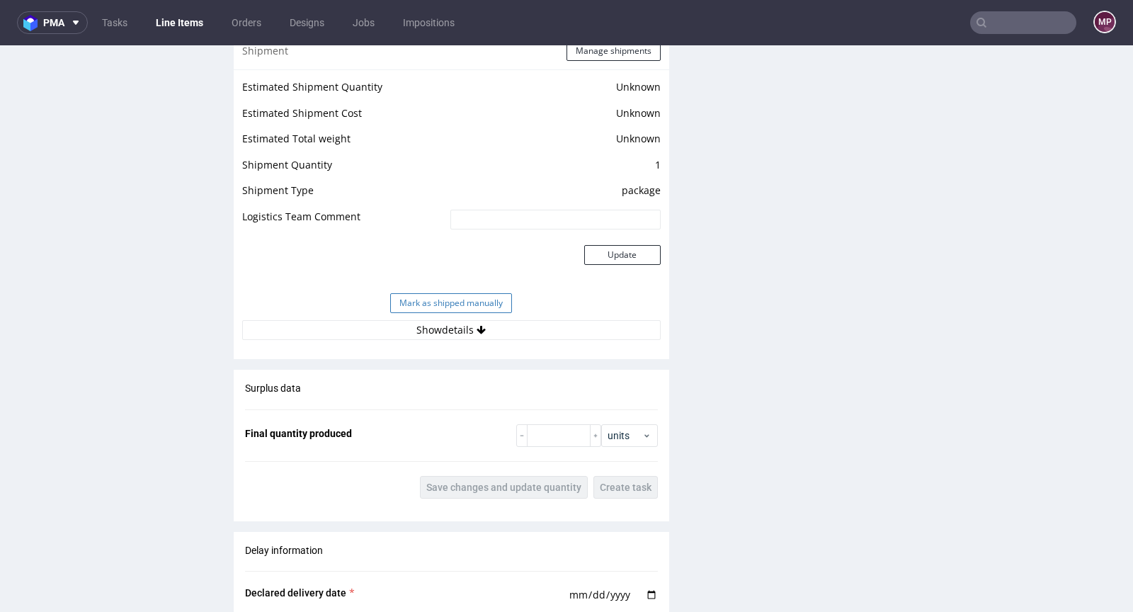
click at [447, 297] on button "Mark as shipped manually" at bounding box center [451, 303] width 122 height 20
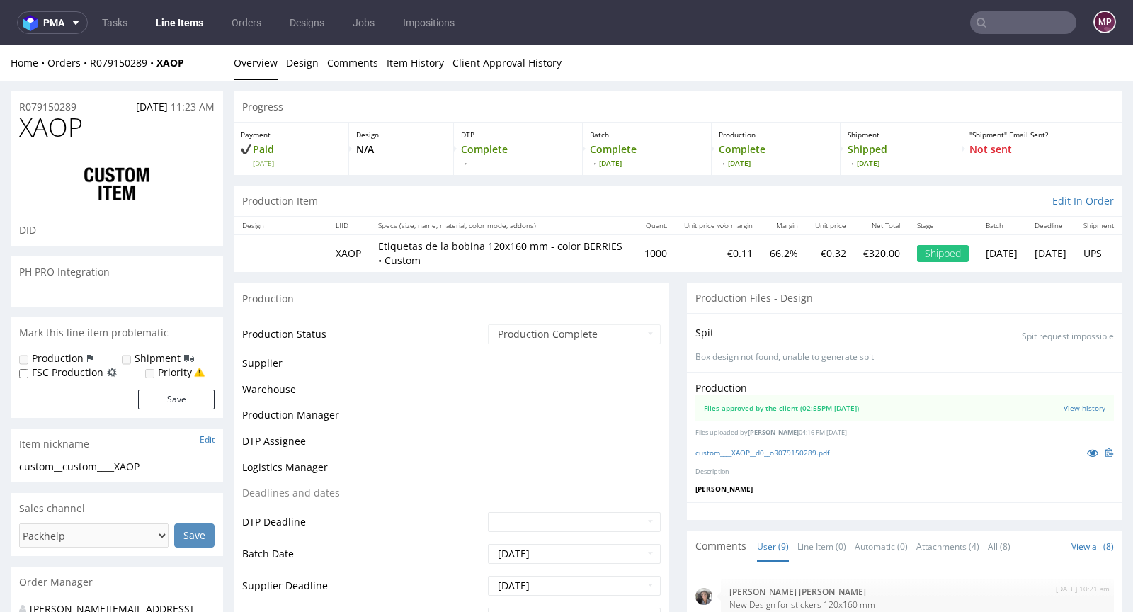
scroll to position [1203, 0]
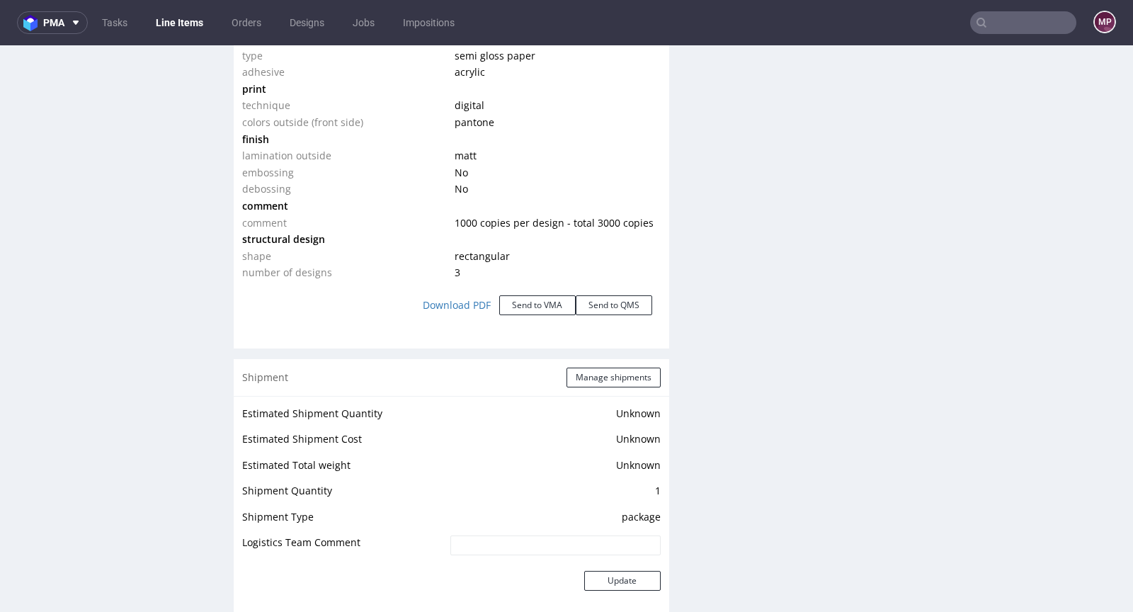
scroll to position [1694, 0]
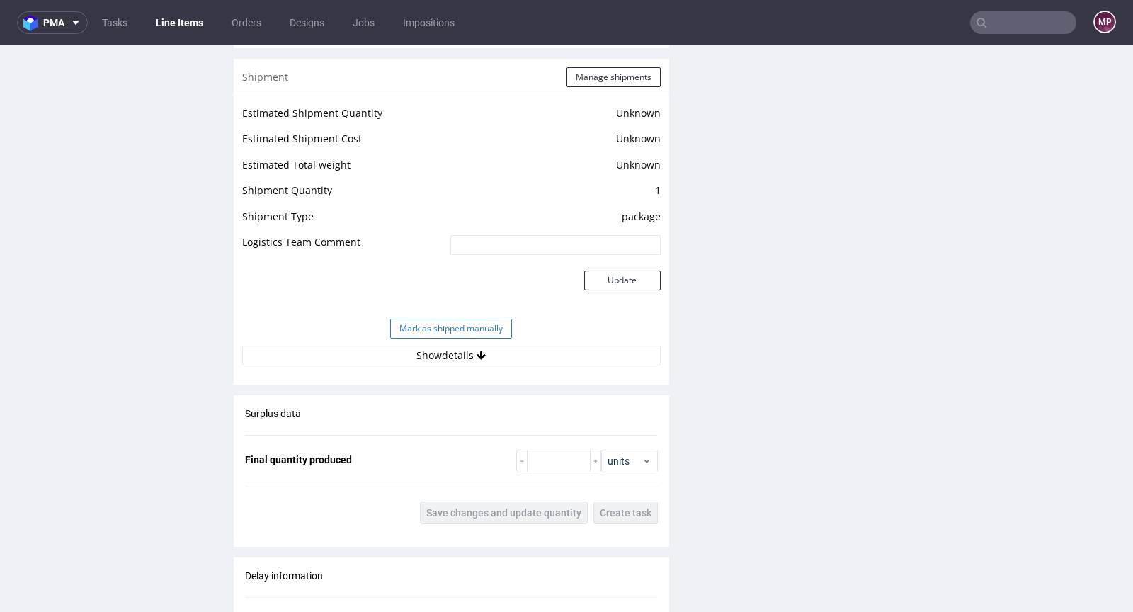
click at [447, 322] on button "Mark as shipped manually" at bounding box center [451, 329] width 122 height 20
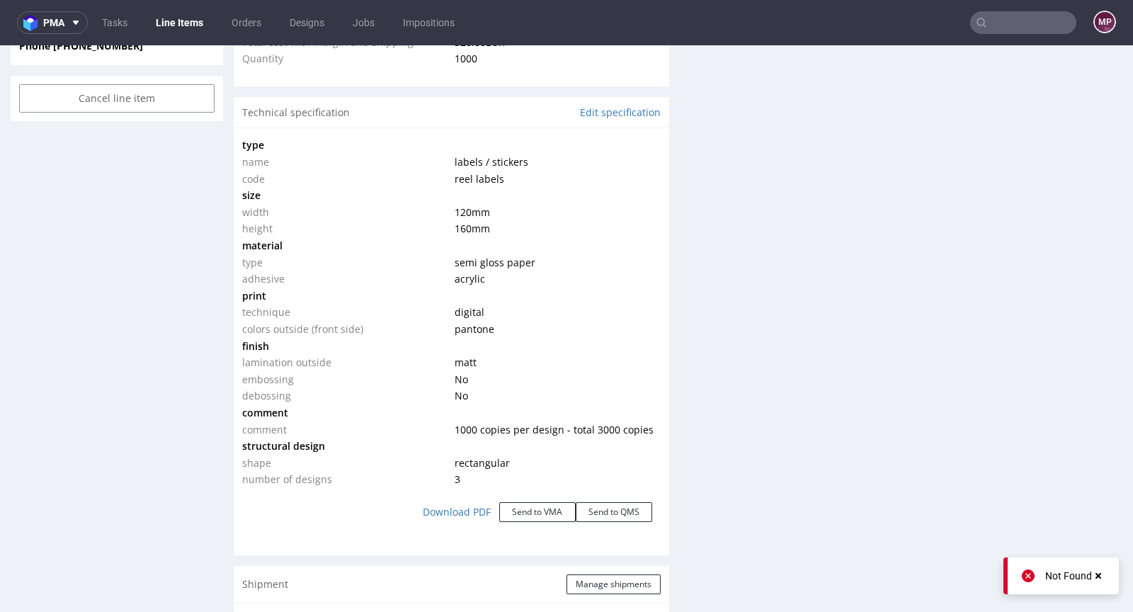
scroll to position [472, 0]
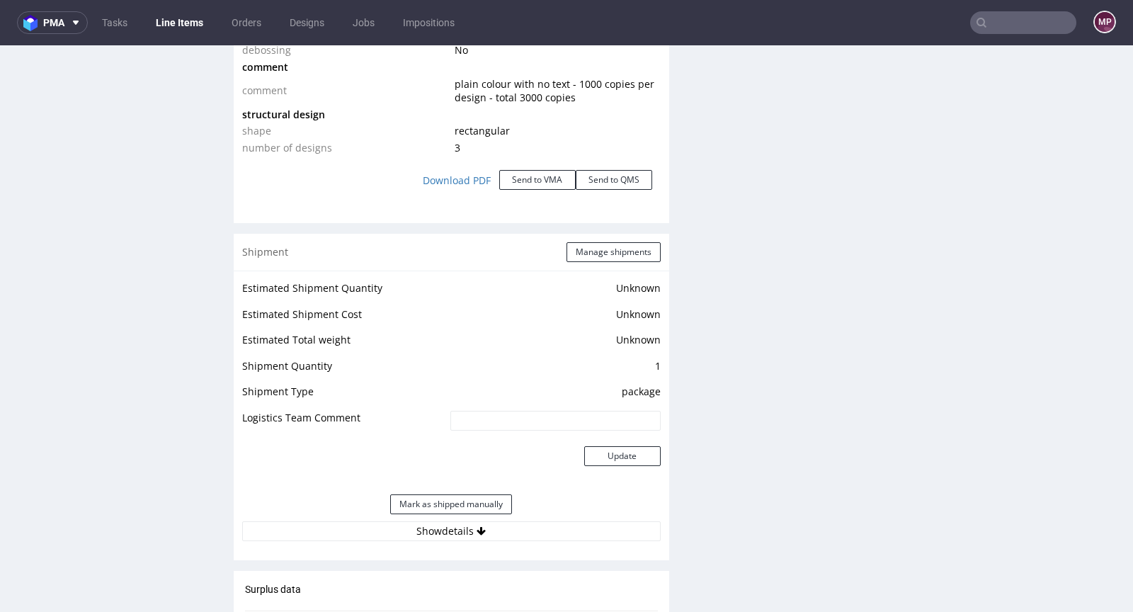
scroll to position [1847, 0]
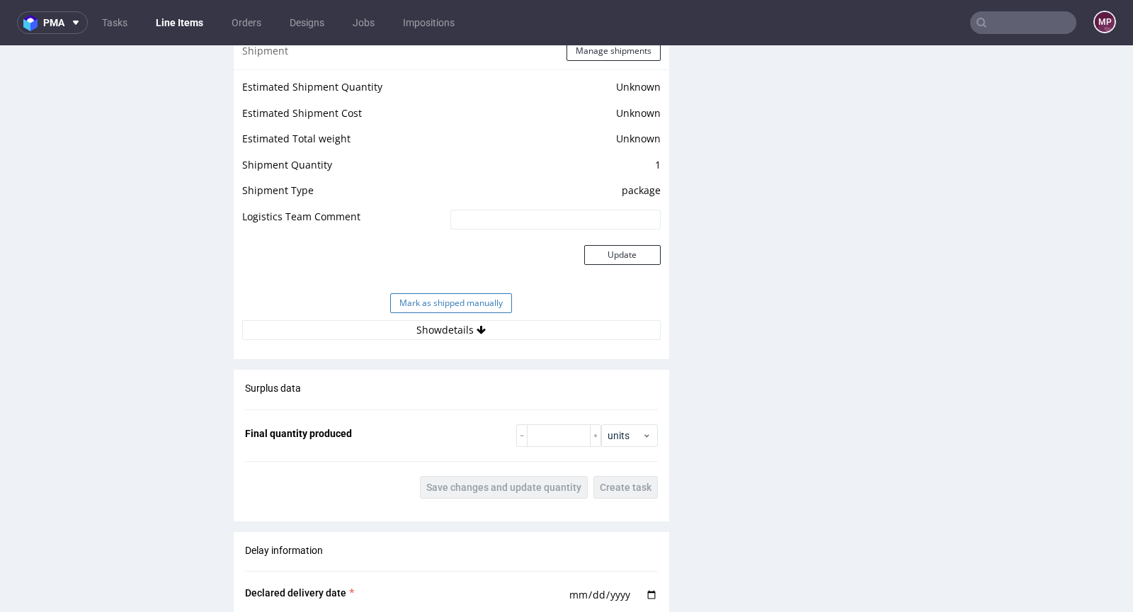
click at [439, 296] on button "Mark as shipped manually" at bounding box center [451, 303] width 122 height 20
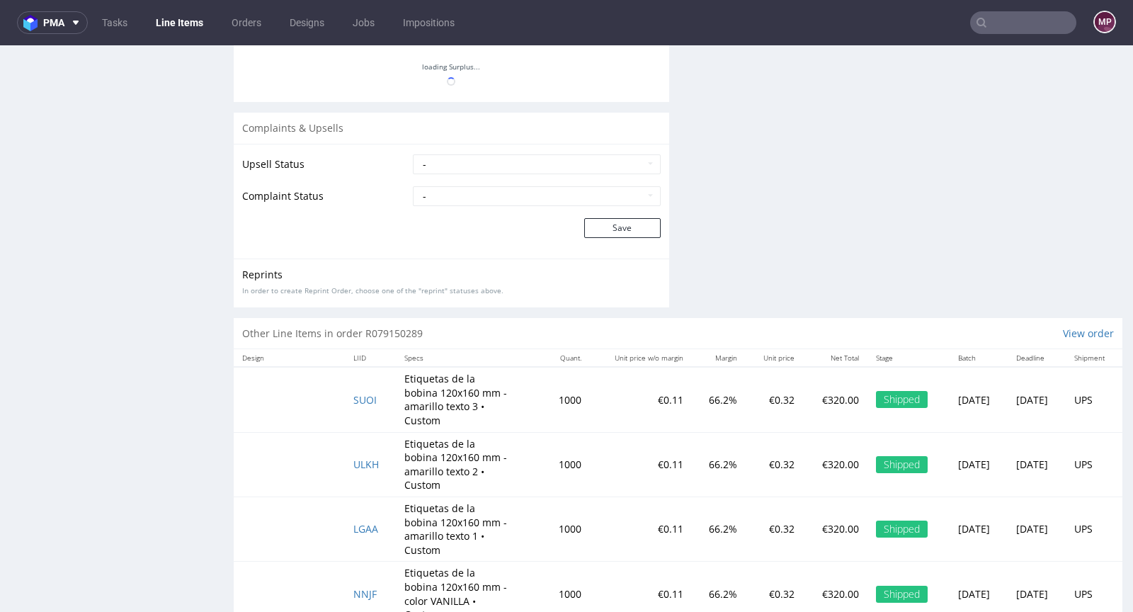
scroll to position [472, 0]
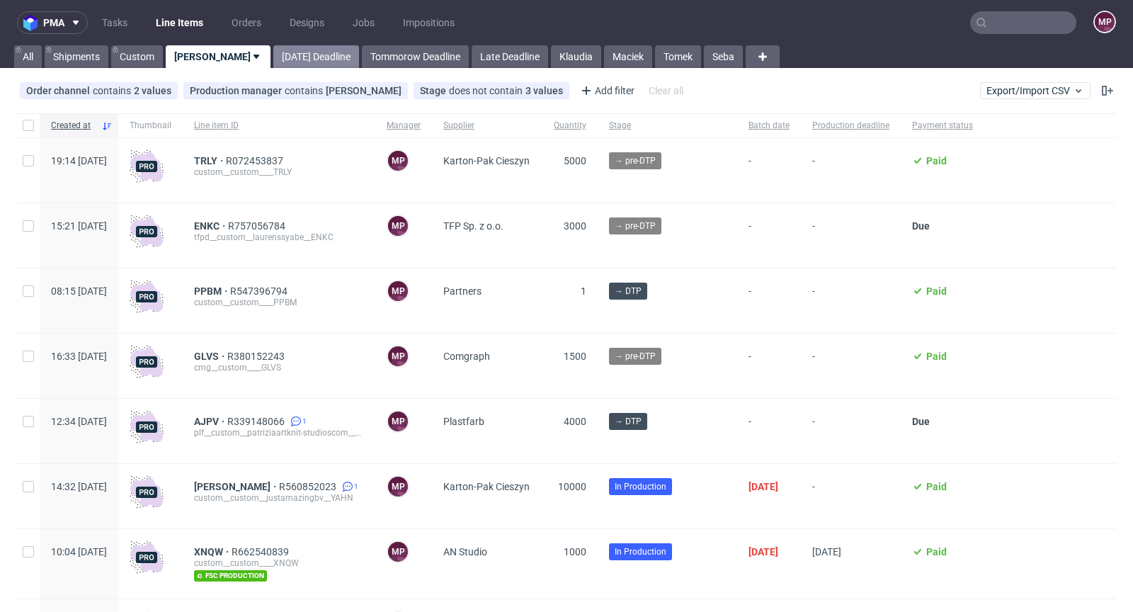
click at [273, 47] on link "[DATE] Deadline" at bounding box center [316, 56] width 86 height 23
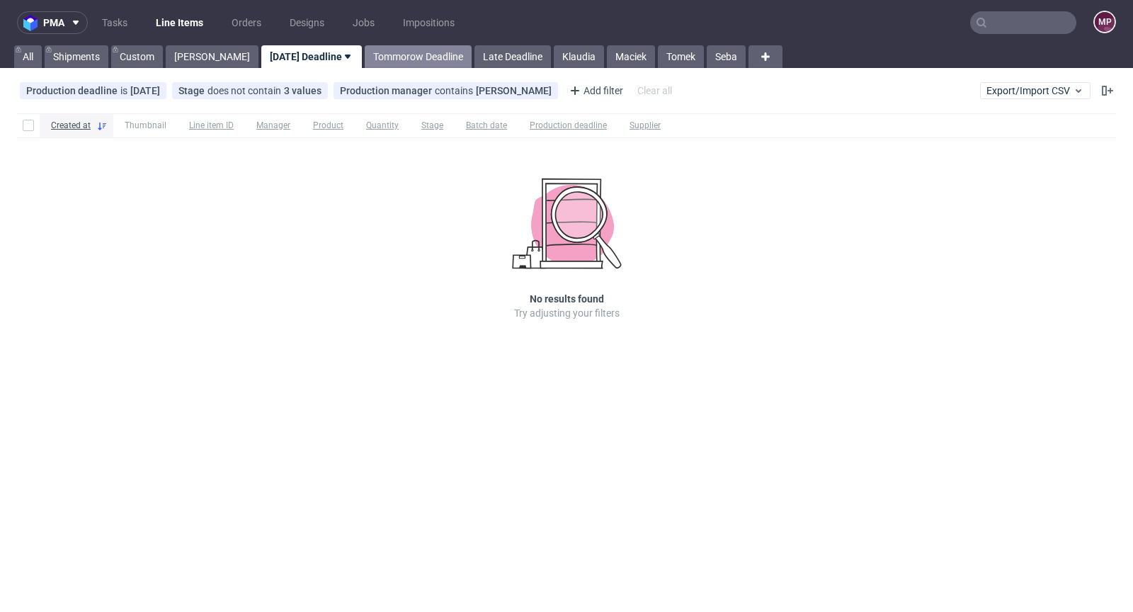
click at [365, 57] on link "Tommorow Deadline" at bounding box center [418, 56] width 107 height 23
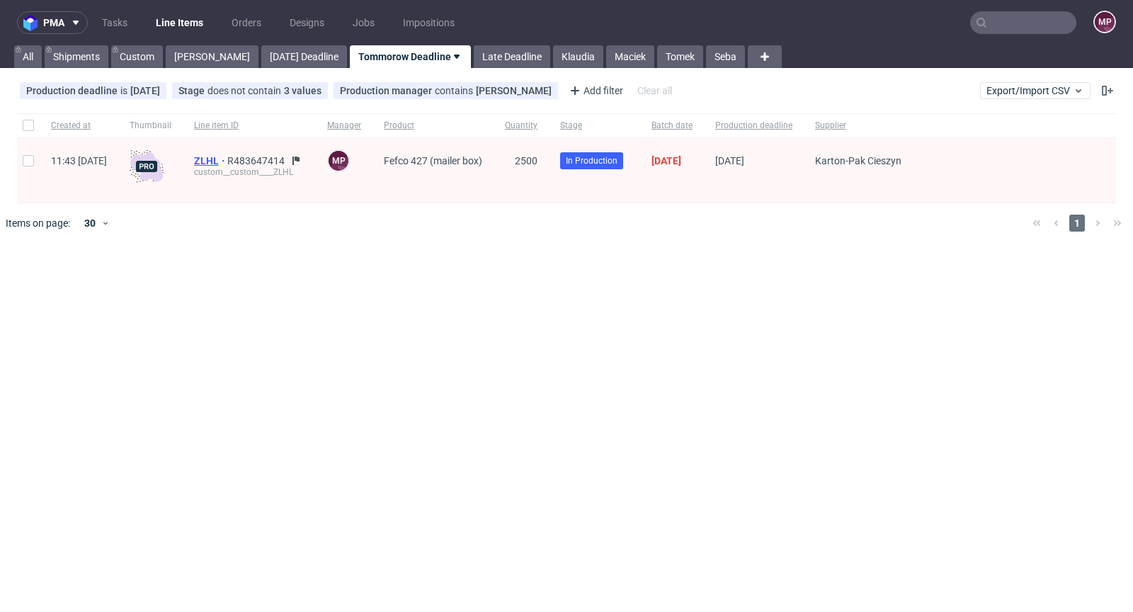
click at [227, 159] on span "ZLHL" at bounding box center [210, 160] width 33 height 11
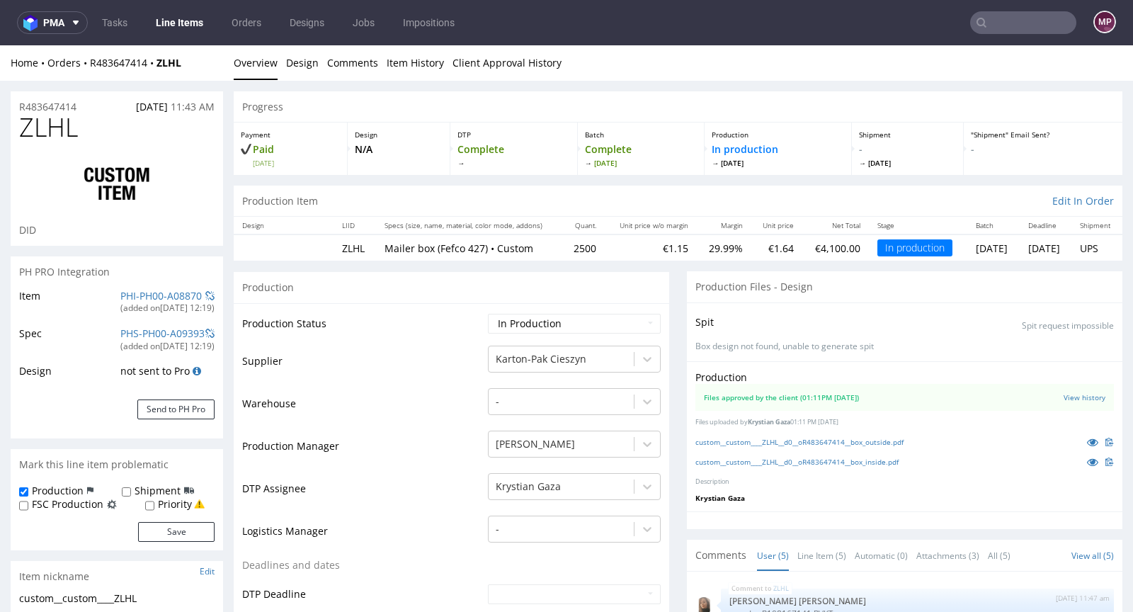
scroll to position [30, 0]
click at [148, 297] on link "PHI-PH00-A08870" at bounding box center [160, 295] width 81 height 13
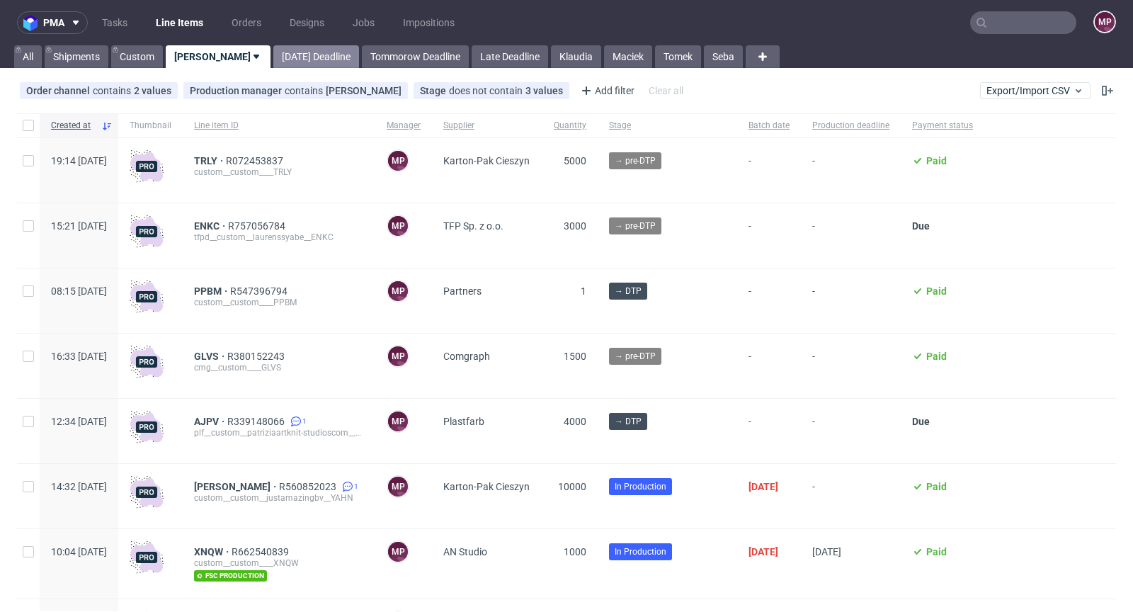
click at [279, 45] on link "Today Deadline" at bounding box center [316, 56] width 86 height 23
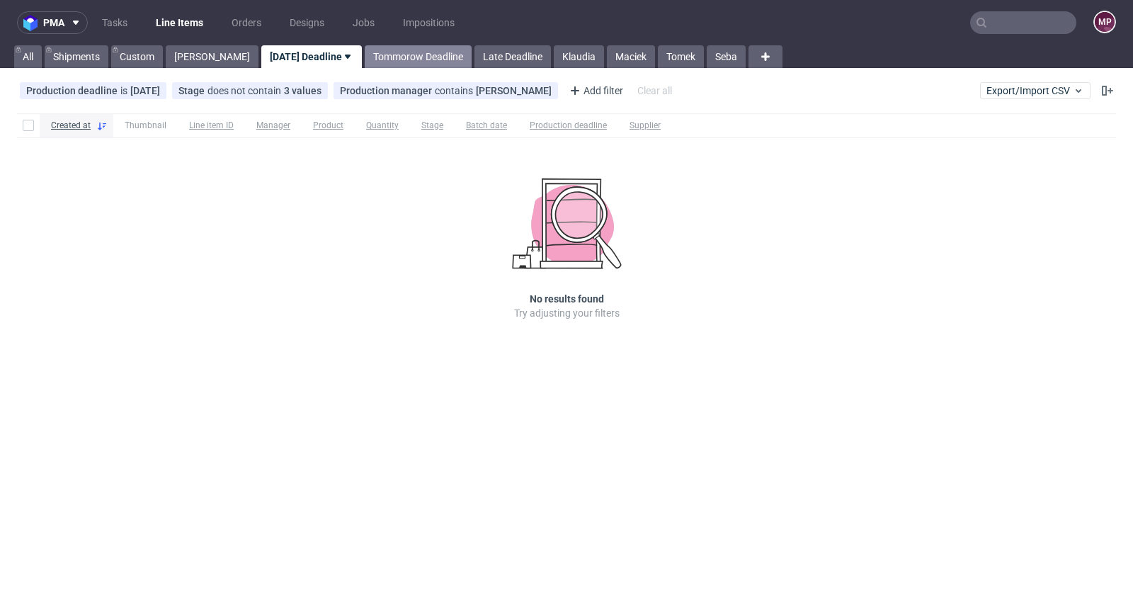
click at [378, 47] on link "Tommorow Deadline" at bounding box center [418, 56] width 107 height 23
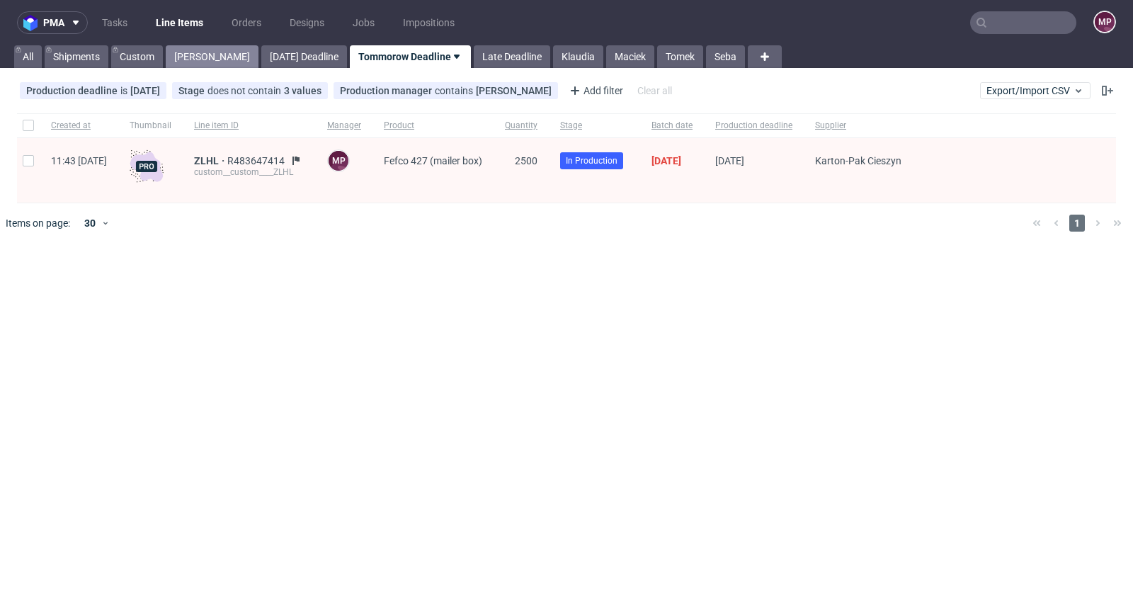
click at [196, 53] on link "Michał P." at bounding box center [212, 56] width 93 height 23
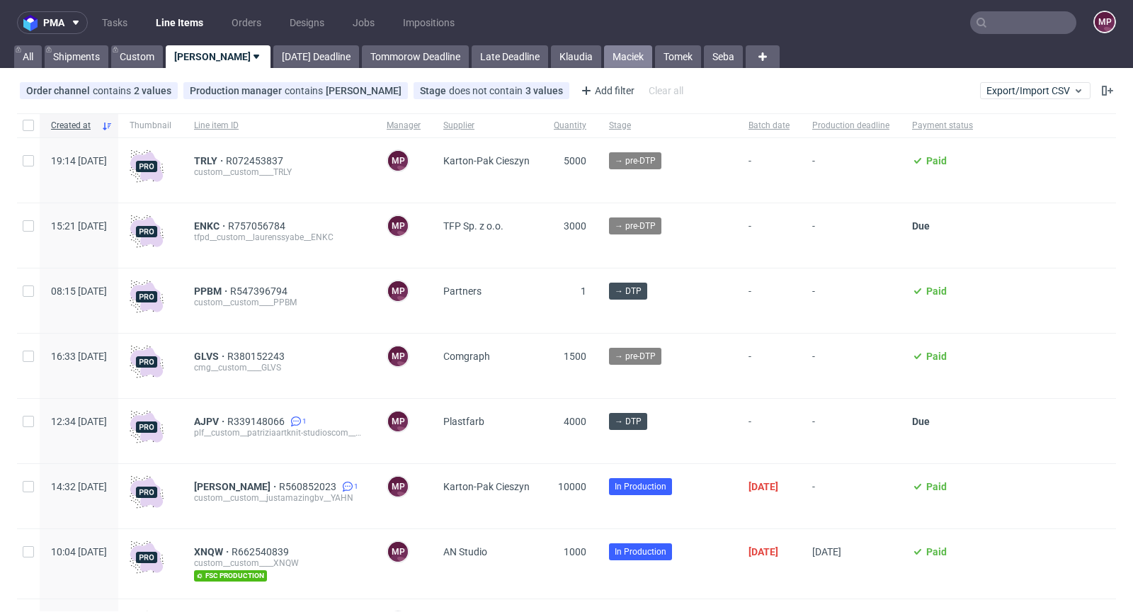
click at [604, 51] on link "Maciek" at bounding box center [628, 56] width 48 height 23
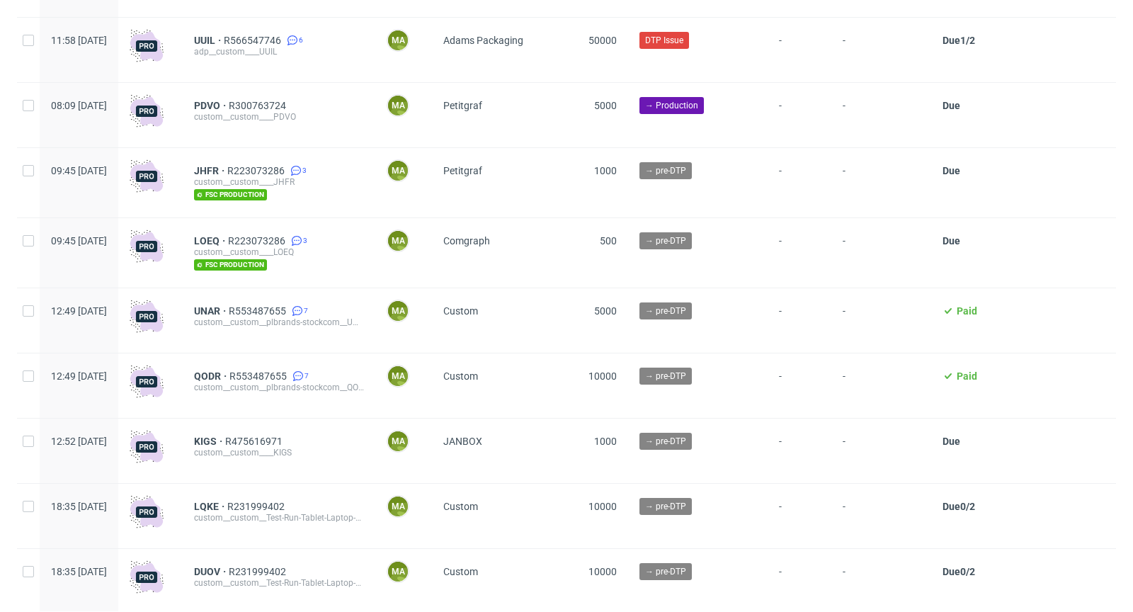
scroll to position [2991, 0]
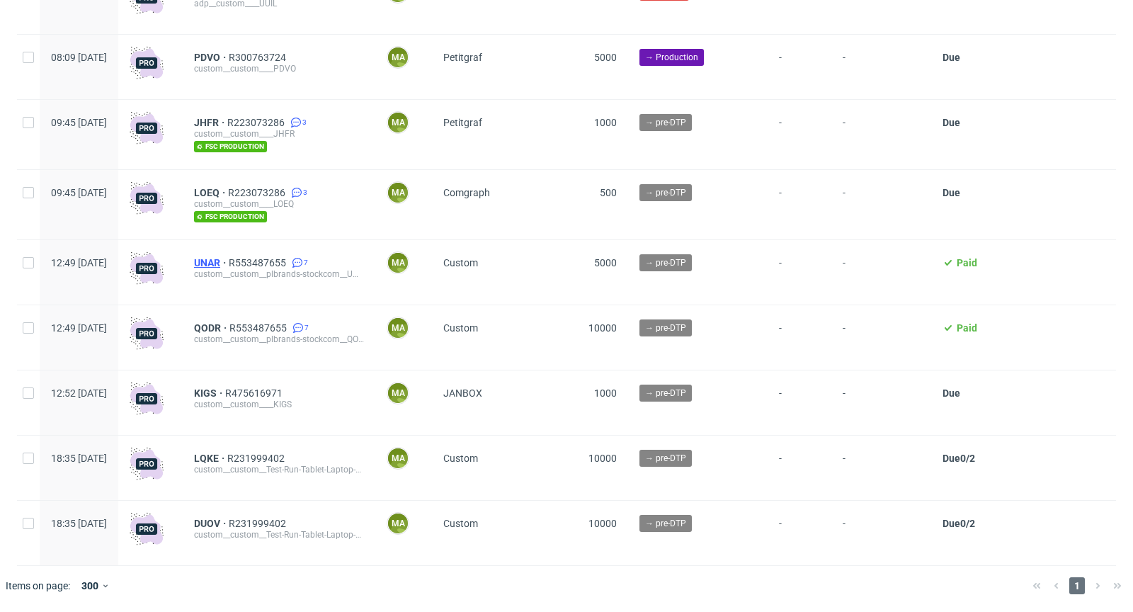
click at [229, 266] on span "UNAR" at bounding box center [211, 262] width 35 height 11
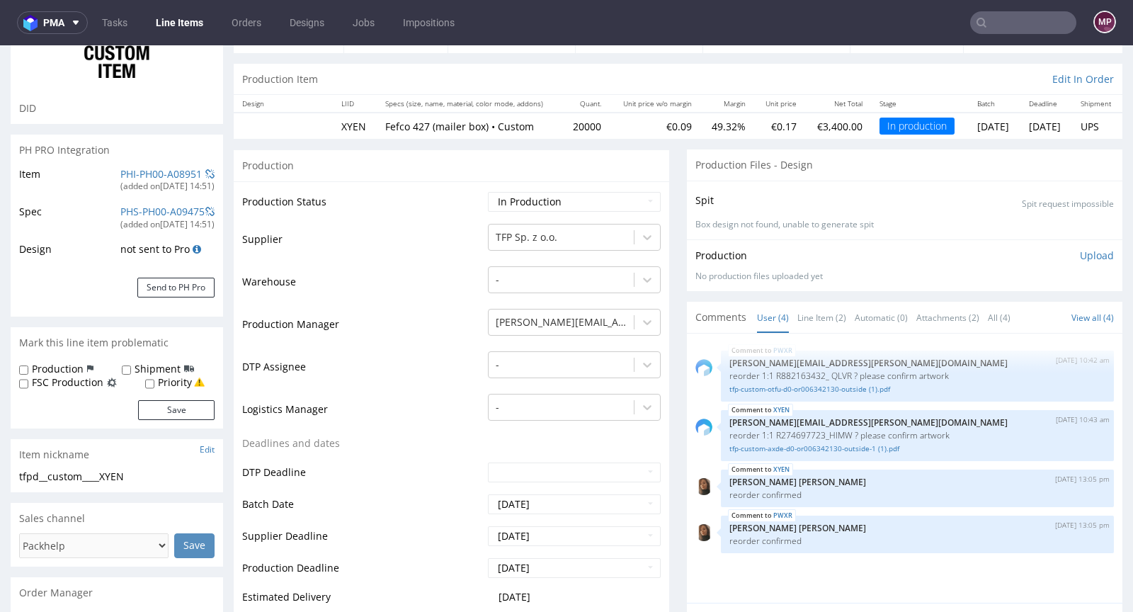
scroll to position [107, 0]
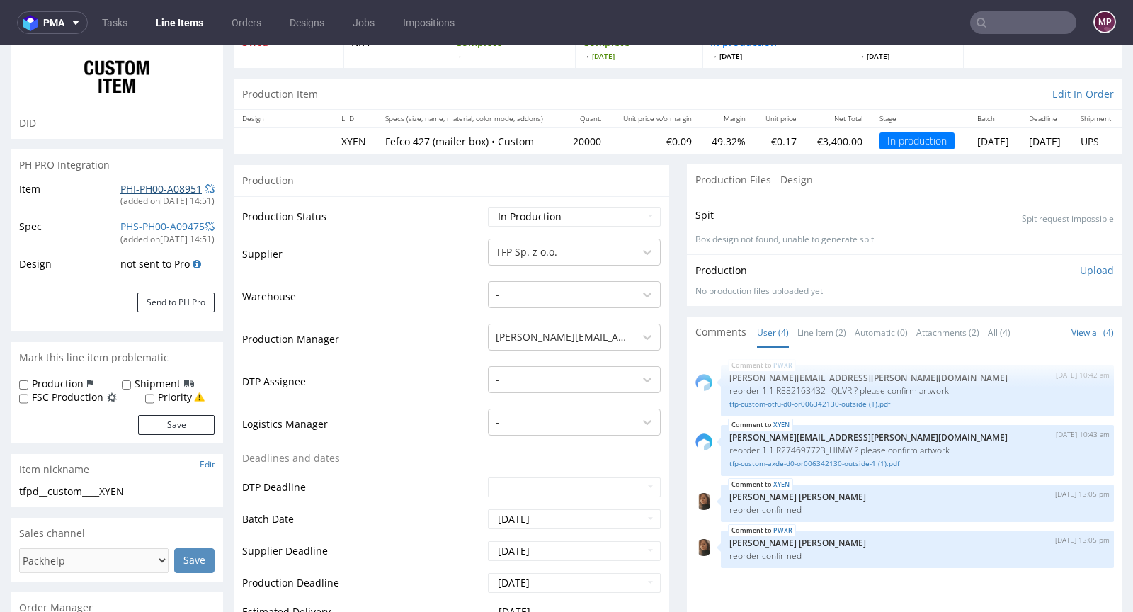
click at [169, 186] on link "PHI-PH00-A08951" at bounding box center [160, 188] width 81 height 13
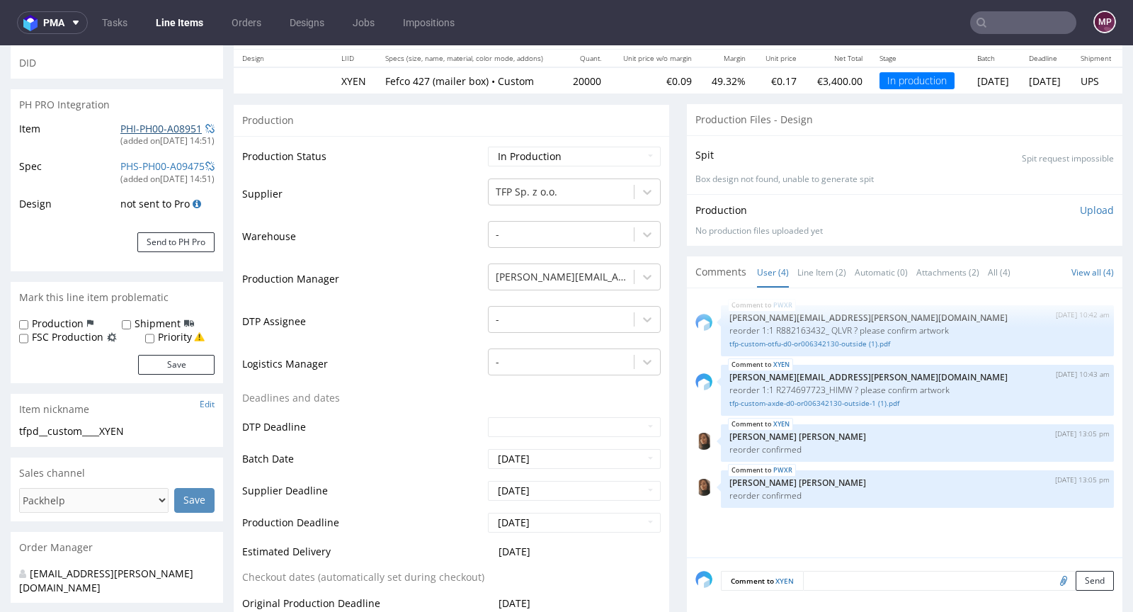
scroll to position [0, 0]
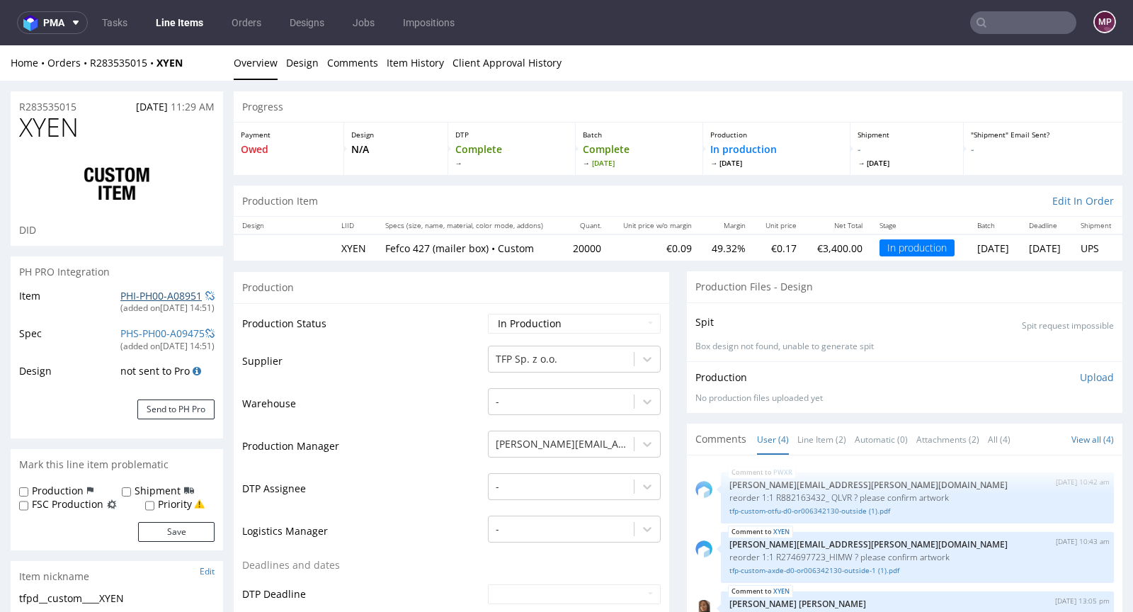
click at [154, 291] on link "PHI-PH00-A08951" at bounding box center [160, 295] width 81 height 13
drag, startPoint x: 196, startPoint y: 61, endPoint x: 160, endPoint y: 62, distance: 35.4
click at [160, 62] on div "Home Orders R283535015 XYEN" at bounding box center [117, 63] width 213 height 14
copy strong "XYEN"
click at [799, 443] on link "Line Item (2)" at bounding box center [822, 439] width 49 height 30
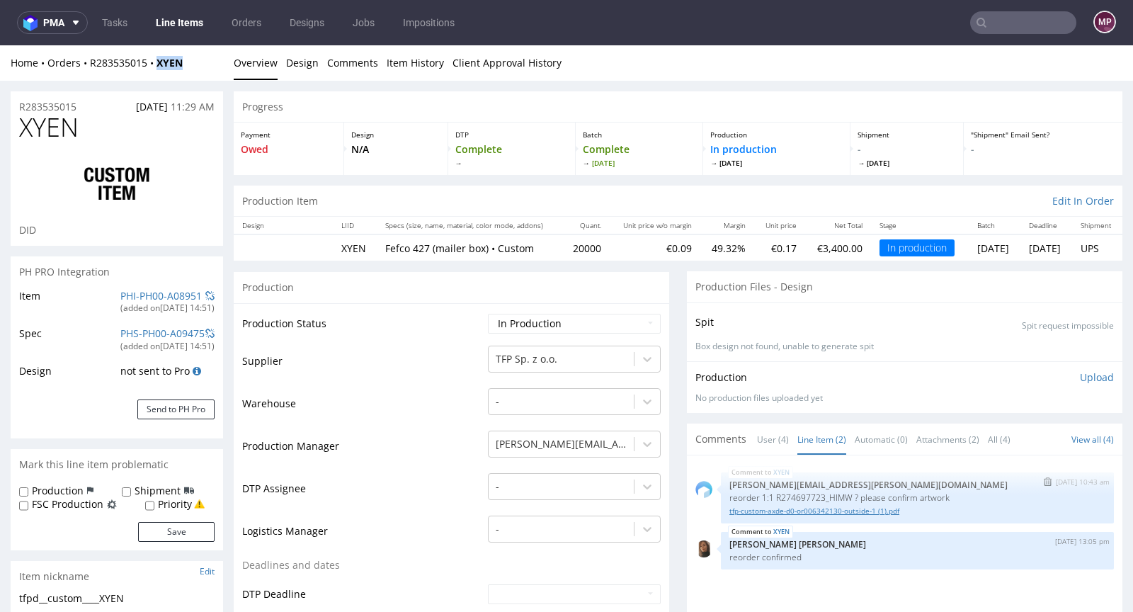
click at [833, 510] on link "tfp-custom-axde-d0-or006342130-outside-1 (1).pdf" at bounding box center [918, 511] width 376 height 11
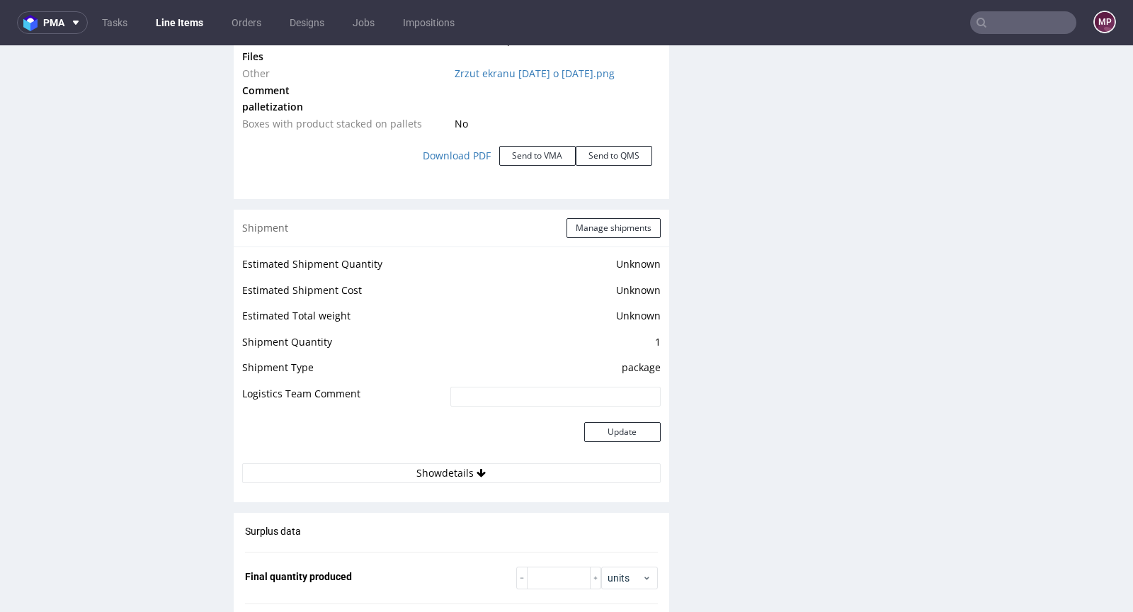
scroll to position [1954, 0]
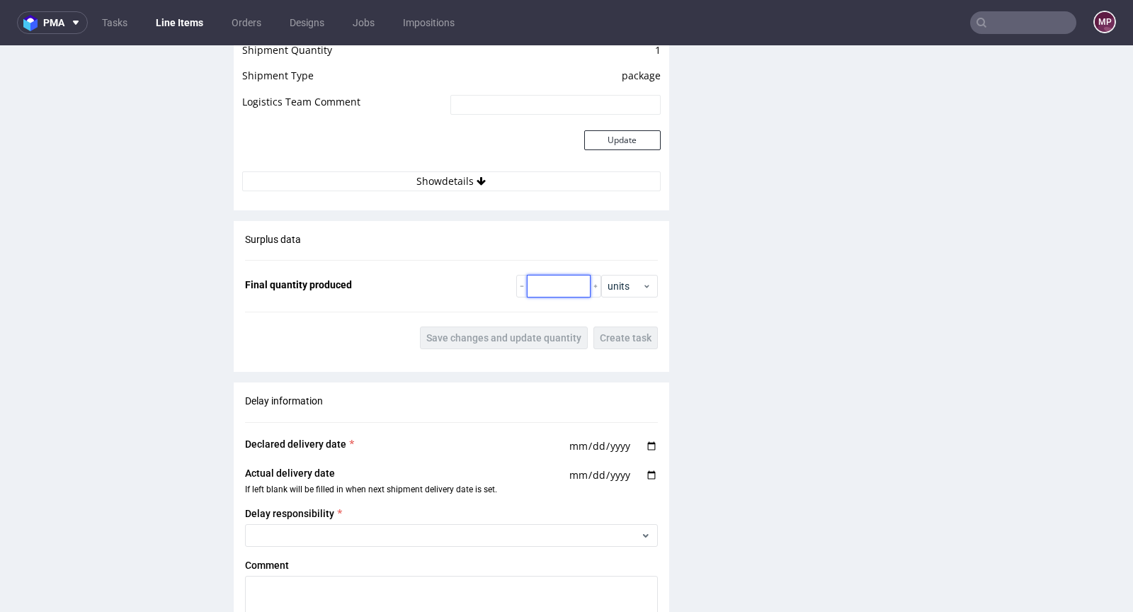
click at [532, 278] on input "number" at bounding box center [559, 286] width 64 height 23
paste input "20172"
type input "20172"
click at [519, 333] on span "Save changes and update quantity" at bounding box center [503, 338] width 155 height 10
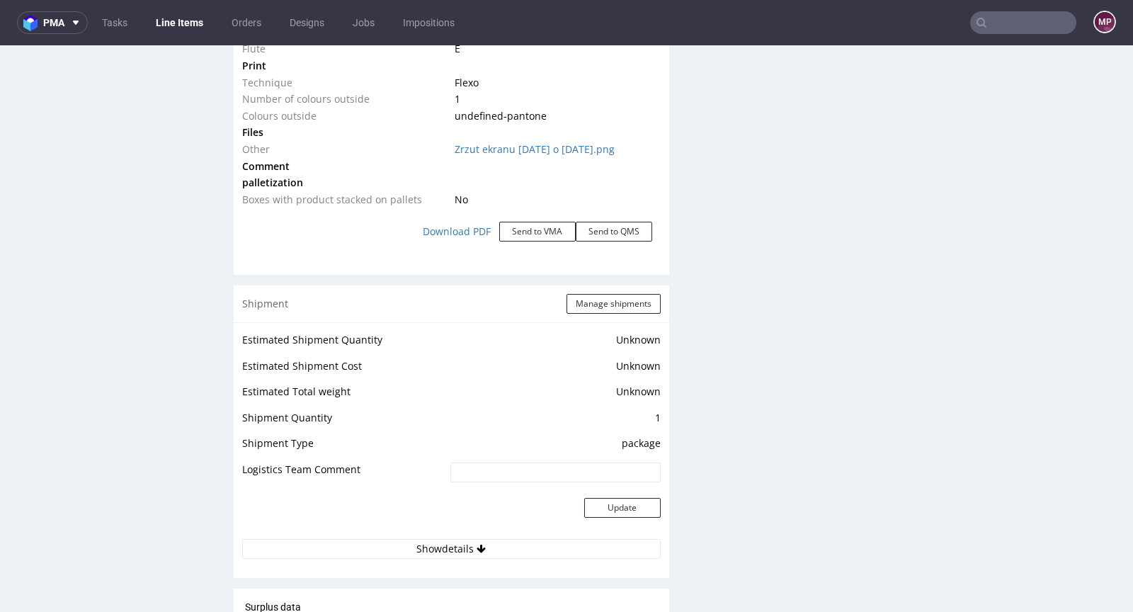
scroll to position [1585, 0]
click at [590, 301] on button "Manage shipments" at bounding box center [614, 305] width 94 height 20
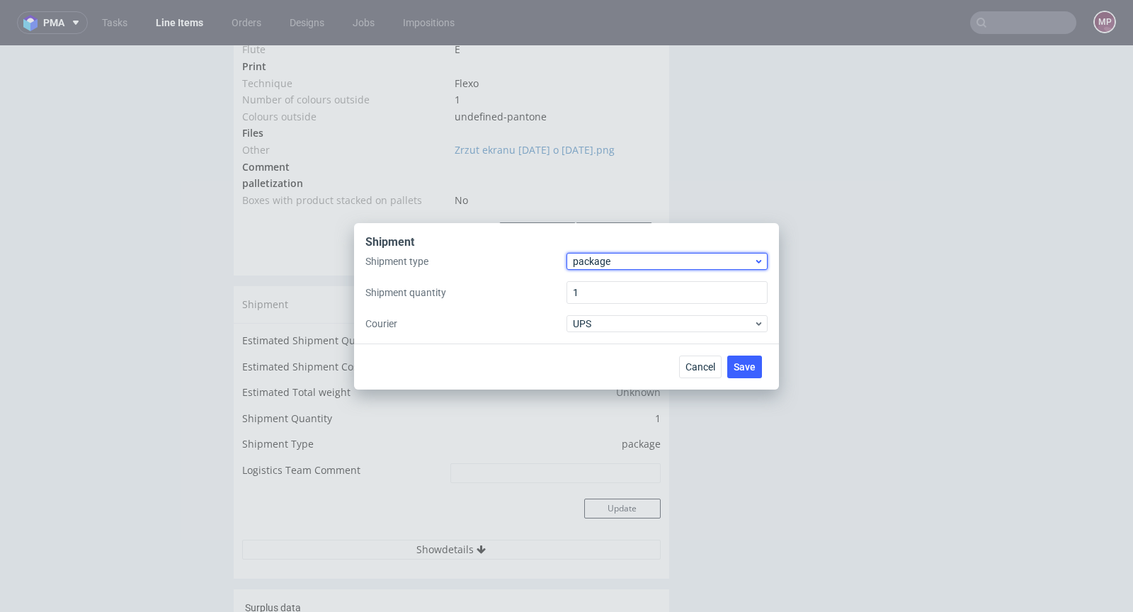
click at [638, 263] on span "package" at bounding box center [663, 261] width 181 height 14
click at [624, 285] on div "pallet" at bounding box center [667, 291] width 190 height 26
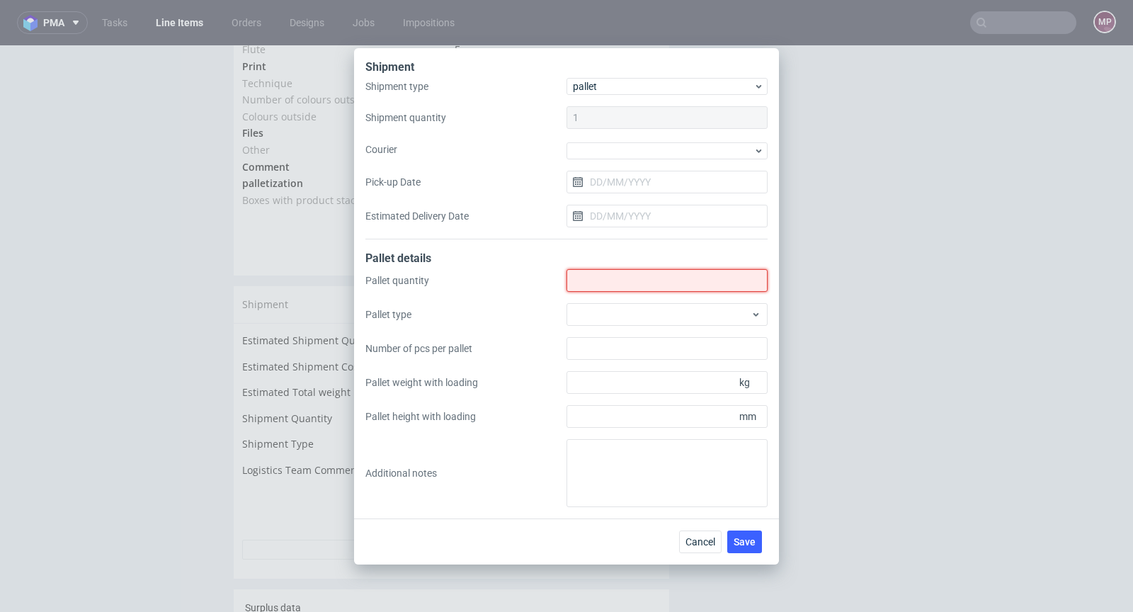
click at [604, 283] on input "Shipment type" at bounding box center [667, 280] width 201 height 23
type input "5"
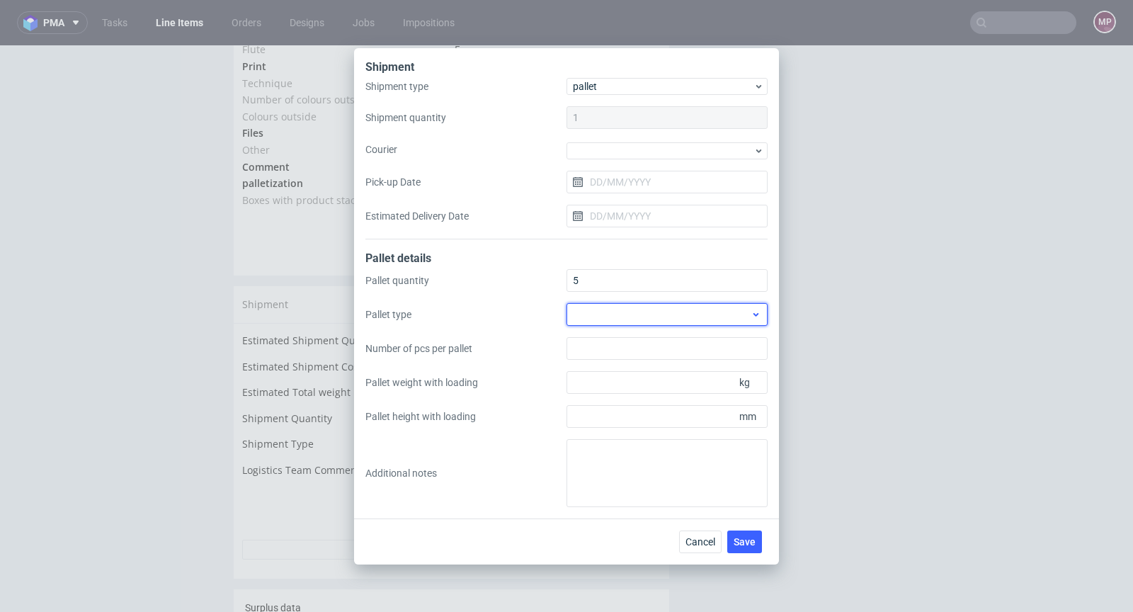
click at [676, 318] on div at bounding box center [667, 314] width 201 height 23
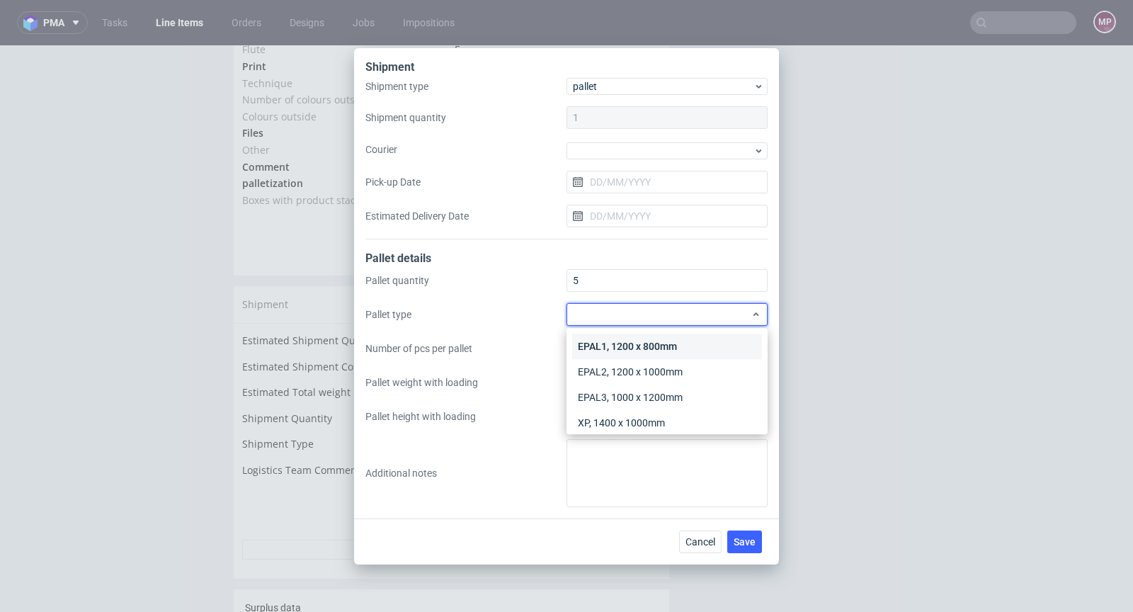
click at [660, 339] on div "EPAL1, 1200 x 800mm" at bounding box center [667, 347] width 190 height 26
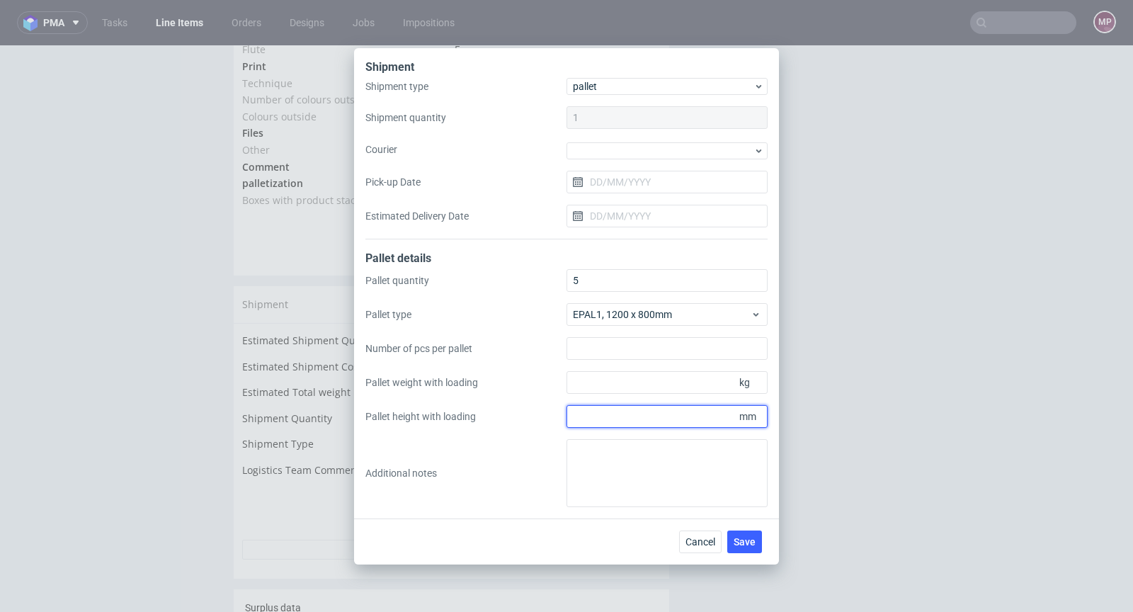
click at [602, 417] on input "Pallet height with loading" at bounding box center [667, 416] width 201 height 23
type input "1750"
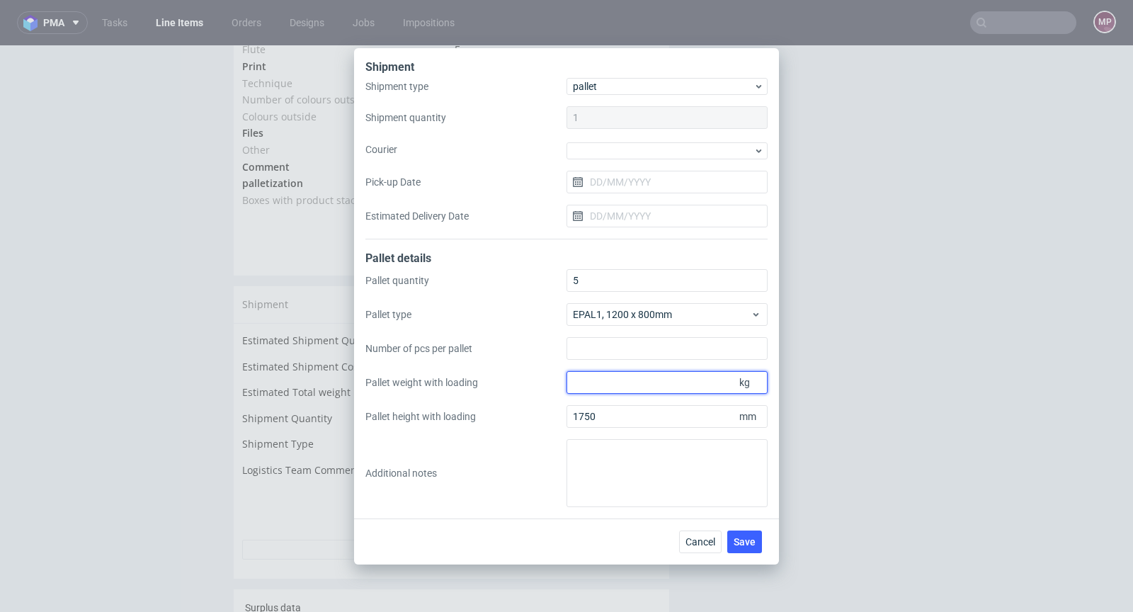
click at [650, 384] on input "Pallet weight with loading" at bounding box center [667, 382] width 201 height 23
type input "318"
click at [742, 543] on span "Save" at bounding box center [745, 542] width 22 height 10
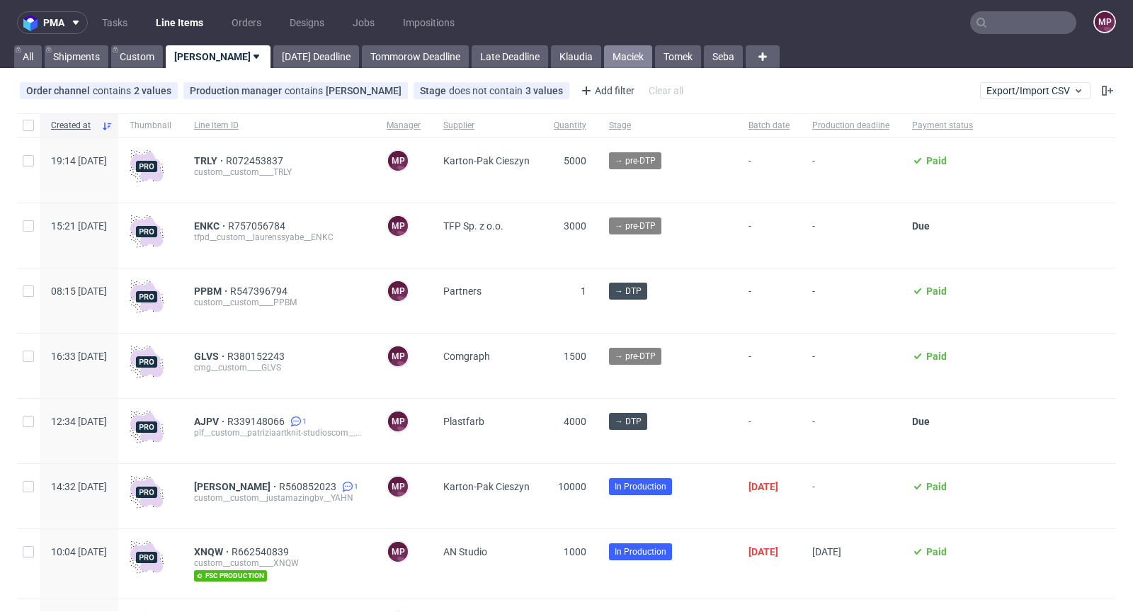
click at [604, 57] on link "Maciek" at bounding box center [628, 56] width 48 height 23
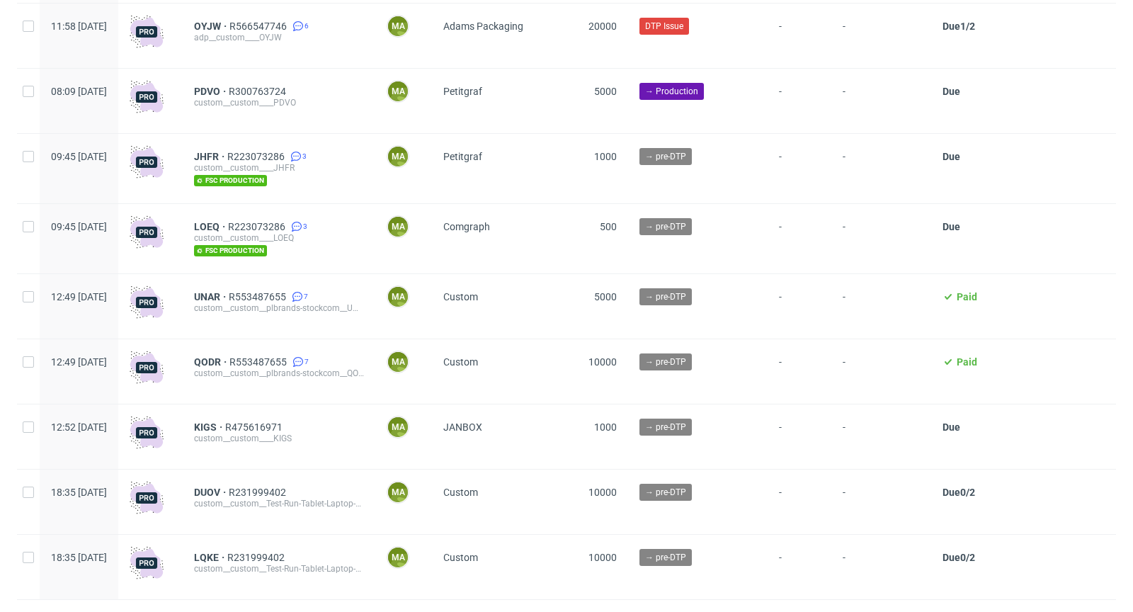
scroll to position [2991, 0]
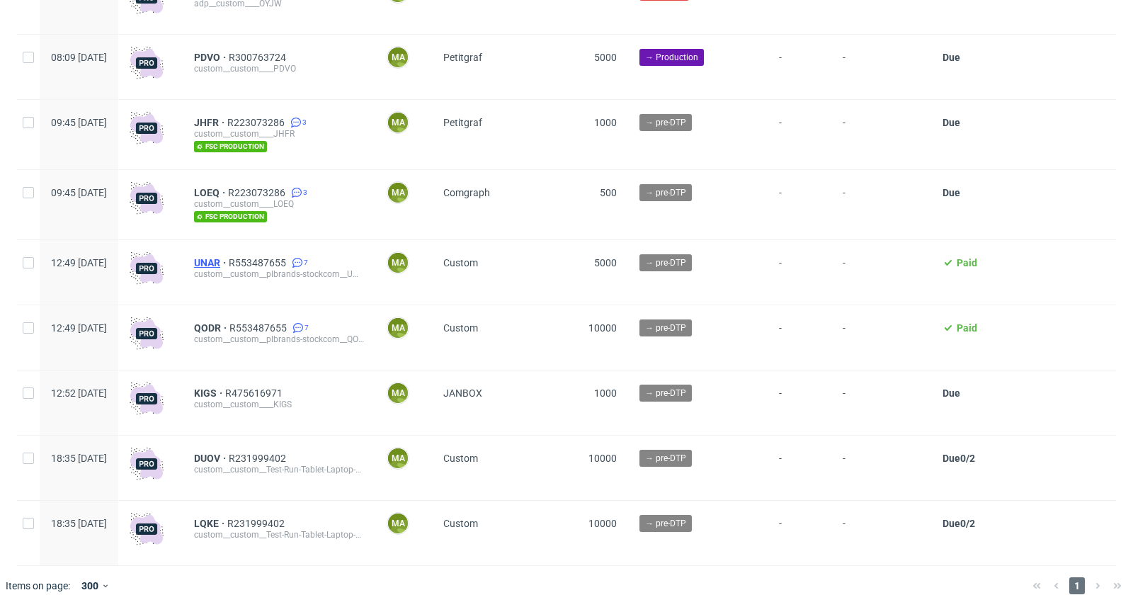
click at [229, 261] on span "UNAR" at bounding box center [211, 262] width 35 height 11
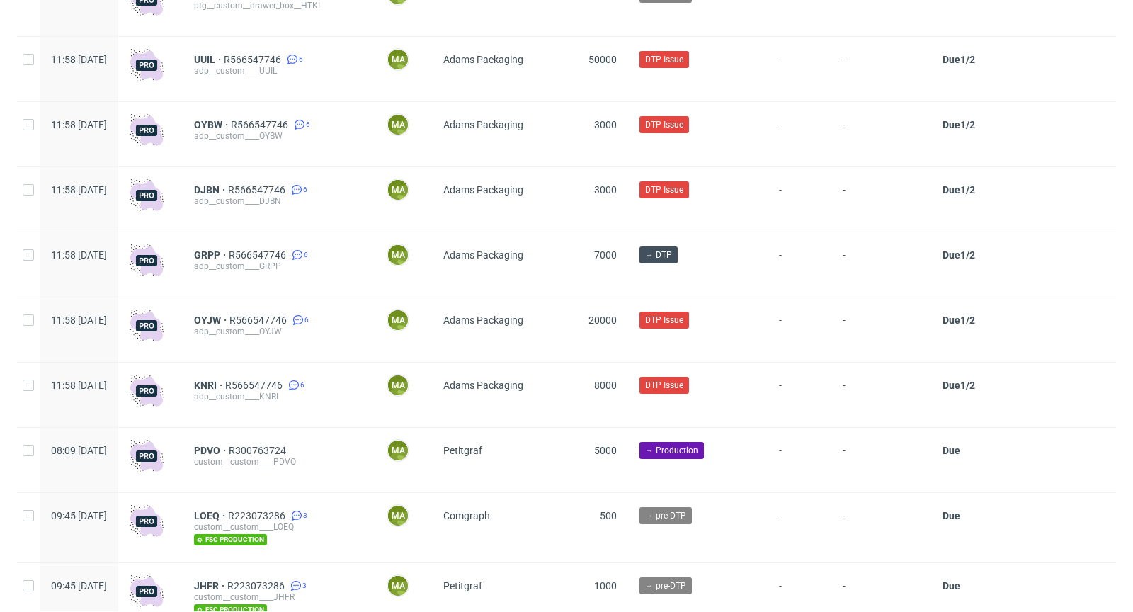
scroll to position [2991, 0]
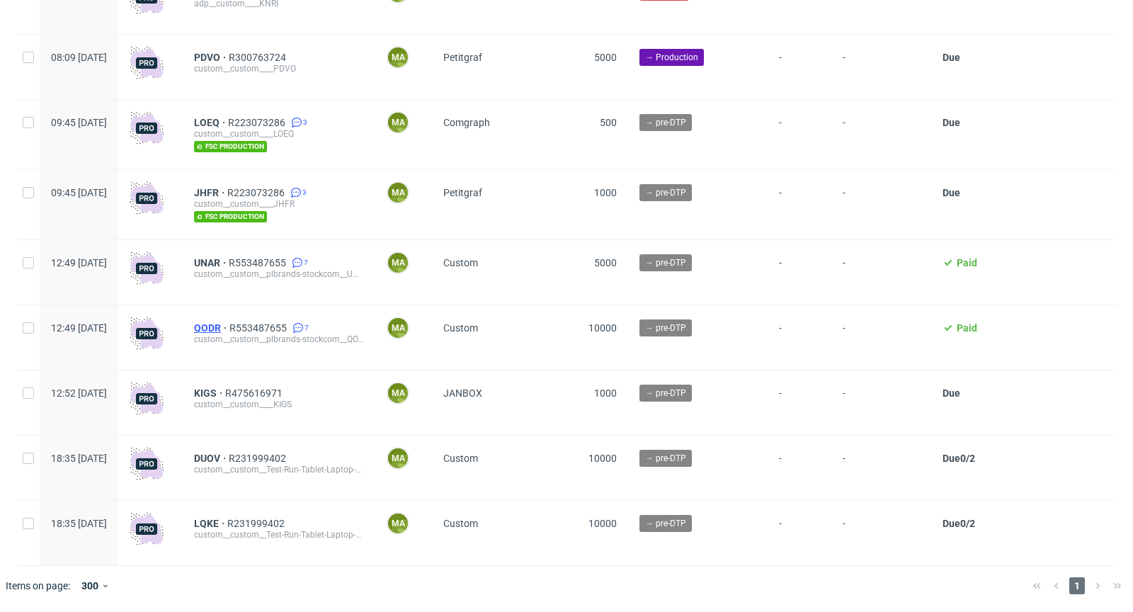
click at [230, 323] on span "QODR" at bounding box center [211, 327] width 35 height 11
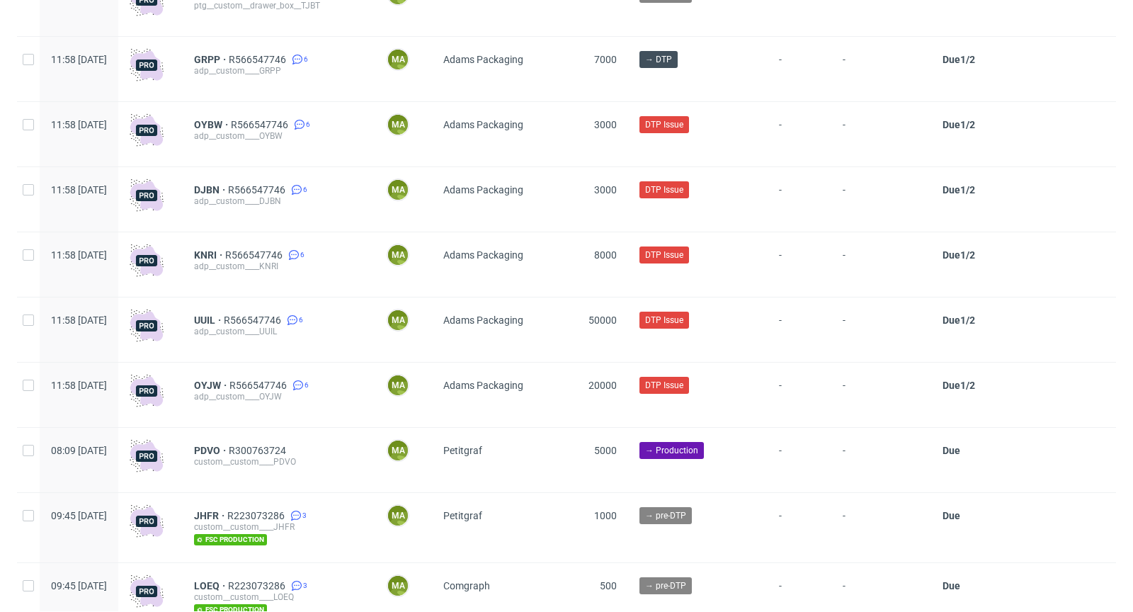
scroll to position [2991, 0]
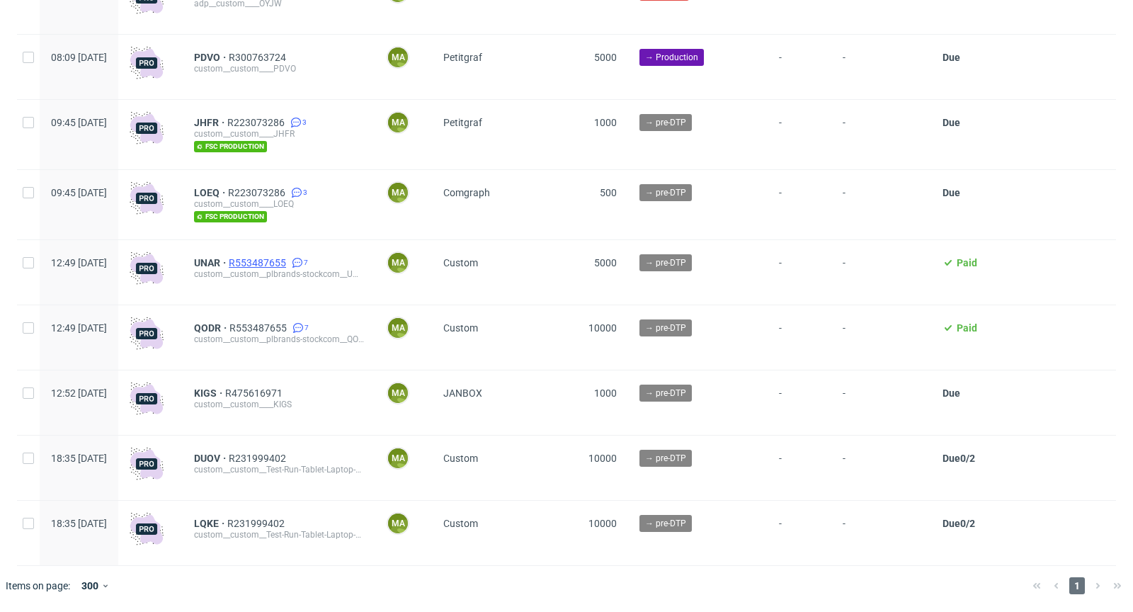
click at [289, 261] on span "R553487655" at bounding box center [259, 262] width 60 height 11
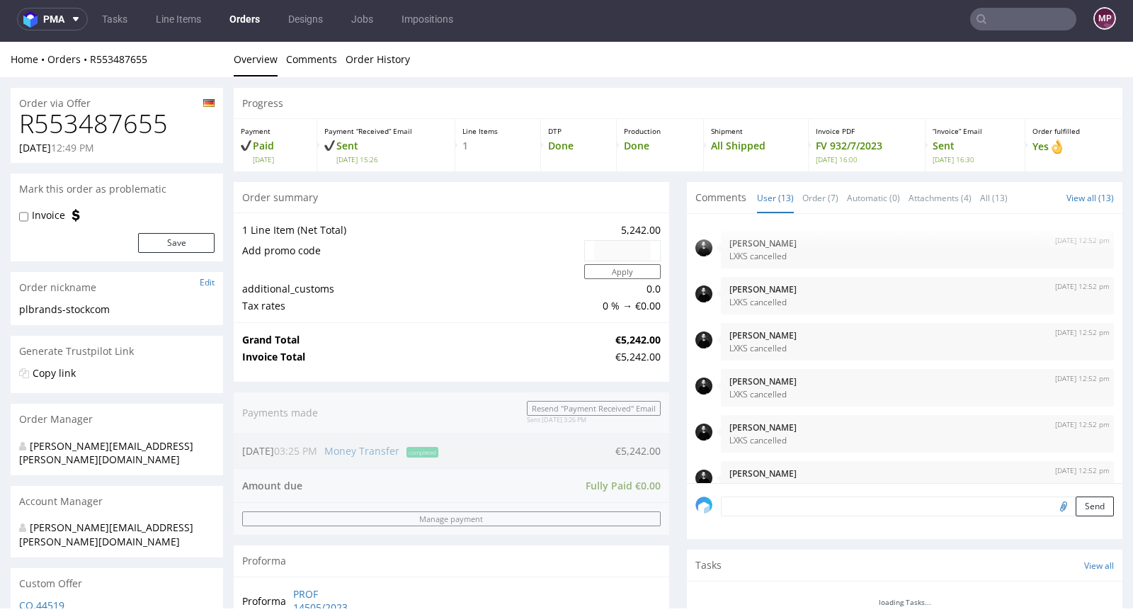
scroll to position [412, 0]
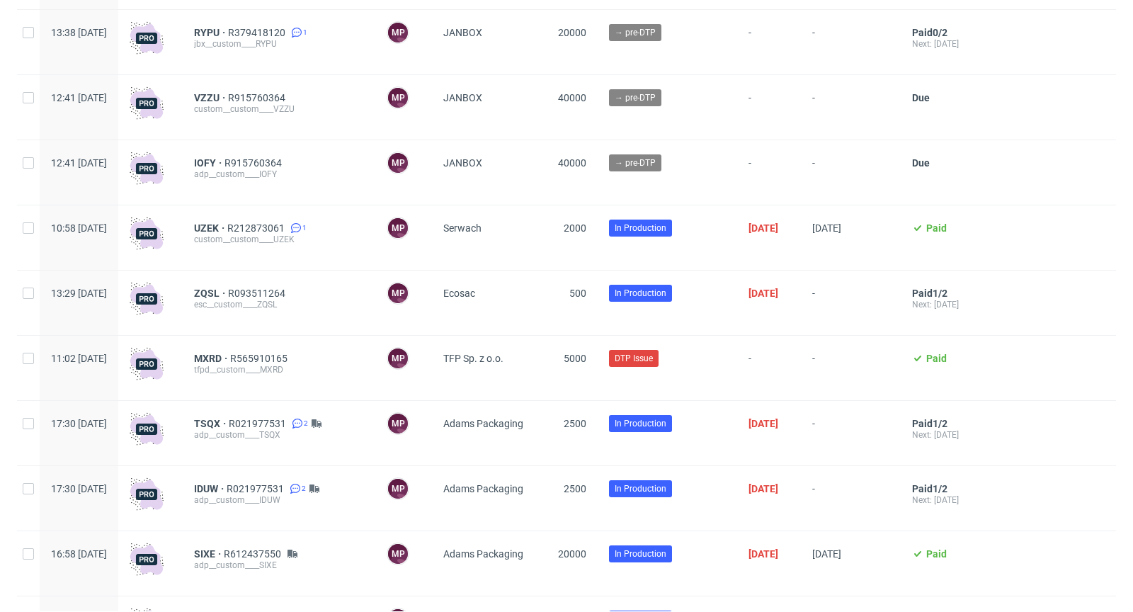
scroll to position [214, 0]
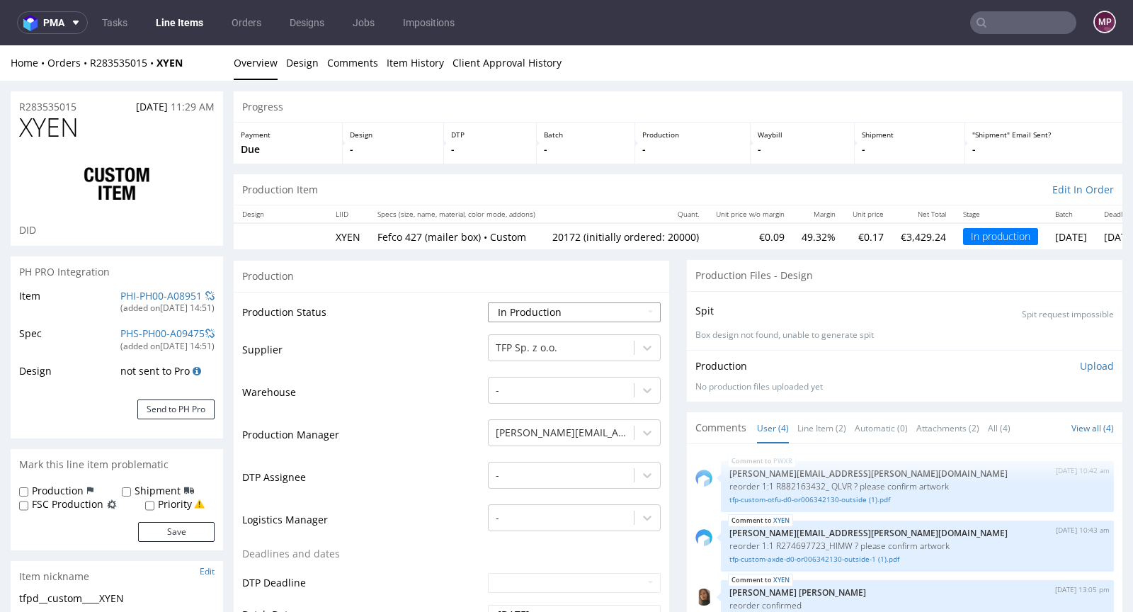
click at [571, 302] on select "Waiting for Artwork Waiting for Diecut Waiting for Mockup Waiting for DTP Waiti…" at bounding box center [574, 312] width 173 height 20
select select "production_complete"
click at [488, 302] on select "Waiting for Artwork Waiting for Diecut Waiting for Mockup Waiting for DTP Waiti…" at bounding box center [574, 312] width 173 height 20
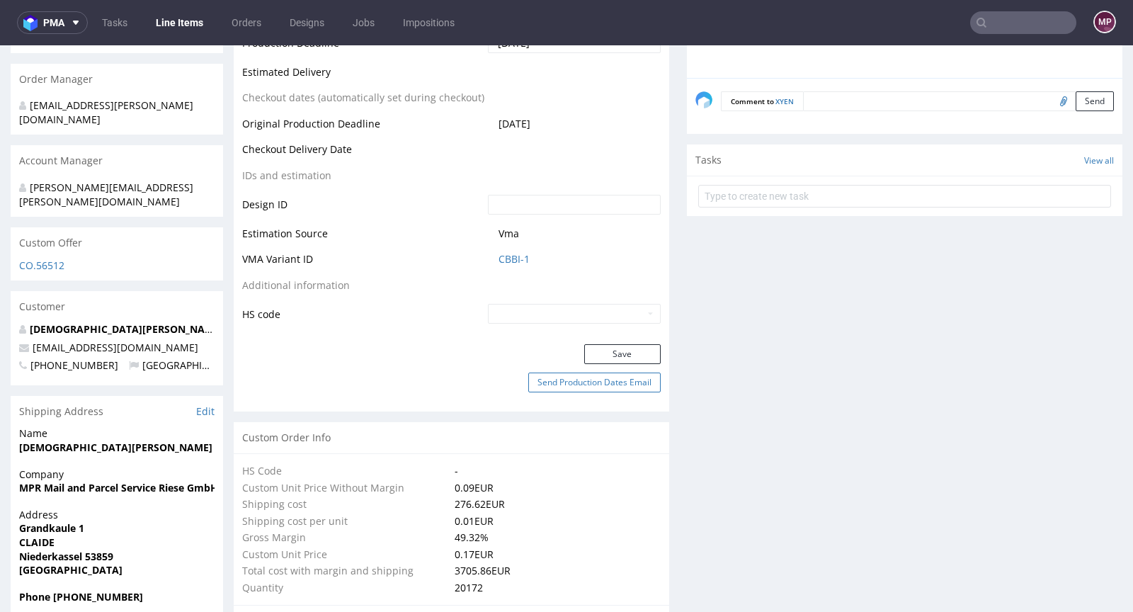
scroll to position [638, 0]
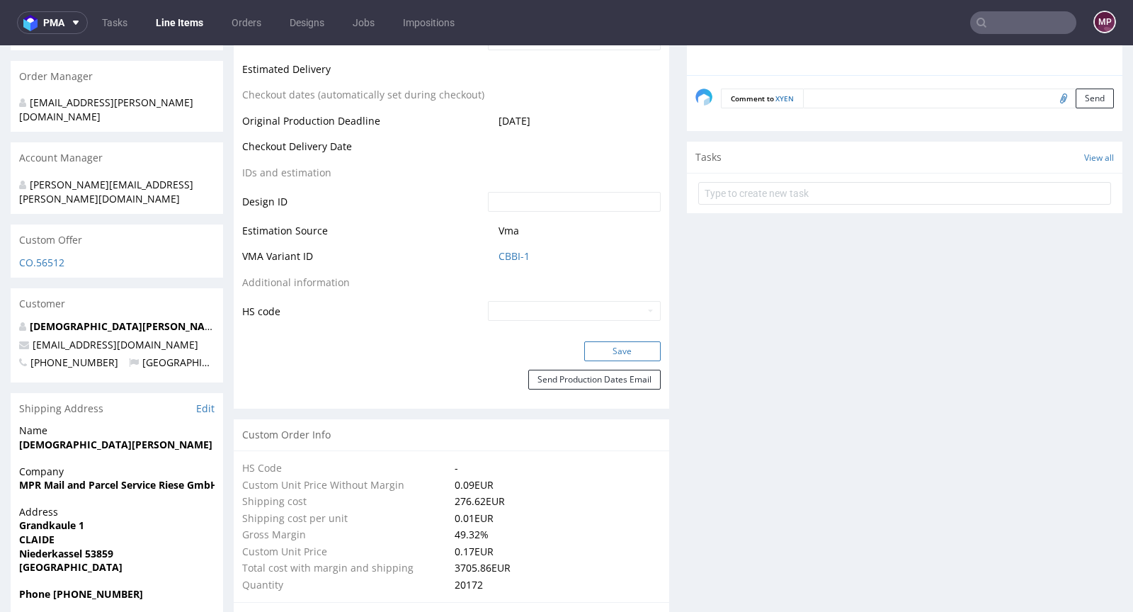
click at [605, 349] on button "Save" at bounding box center [622, 351] width 77 height 20
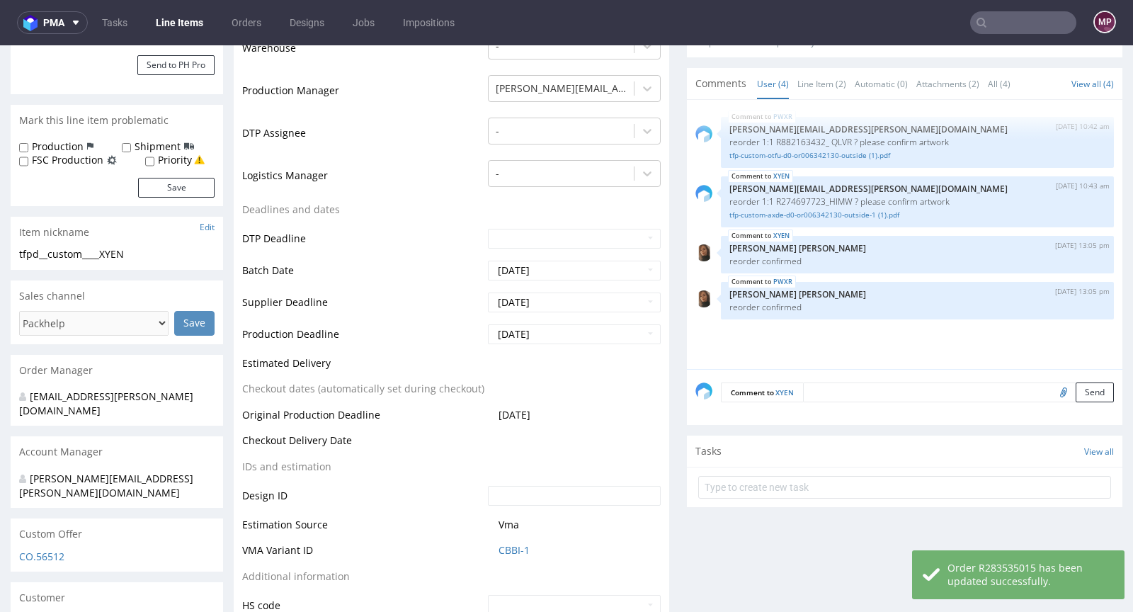
scroll to position [0, 0]
